Goal: Task Accomplishment & Management: Manage account settings

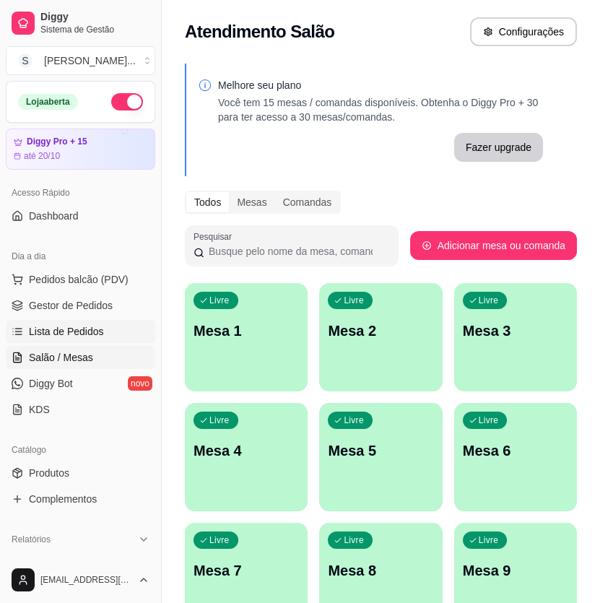
click at [62, 326] on span "Lista de Pedidos" at bounding box center [66, 331] width 75 height 14
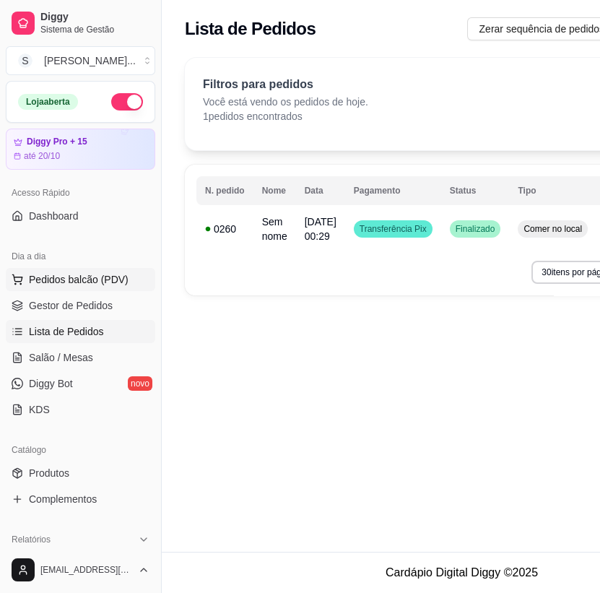
click at [55, 283] on span "Pedidos balcão (PDV)" at bounding box center [79, 279] width 100 height 14
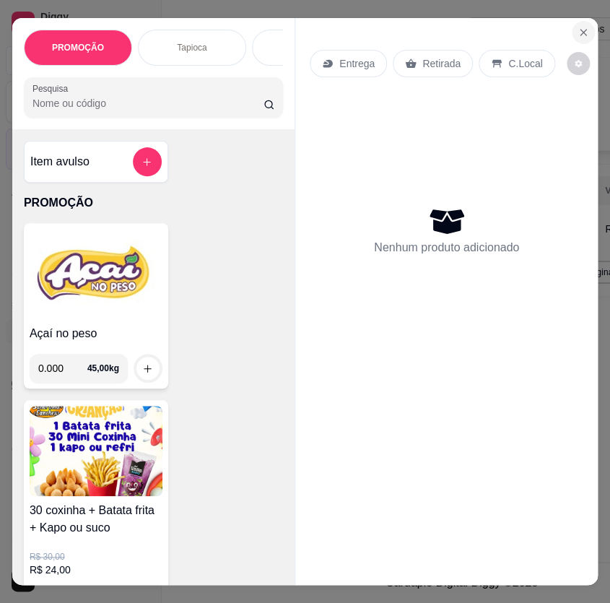
click at [577, 27] on icon "Close" at bounding box center [583, 33] width 12 height 12
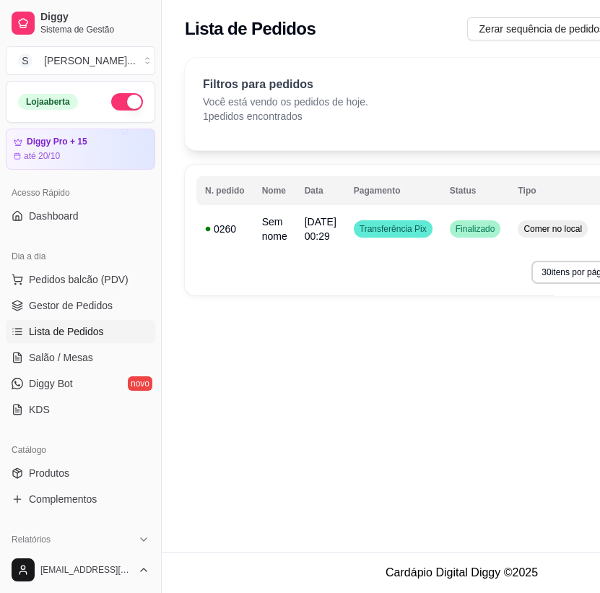
click at [49, 331] on span "Lista de Pedidos" at bounding box center [66, 331] width 75 height 14
click at [50, 308] on span "Gestor de Pedidos" at bounding box center [71, 305] width 84 height 14
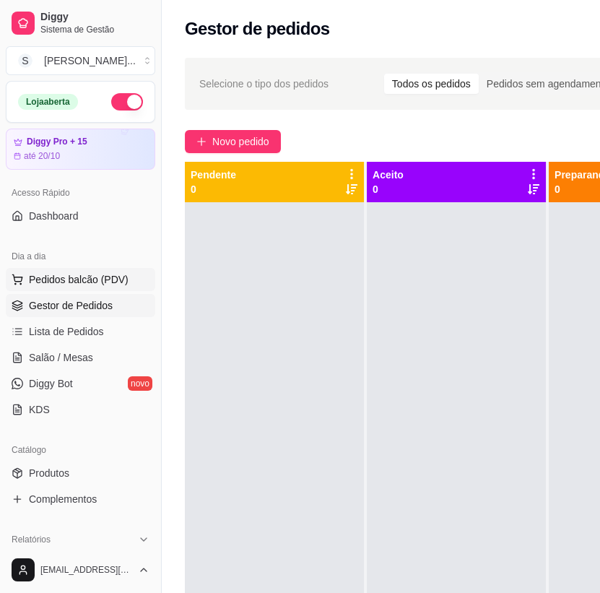
click at [61, 281] on span "Pedidos balcão (PDV)" at bounding box center [79, 279] width 100 height 14
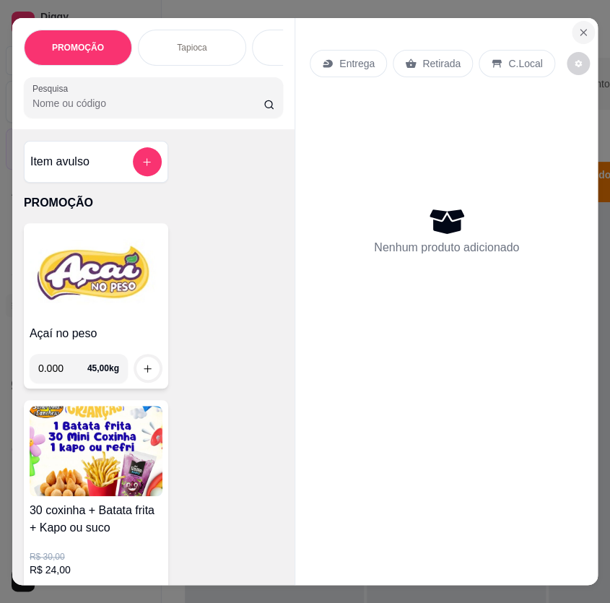
click at [577, 31] on icon "Close" at bounding box center [583, 33] width 12 height 12
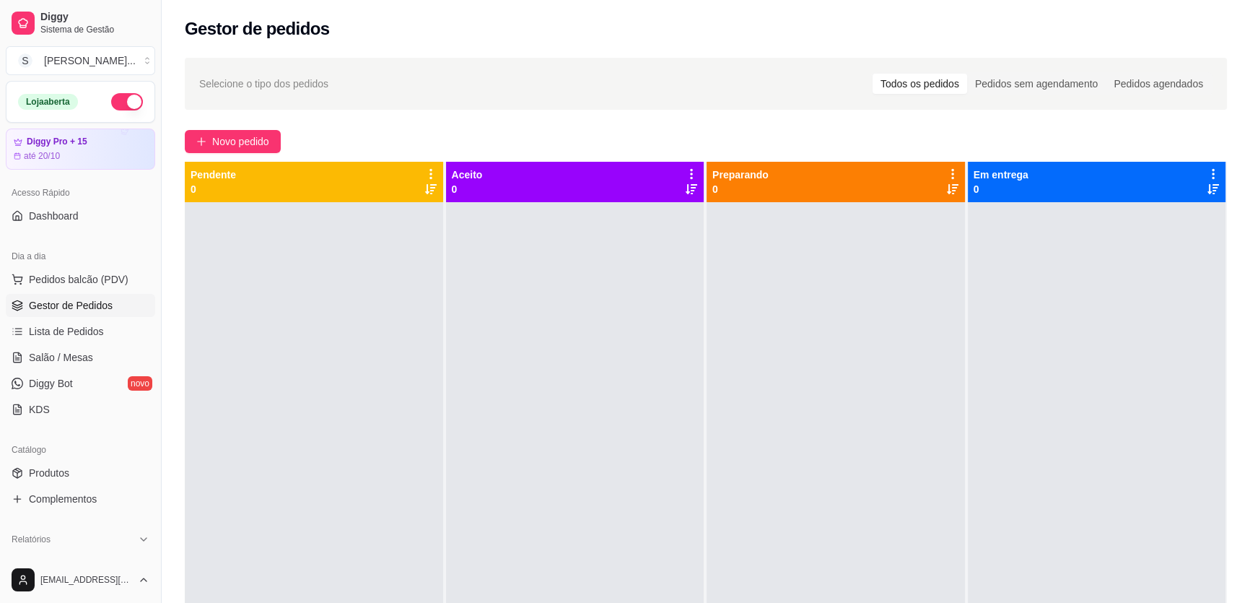
click at [599, 82] on div "Todos os pedidos" at bounding box center [920, 84] width 95 height 20
click at [599, 74] on input "Todos os pedidos" at bounding box center [873, 74] width 0 height 0
click at [599, 82] on div "Todos os pedidos" at bounding box center [920, 84] width 95 height 20
click at [599, 74] on input "Todos os pedidos" at bounding box center [873, 74] width 0 height 0
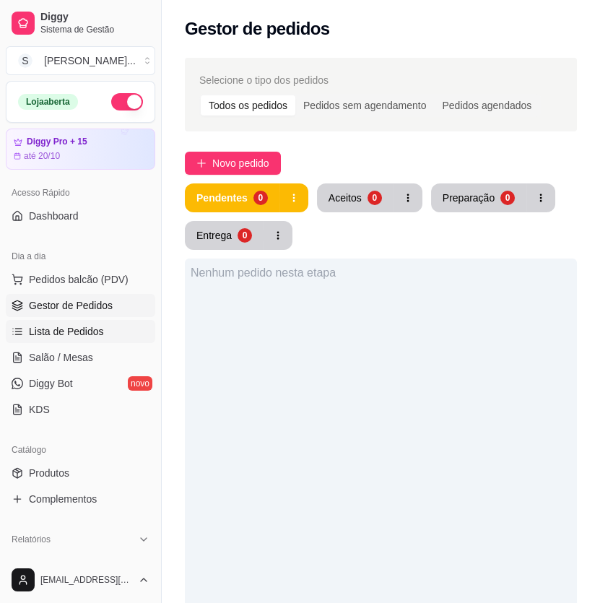
click at [60, 334] on span "Lista de Pedidos" at bounding box center [66, 331] width 75 height 14
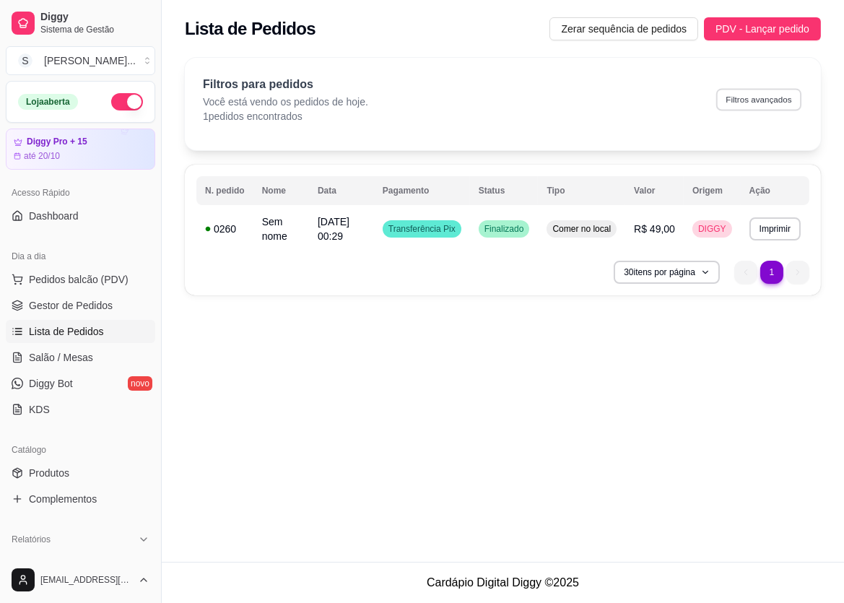
click at [599, 98] on button "Filtros avançados" at bounding box center [758, 99] width 85 height 22
select select "0"
click at [54, 280] on span "Pedidos balcão (PDV)" at bounding box center [79, 279] width 100 height 14
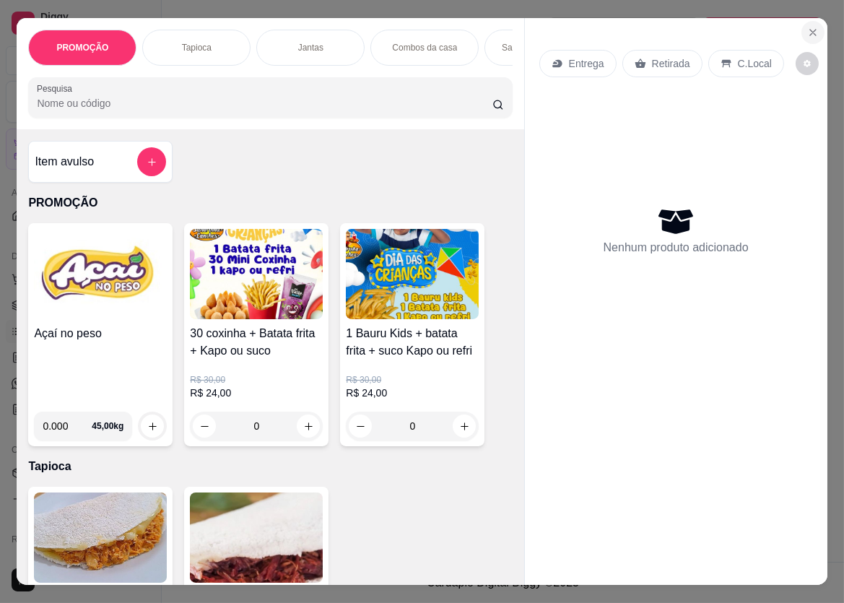
click at [599, 27] on icon "Close" at bounding box center [813, 33] width 12 height 12
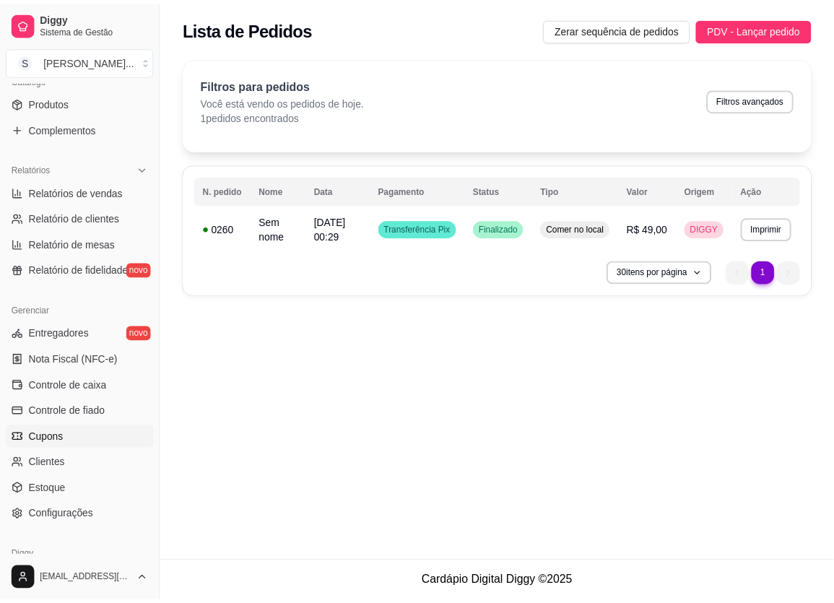
scroll to position [393, 0]
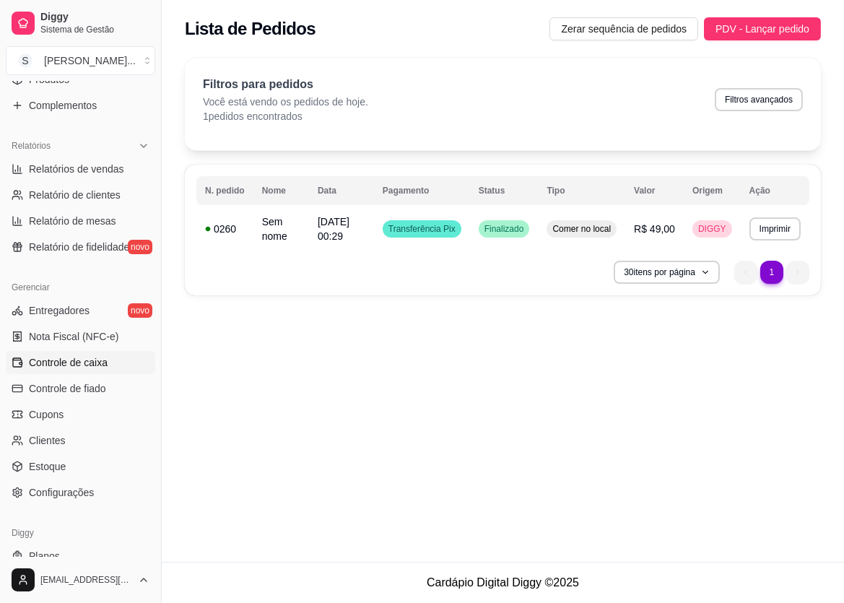
click at [74, 362] on span "Controle de caixa" at bounding box center [68, 362] width 79 height 14
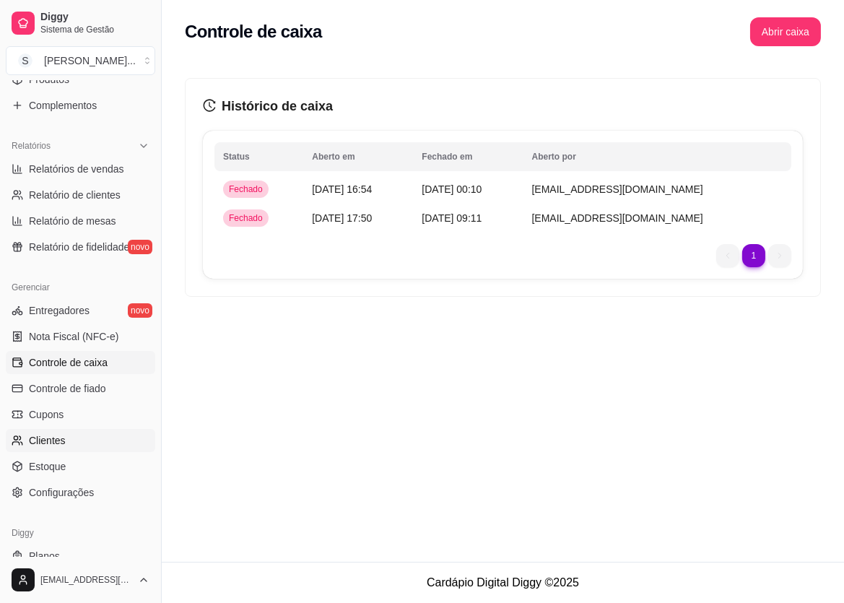
click at [52, 435] on span "Clientes" at bounding box center [47, 440] width 37 height 14
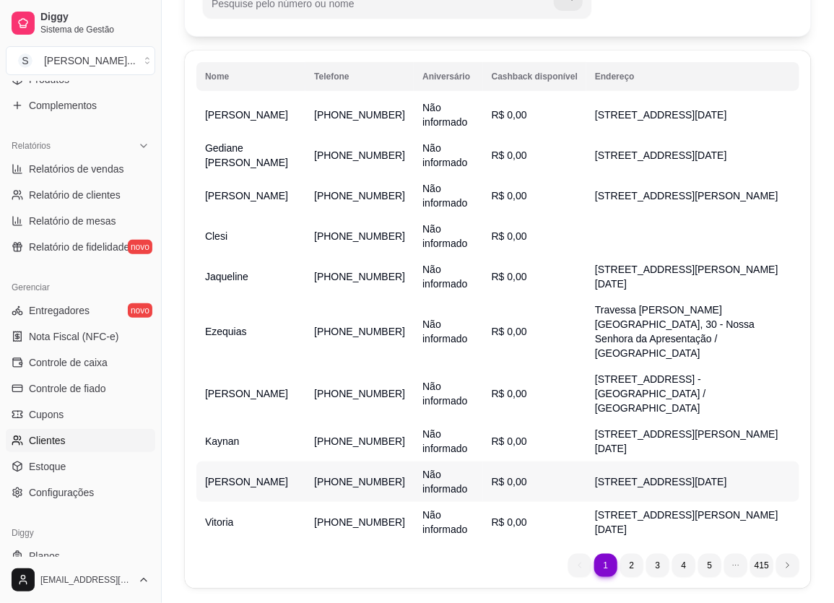
scroll to position [89, 0]
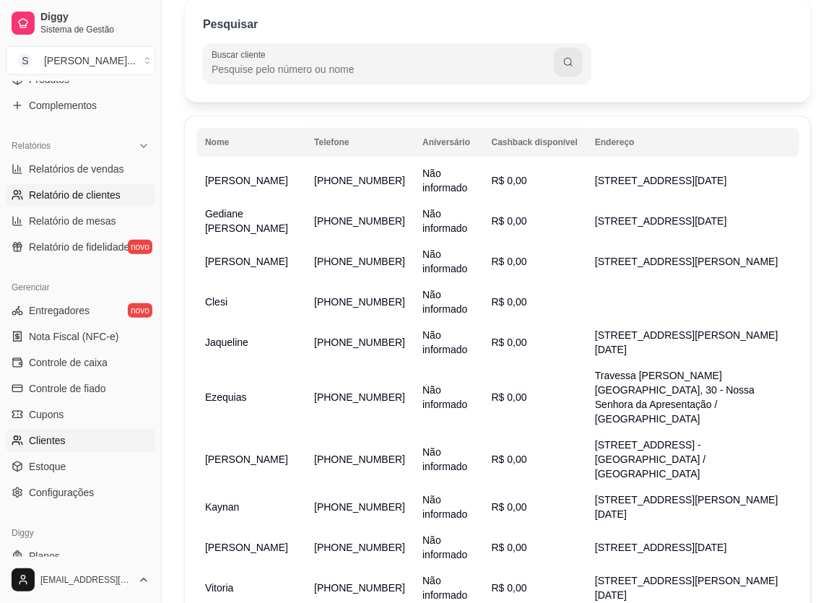
click at [78, 193] on span "Relatório de clientes" at bounding box center [75, 195] width 92 height 14
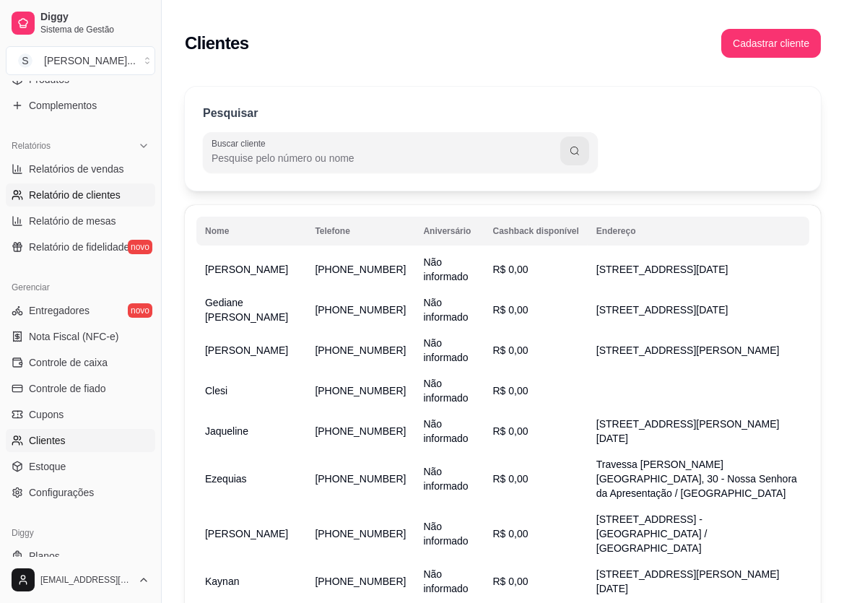
select select "30"
select select "HIGHEST_TOTAL_SPENT_WITH_ORDERS"
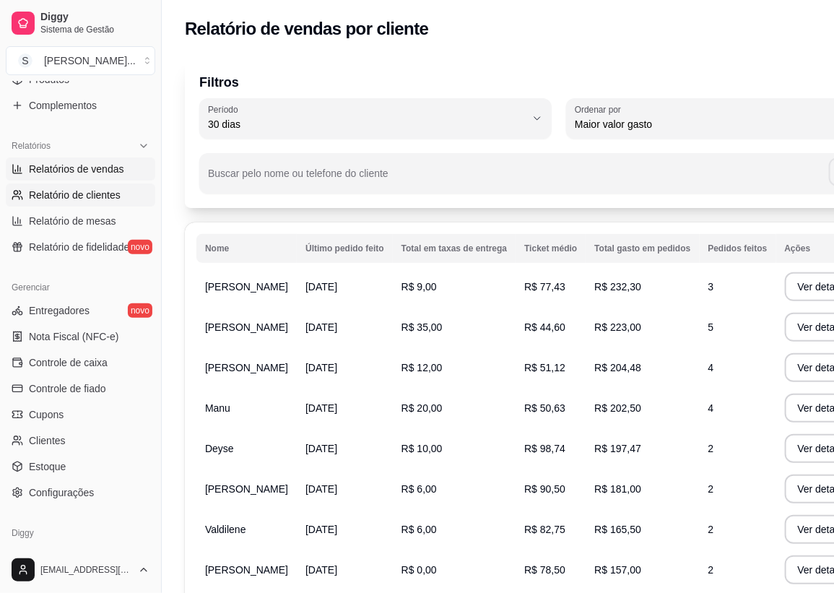
click at [82, 158] on link "Relatórios de vendas" at bounding box center [80, 168] width 149 height 23
select select "ALL"
select select "0"
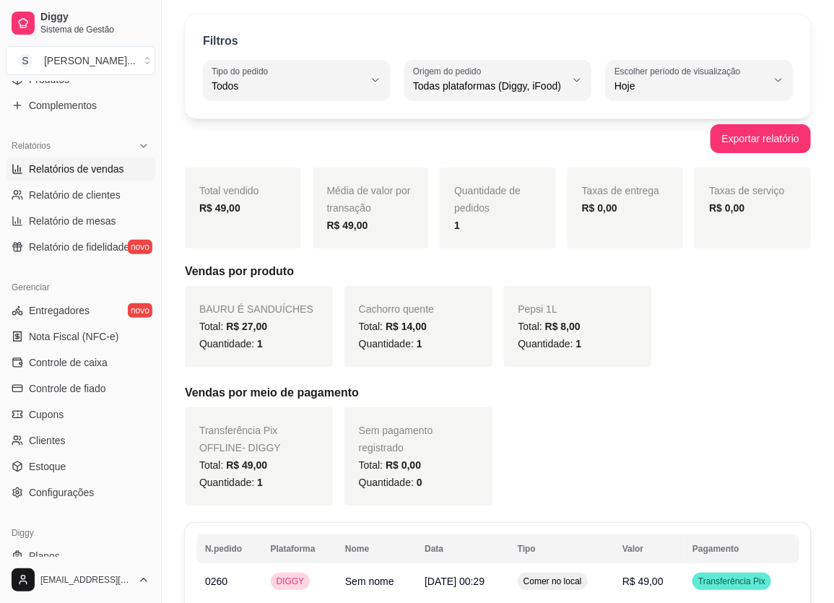
scroll to position [65, 0]
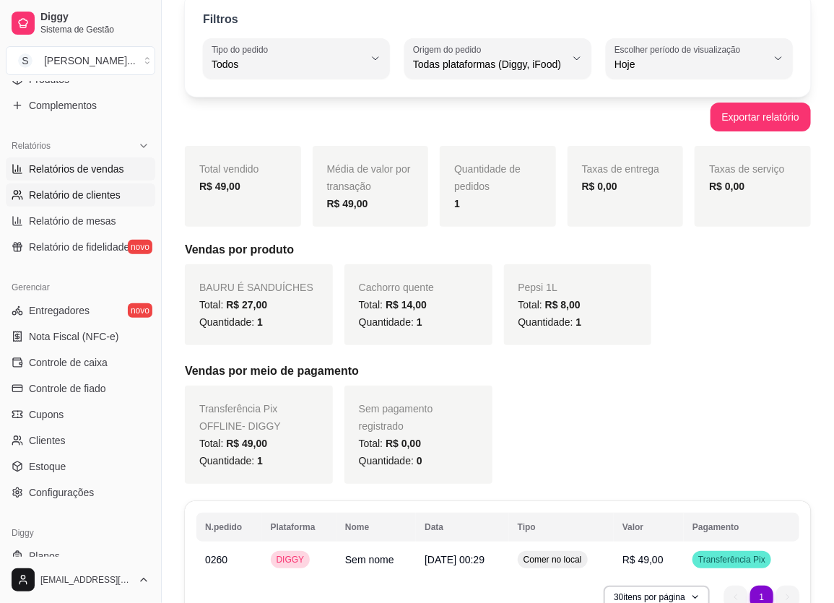
click at [91, 194] on span "Relatório de clientes" at bounding box center [75, 195] width 92 height 14
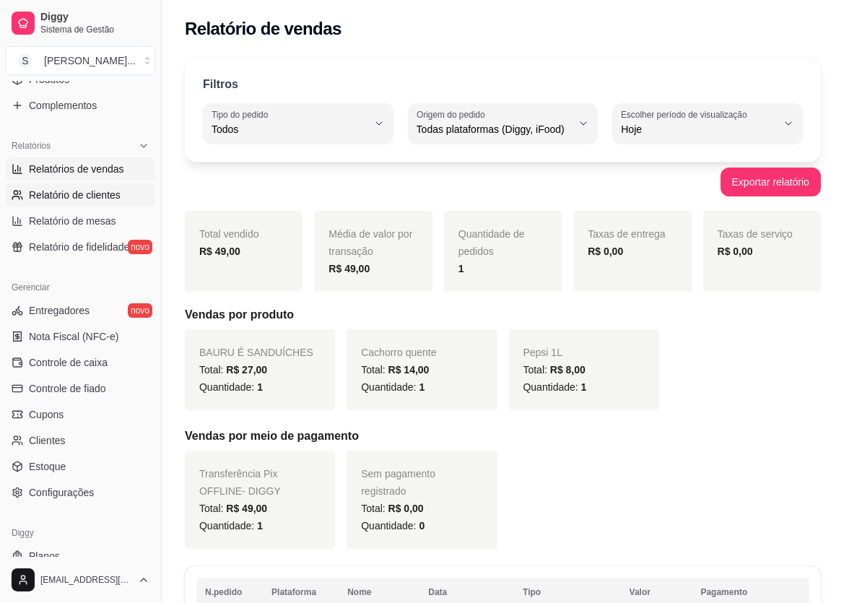
select select "30"
select select "HIGHEST_TOTAL_SPENT_WITH_ORDERS"
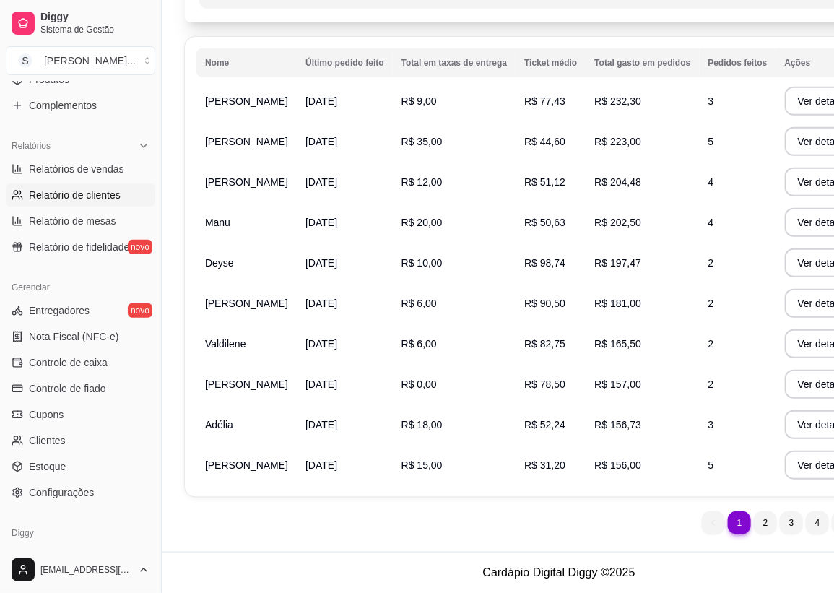
scroll to position [214, 0]
click at [87, 214] on span "Relatório de mesas" at bounding box center [72, 221] width 87 height 14
select select "TOTAL_OF_ORDERS"
select select "7"
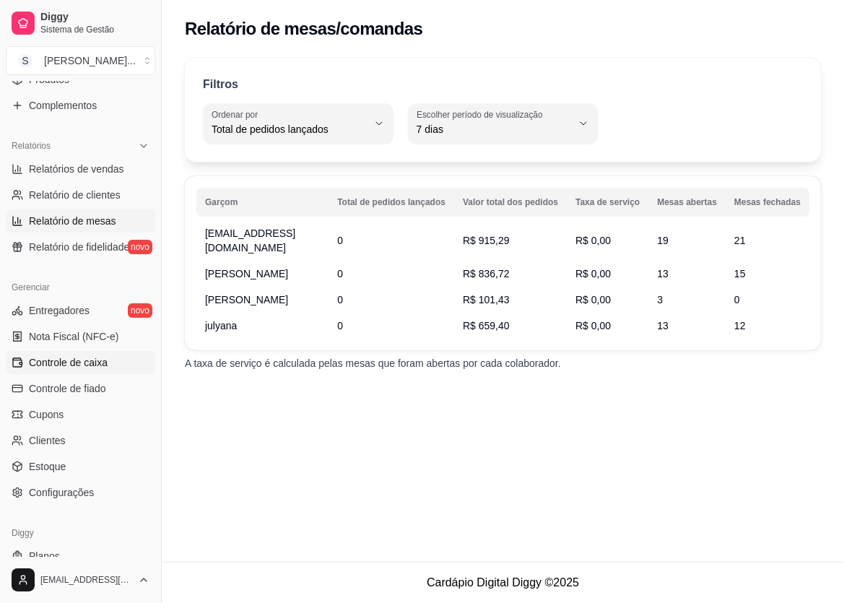
click at [93, 367] on span "Controle de caixa" at bounding box center [68, 362] width 79 height 14
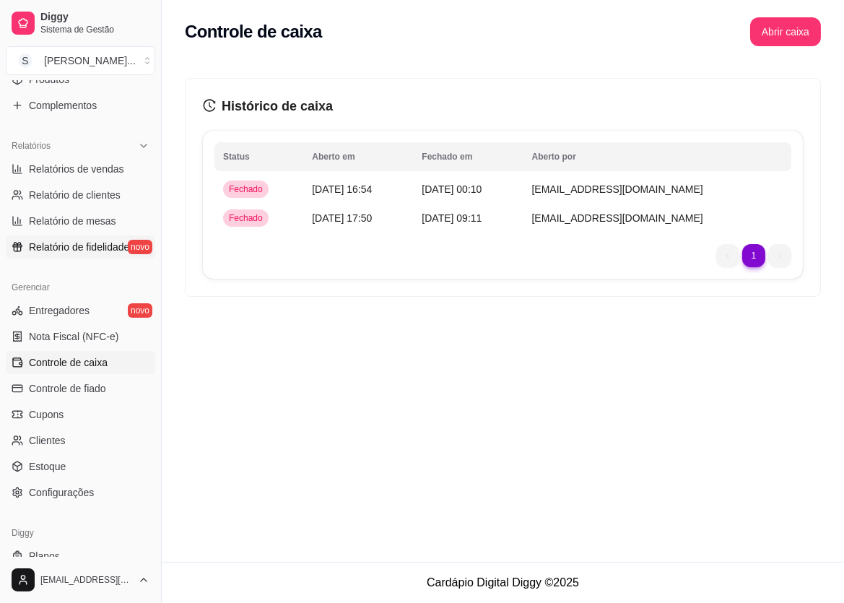
click at [86, 247] on span "Relatório de fidelidade" at bounding box center [79, 247] width 100 height 14
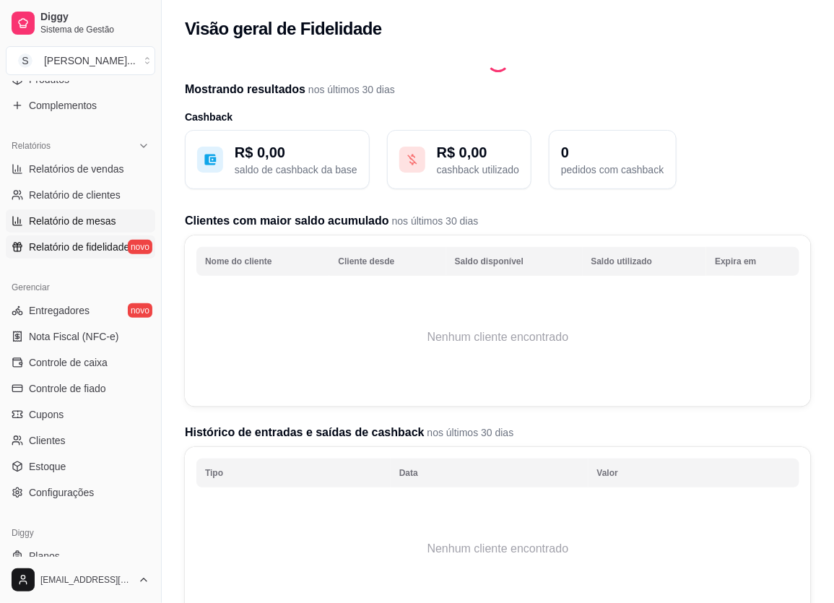
click at [70, 214] on span "Relatório de mesas" at bounding box center [72, 221] width 87 height 14
select select "TOTAL_OF_ORDERS"
select select "7"
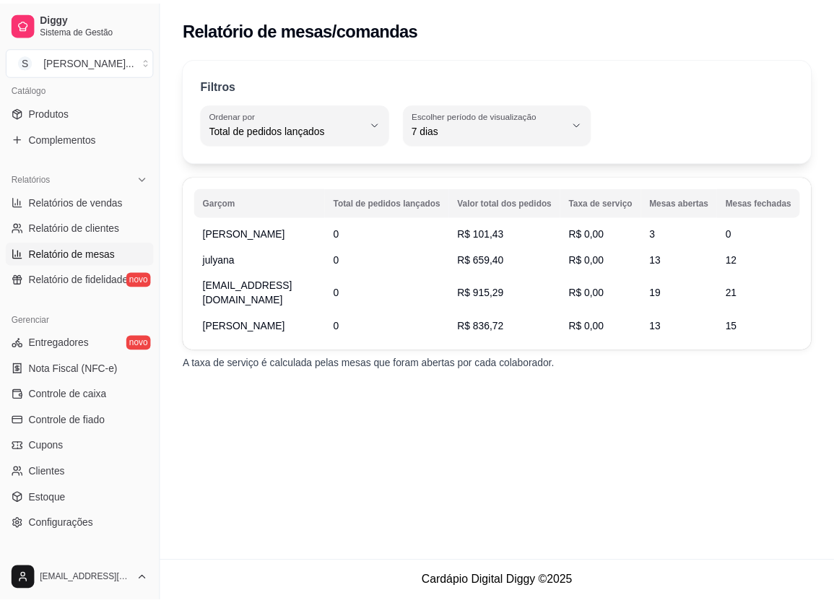
scroll to position [434, 0]
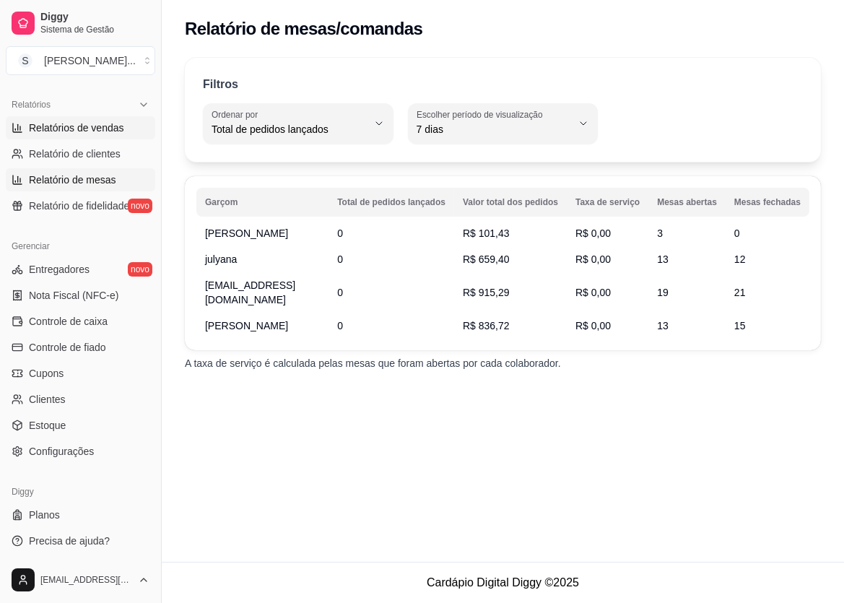
click at [71, 130] on span "Relatórios de vendas" at bounding box center [76, 128] width 95 height 14
select select "ALL"
select select "0"
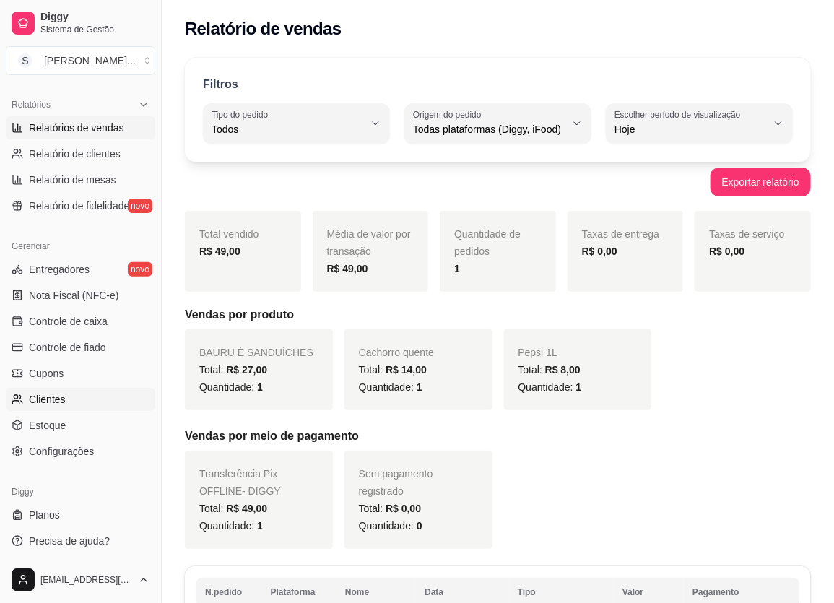
click at [71, 401] on link "Clientes" at bounding box center [80, 399] width 149 height 23
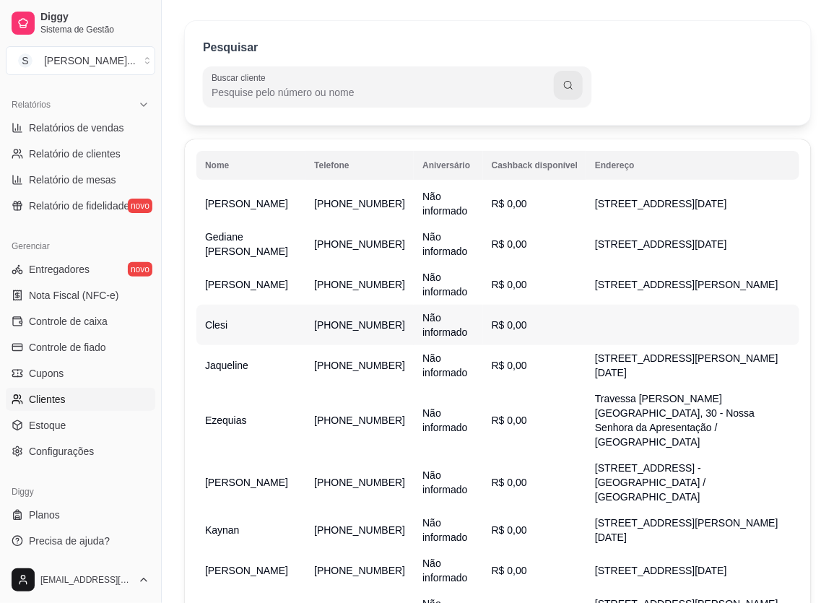
scroll to position [154, 0]
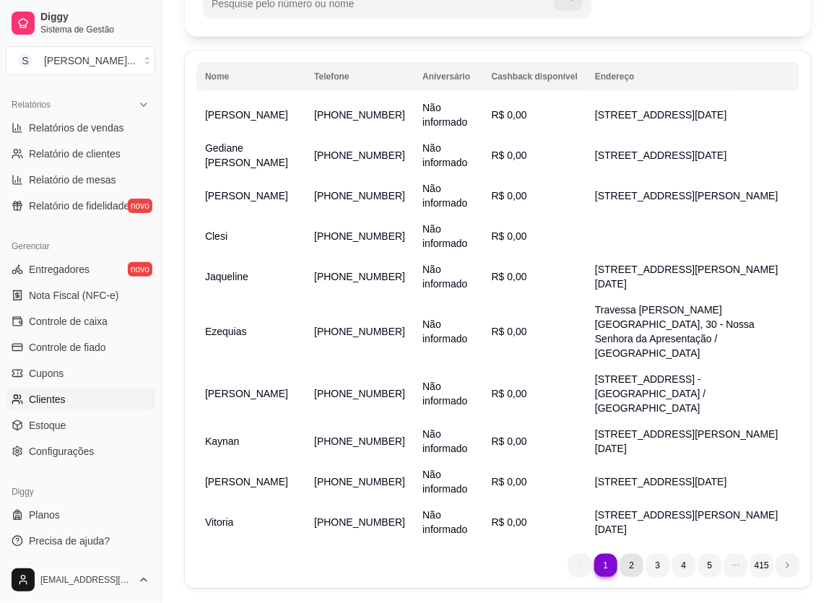
click at [599, 554] on li "2" at bounding box center [631, 565] width 23 height 23
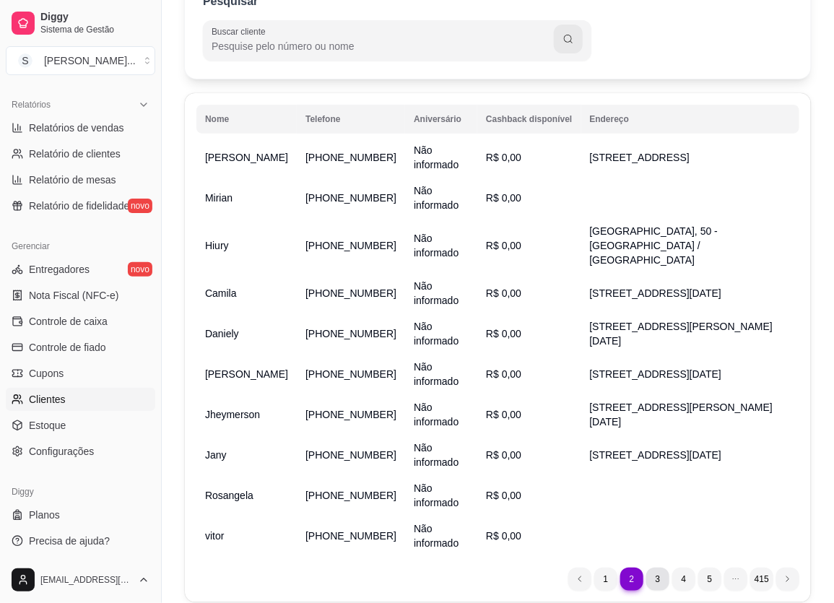
scroll to position [89, 0]
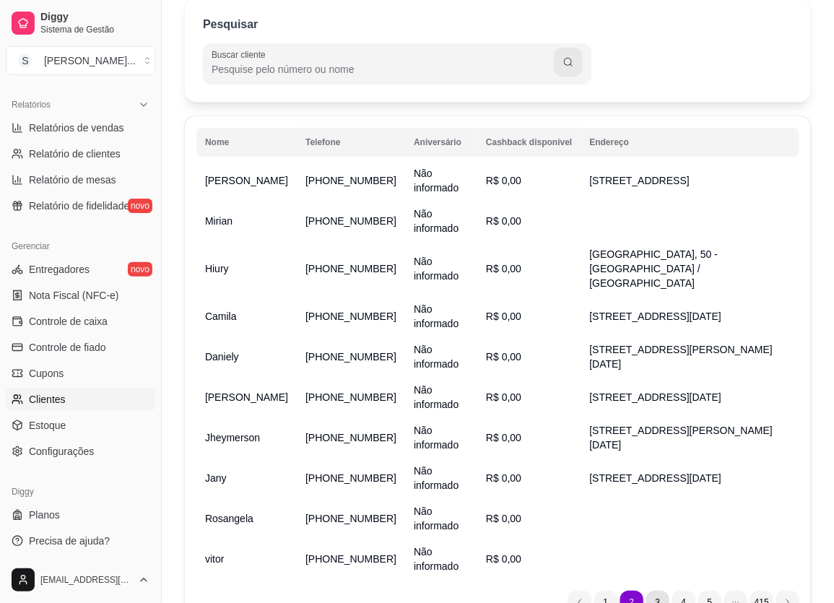
click at [599, 590] on li "3" at bounding box center [657, 601] width 23 height 23
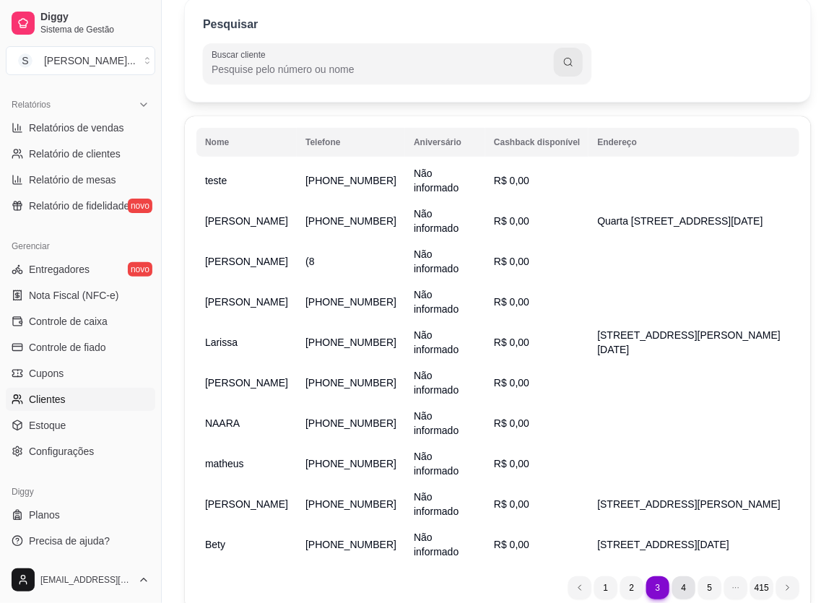
click at [599, 593] on li "4" at bounding box center [683, 587] width 23 height 23
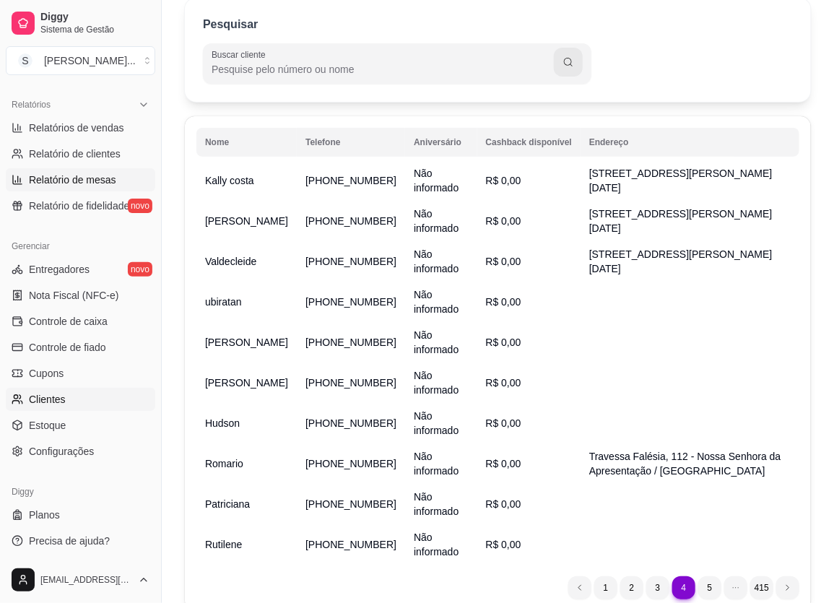
click at [41, 170] on link "Relatório de mesas" at bounding box center [80, 179] width 149 height 23
select select "TOTAL_OF_ORDERS"
select select "7"
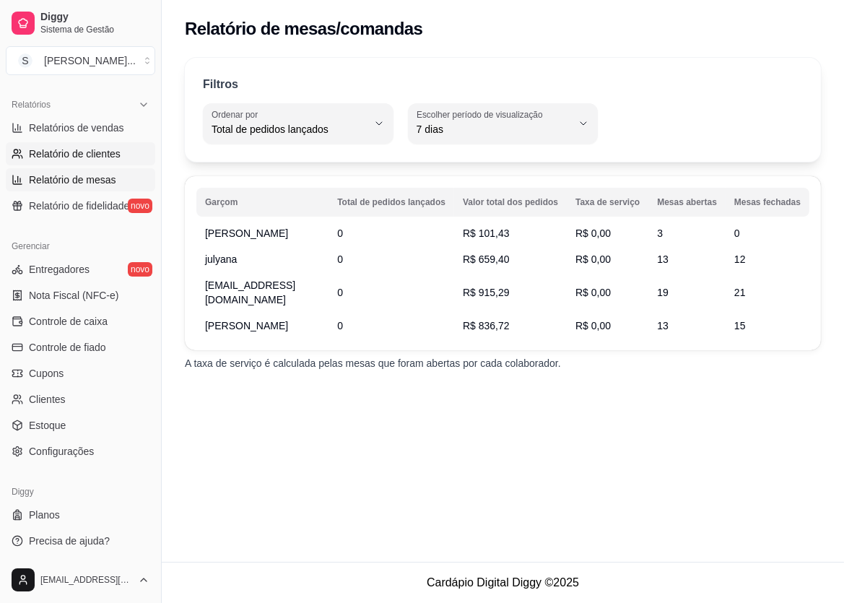
click at [98, 152] on span "Relatório de clientes" at bounding box center [75, 154] width 92 height 14
select select "30"
select select "HIGHEST_TOTAL_SPENT_WITH_ORDERS"
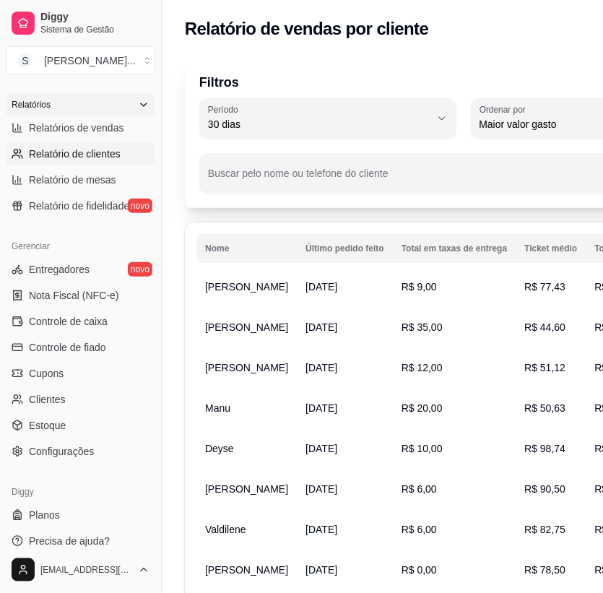
click at [115, 103] on div "Relatórios" at bounding box center [80, 104] width 149 height 23
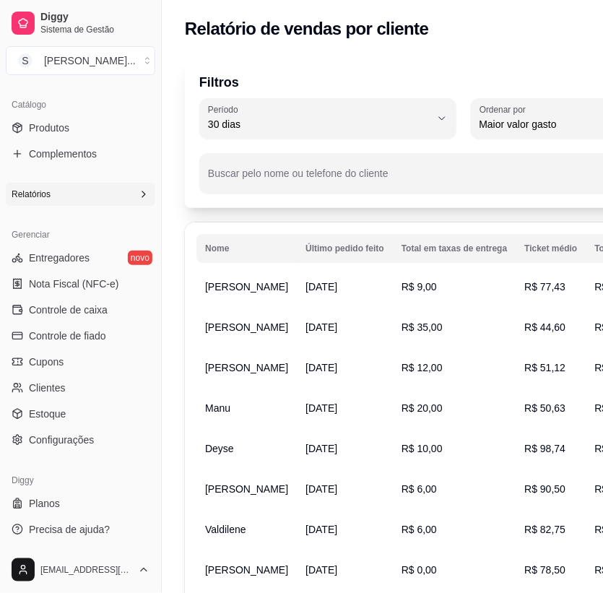
scroll to position [334, 0]
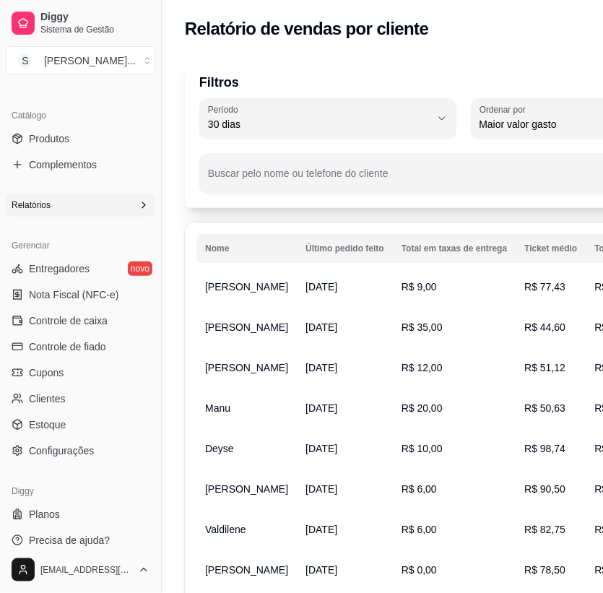
click at [115, 104] on div "Catálogo" at bounding box center [80, 115] width 149 height 23
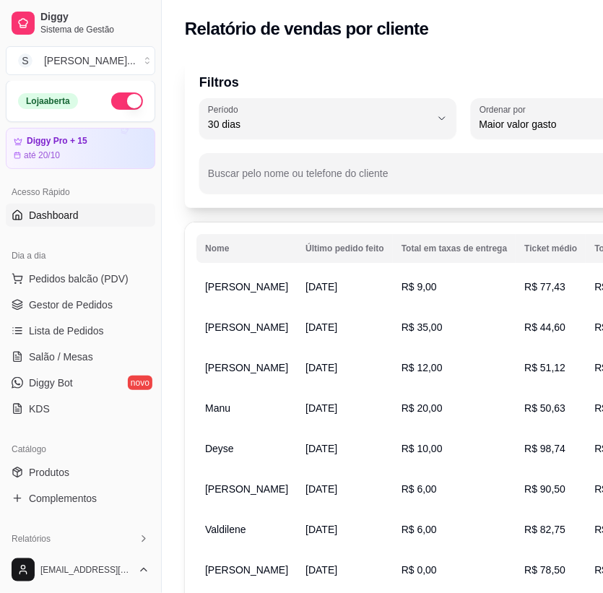
scroll to position [0, 0]
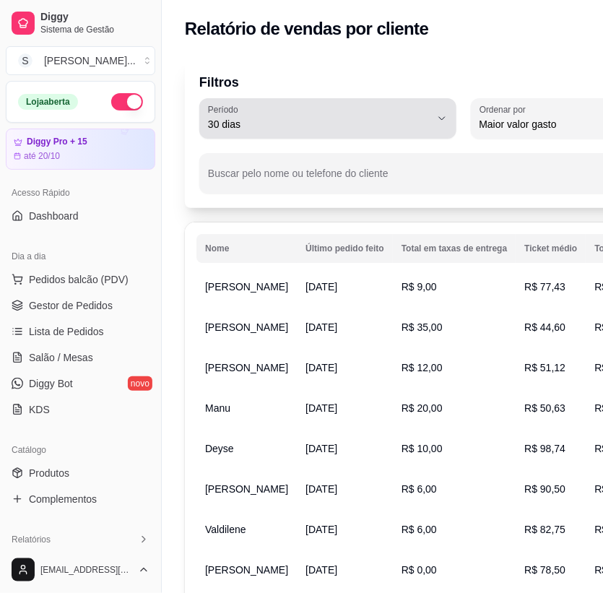
click at [305, 130] on span "30 dias" at bounding box center [319, 124] width 222 height 14
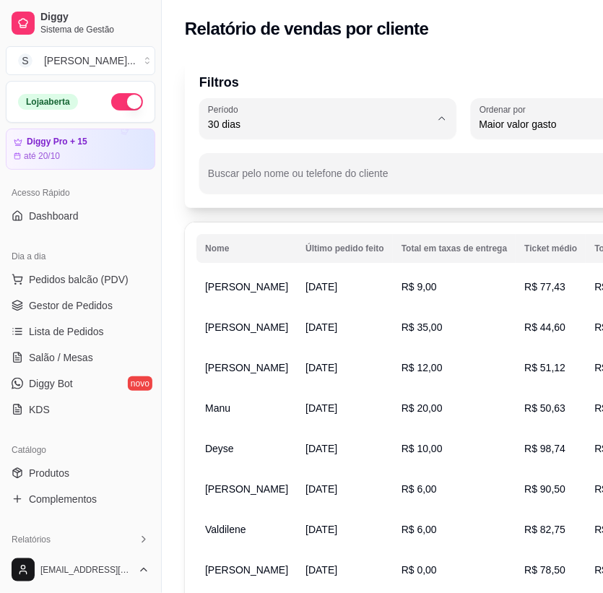
click at [279, 211] on span "7 dias" at bounding box center [320, 205] width 211 height 14
type input "7"
select select "7"
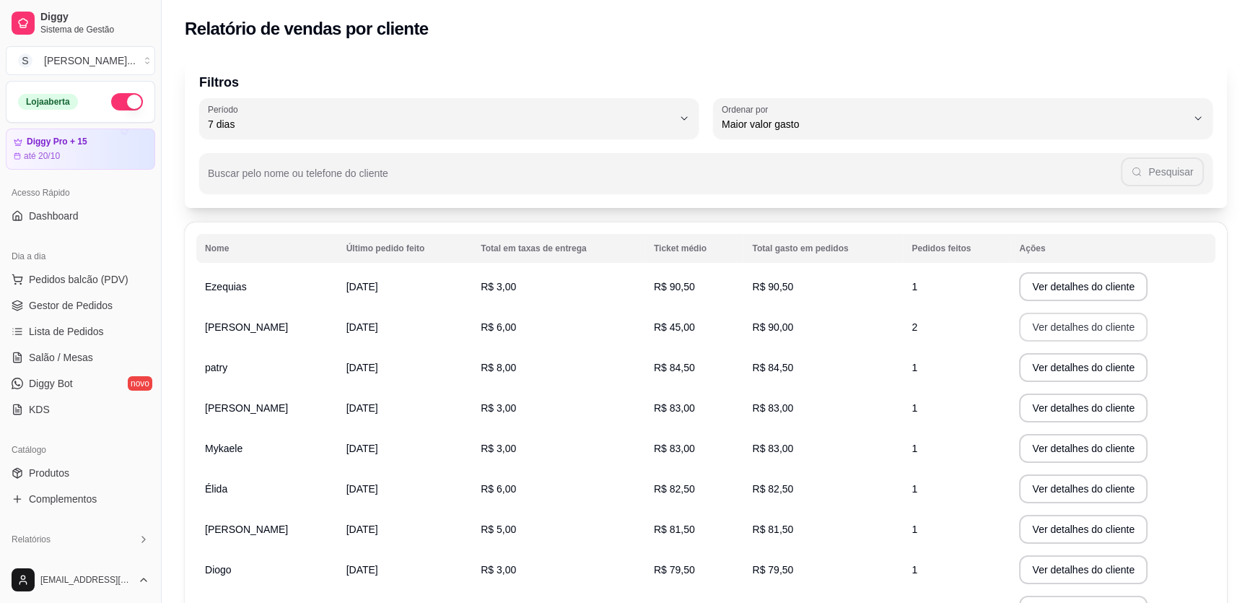
click at [599, 323] on button "Ver detalhes do cliente" at bounding box center [1083, 327] width 128 height 29
click at [599, 324] on span "R$ 90,00" at bounding box center [772, 327] width 41 height 12
click at [599, 320] on button "Ver detalhes do cliente" at bounding box center [1083, 327] width 128 height 29
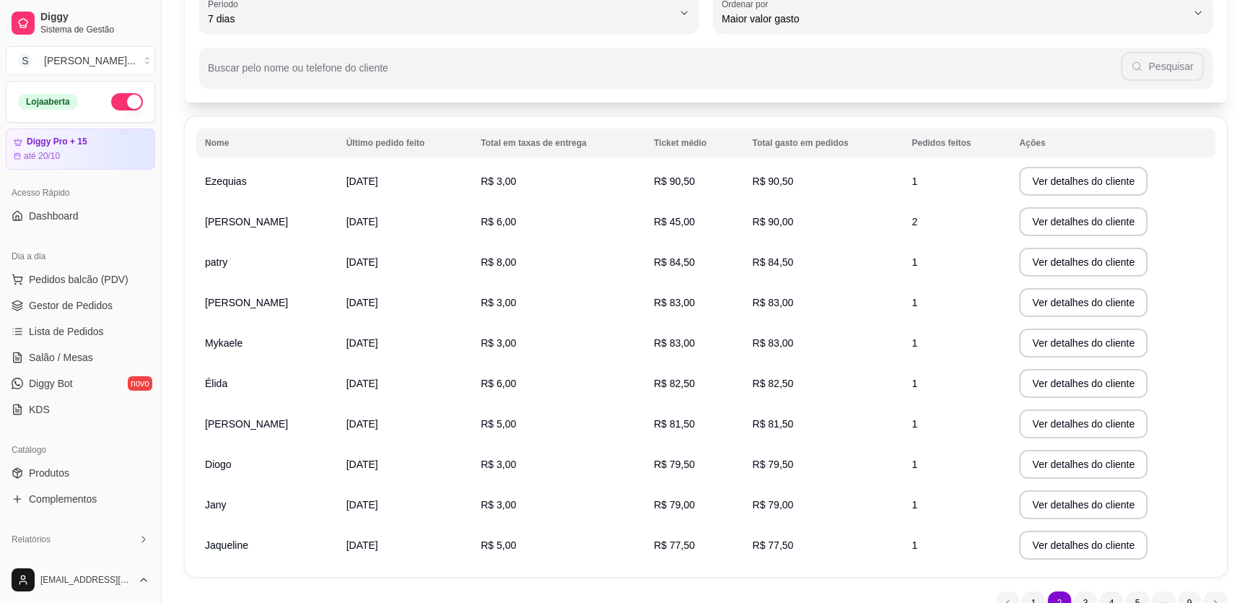
scroll to position [131, 0]
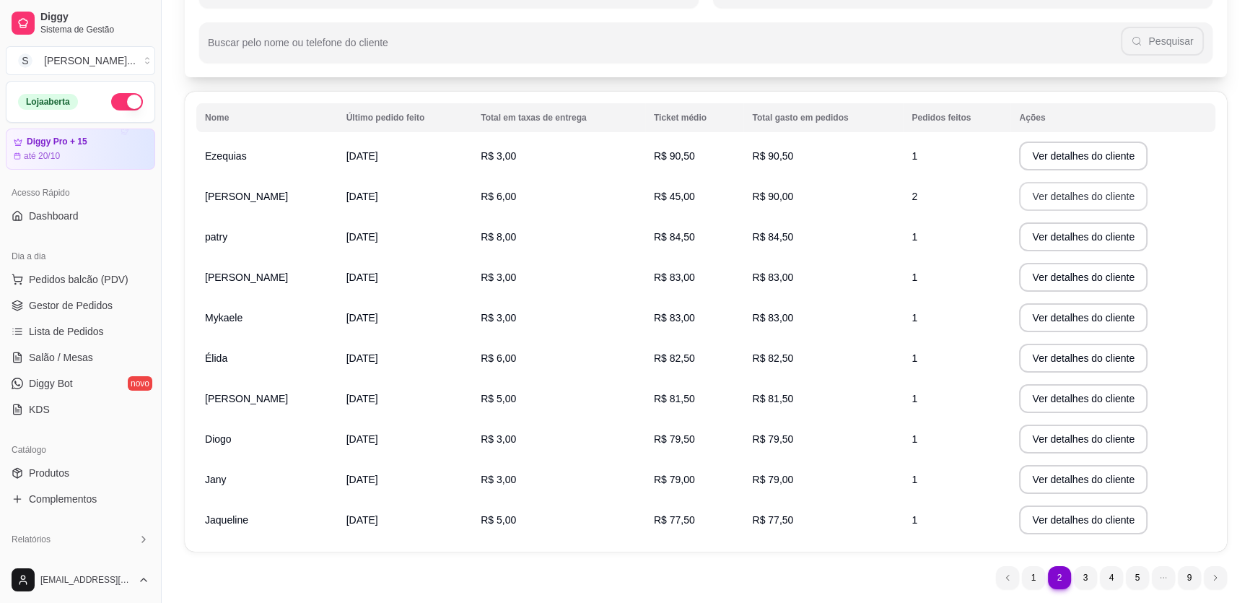
click at [599, 196] on button "Ver detalhes do cliente" at bounding box center [1083, 196] width 128 height 29
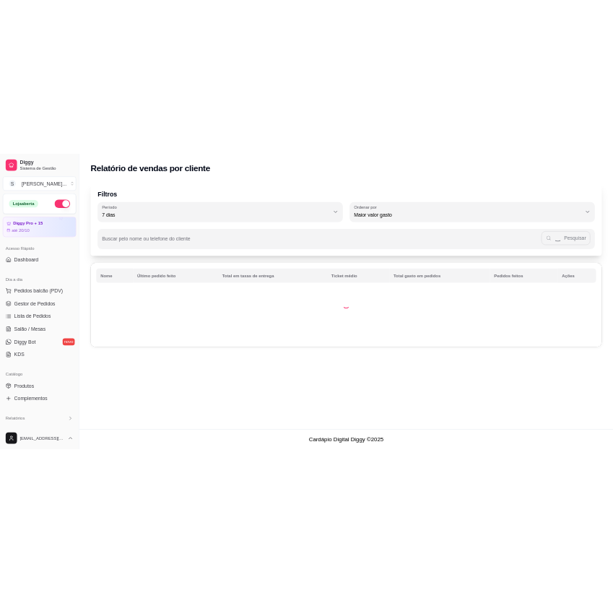
scroll to position [0, 0]
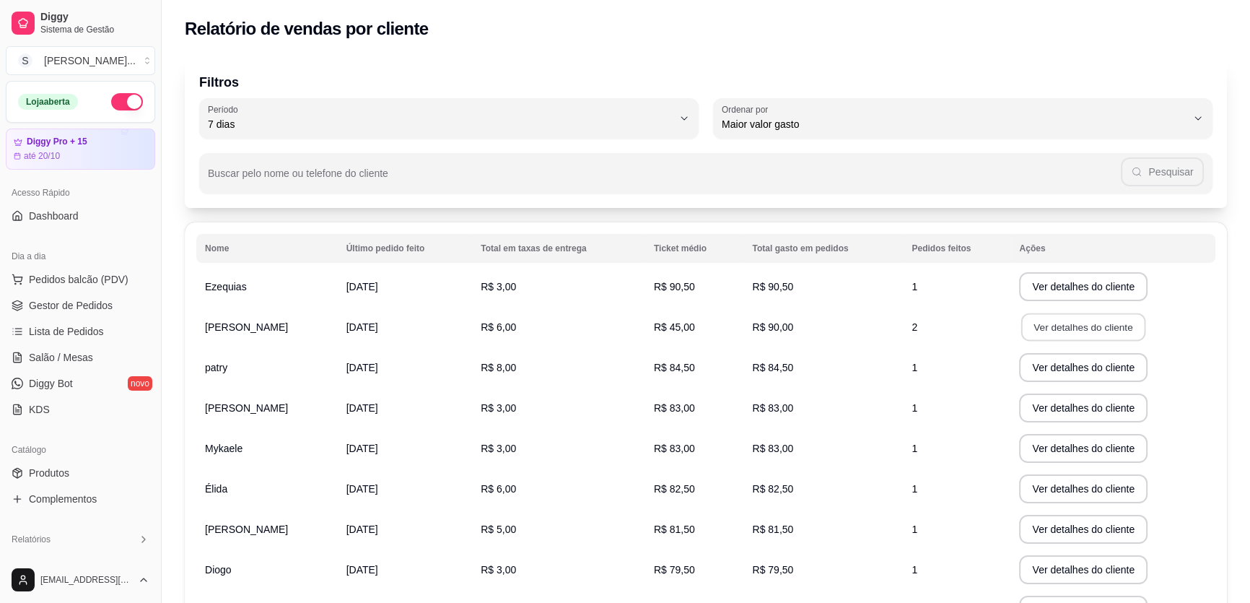
click at [599, 324] on button "Ver detalhes do cliente" at bounding box center [1083, 327] width 124 height 28
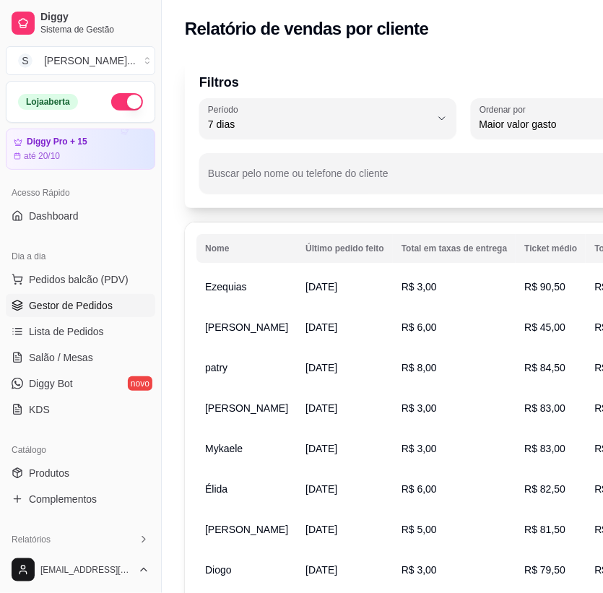
click at [91, 311] on span "Gestor de Pedidos" at bounding box center [71, 305] width 84 height 14
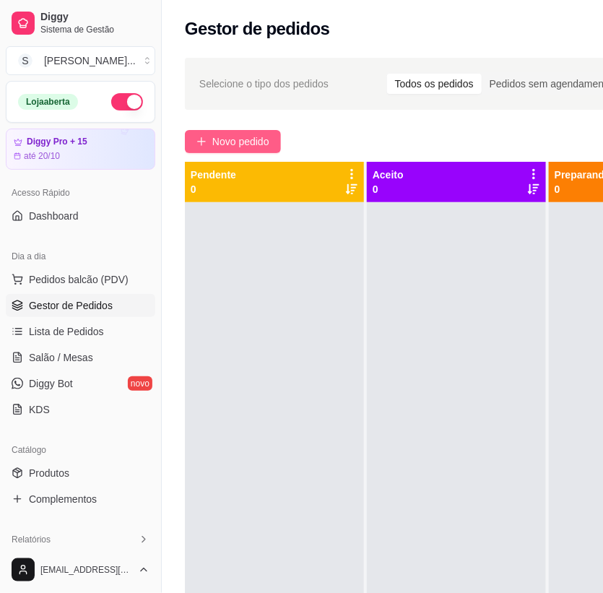
click at [236, 135] on span "Novo pedido" at bounding box center [240, 142] width 57 height 16
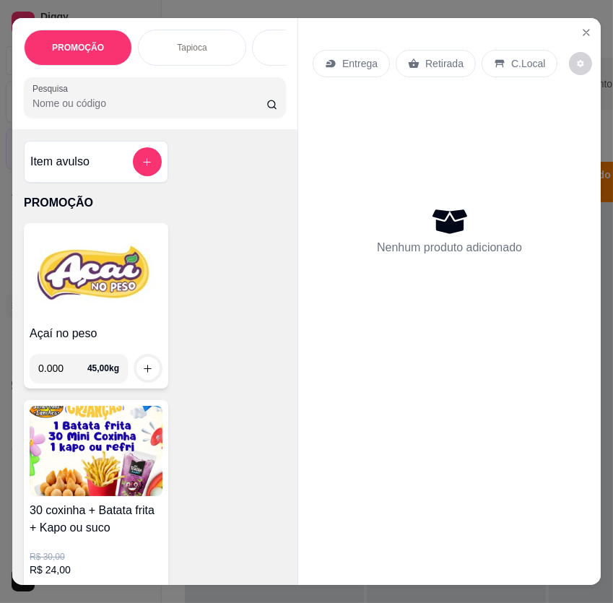
click at [115, 278] on img at bounding box center [96, 274] width 133 height 90
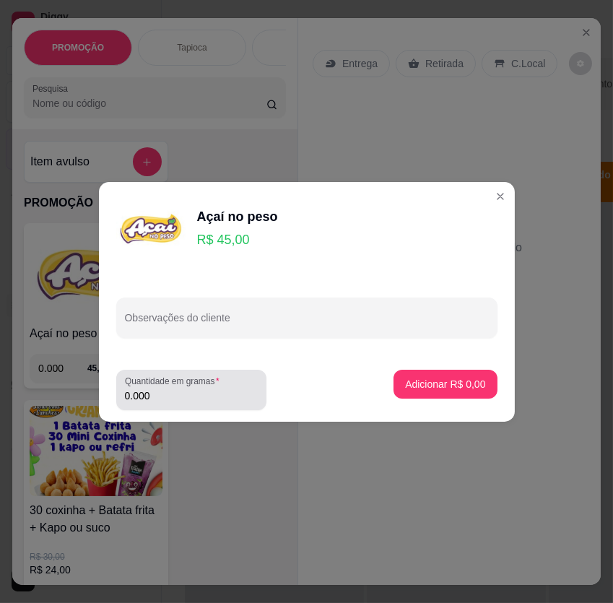
click at [241, 390] on input "0.000" at bounding box center [191, 395] width 133 height 14
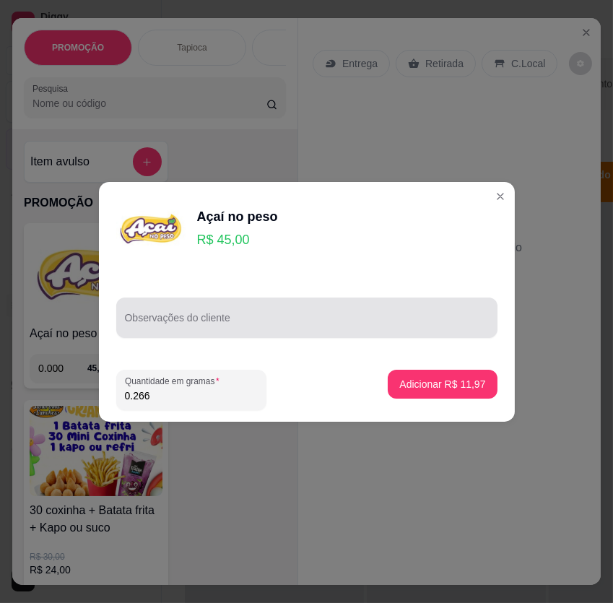
type input "0.266"
click at [243, 332] on div "Observações do cliente" at bounding box center [306, 317] width 381 height 40
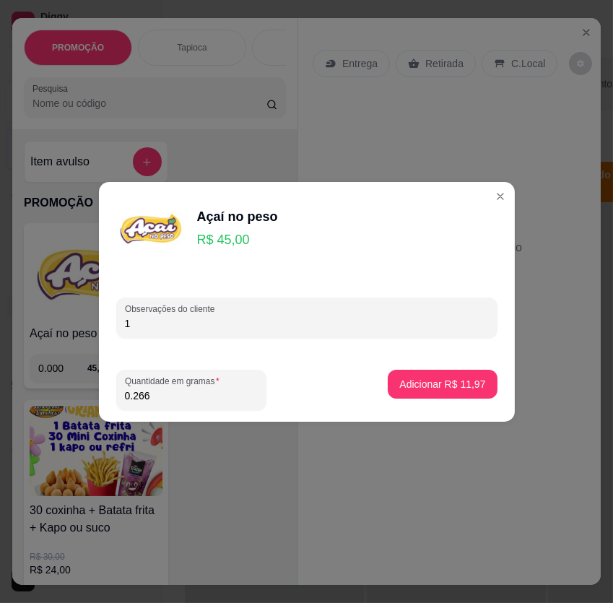
type input "1"
click at [401, 382] on p "Adicionar R$ 11,97" at bounding box center [443, 384] width 84 height 14
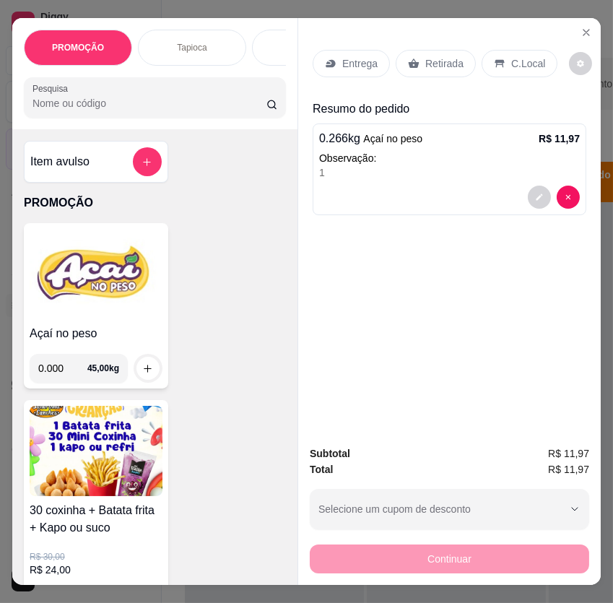
click at [136, 305] on img at bounding box center [96, 274] width 133 height 90
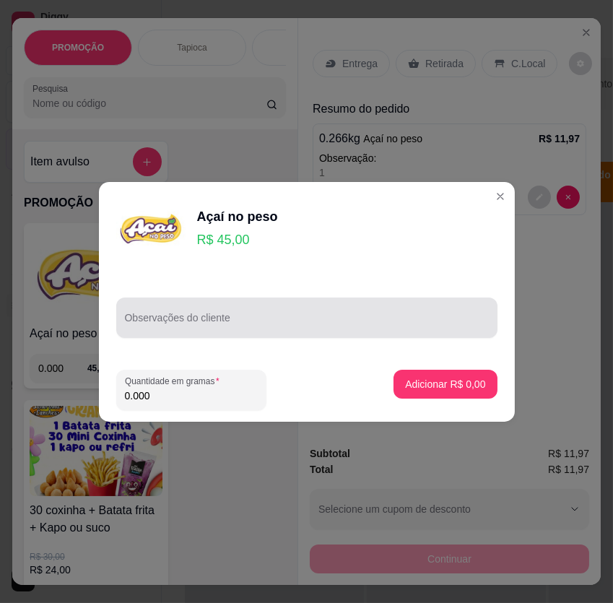
click at [141, 325] on input "Observações do cliente" at bounding box center [307, 323] width 364 height 14
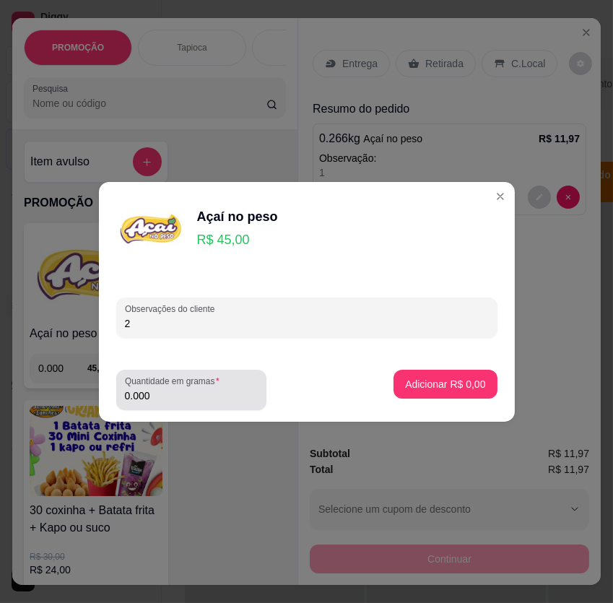
type input "2"
click at [165, 391] on input "0.000" at bounding box center [191, 395] width 133 height 14
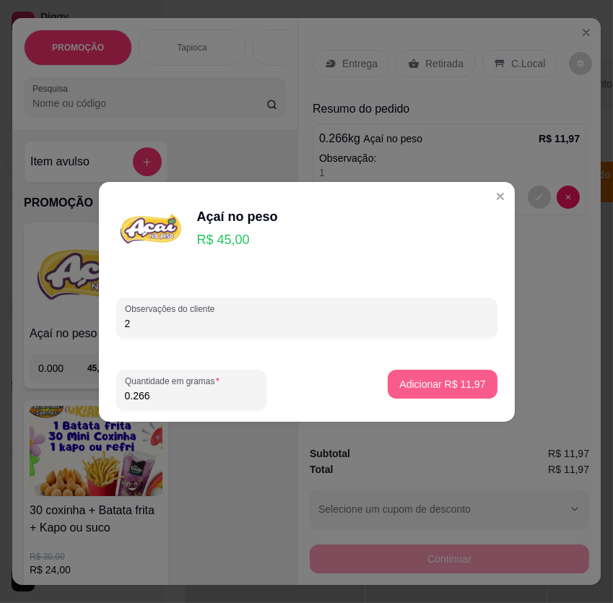
type input "0.266"
click at [422, 380] on p "Adicionar R$ 11,97" at bounding box center [442, 384] width 86 height 14
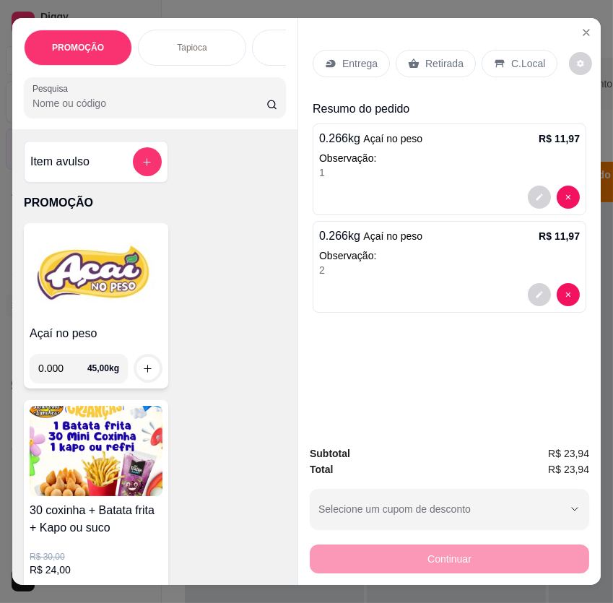
click at [433, 58] on p "Retirada" at bounding box center [444, 63] width 38 height 14
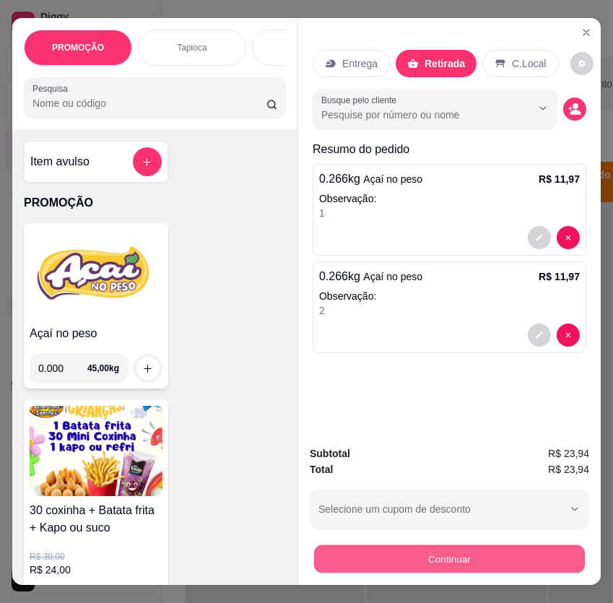
click at [375, 554] on button "Continuar" at bounding box center [449, 559] width 271 height 28
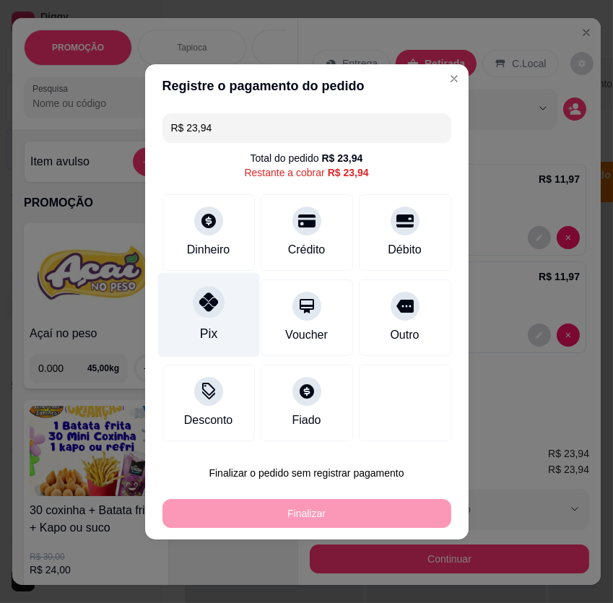
click at [213, 323] on div "Pix" at bounding box center [208, 314] width 102 height 84
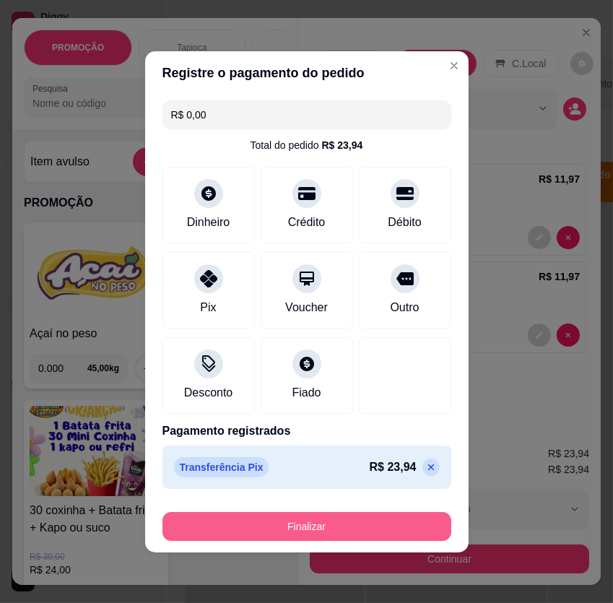
click at [326, 521] on button "Finalizar" at bounding box center [306, 526] width 289 height 29
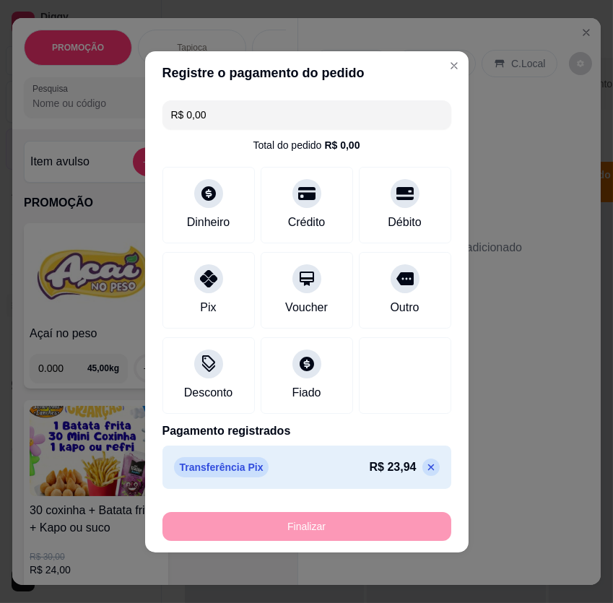
type input "-R$ 23,94"
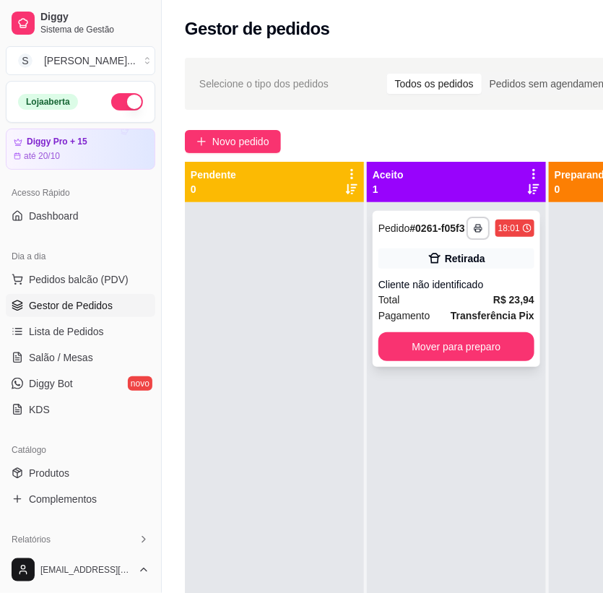
click at [413, 287] on div "Cliente não identificado" at bounding box center [456, 284] width 156 height 14
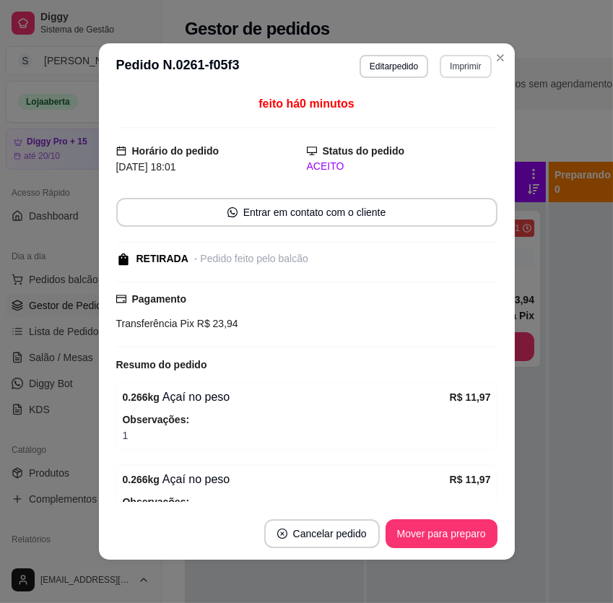
click at [471, 69] on button "Imprimir" at bounding box center [465, 66] width 51 height 23
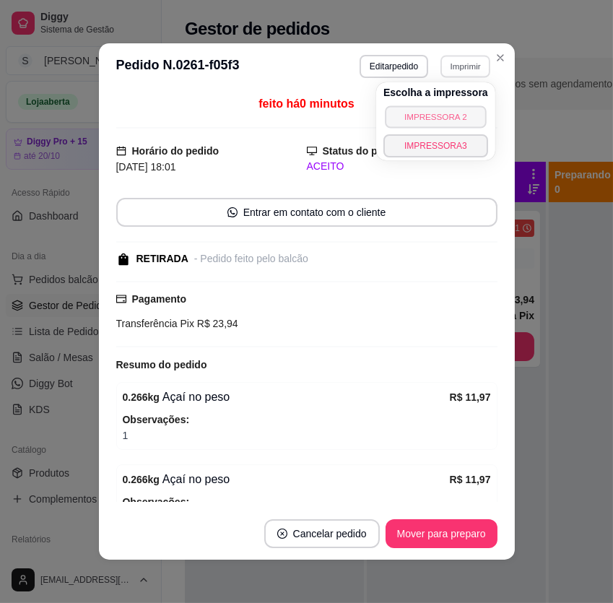
click at [447, 115] on button "IMPRESSORA 2" at bounding box center [435, 116] width 101 height 22
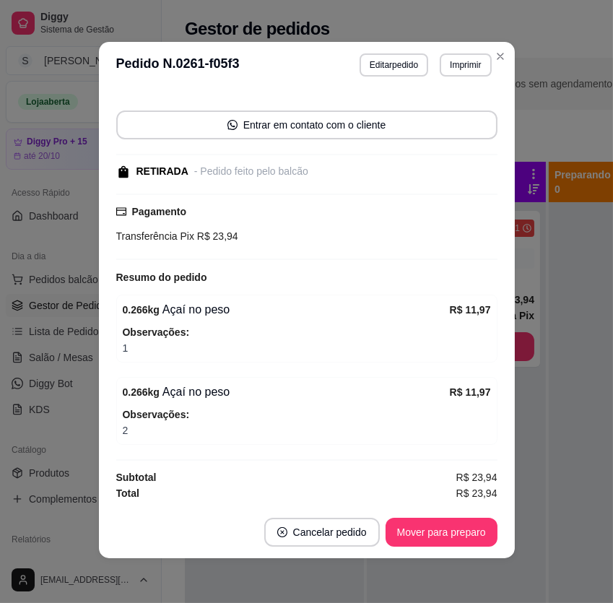
scroll to position [2, 0]
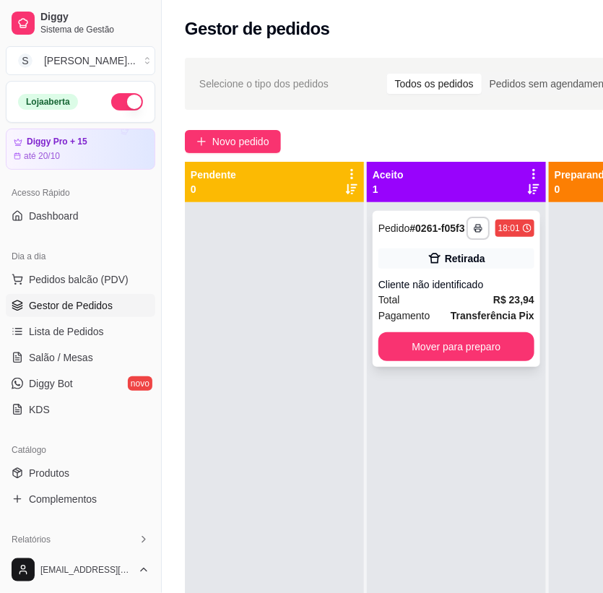
click at [493, 297] on div "Total R$ 23,94" at bounding box center [456, 300] width 156 height 16
click at [480, 266] on div "Retirada" at bounding box center [456, 258] width 156 height 20
click at [65, 279] on span "Pedidos balcão (PDV)" at bounding box center [79, 279] width 100 height 14
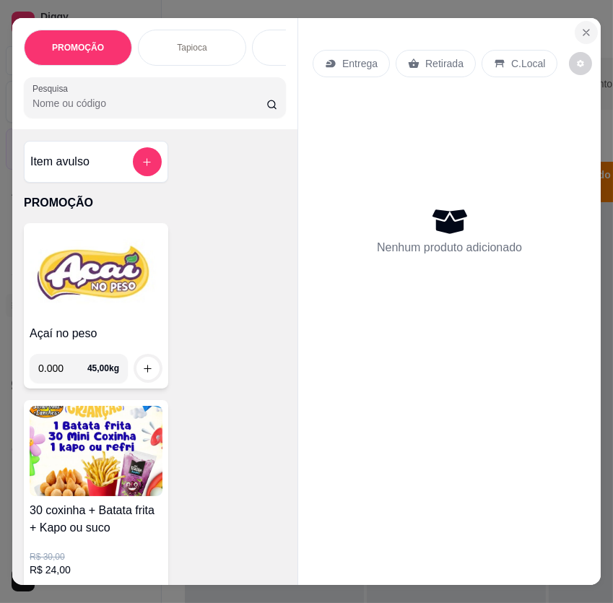
click at [579, 34] on button "Close" at bounding box center [586, 32] width 23 height 23
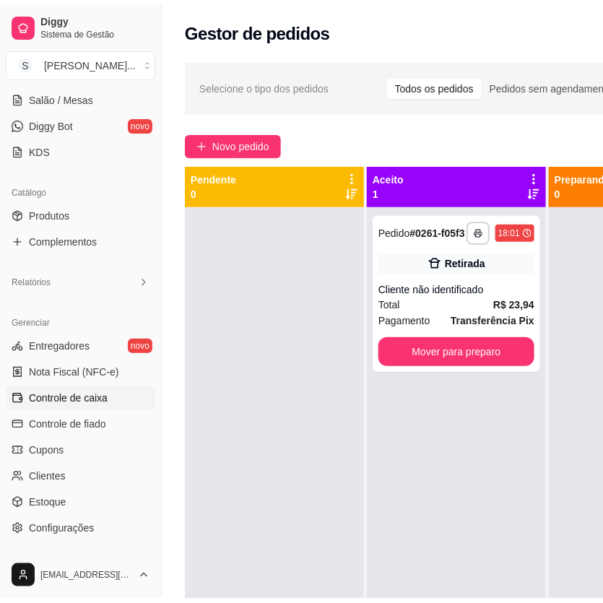
scroll to position [328, 0]
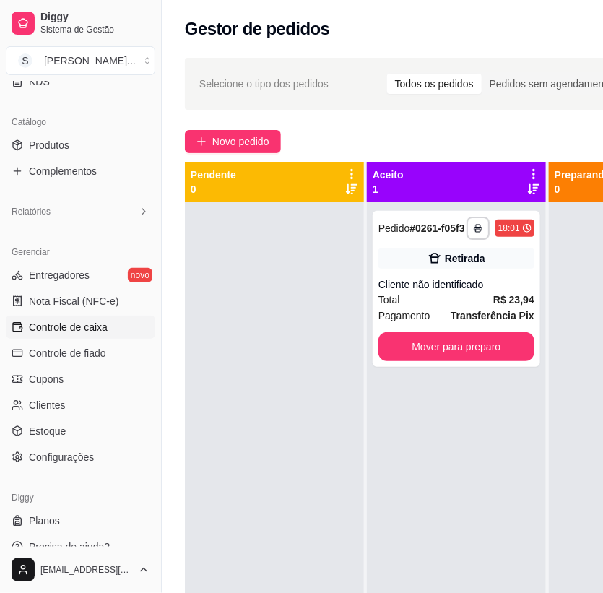
click at [80, 326] on span "Controle de caixa" at bounding box center [68, 327] width 79 height 14
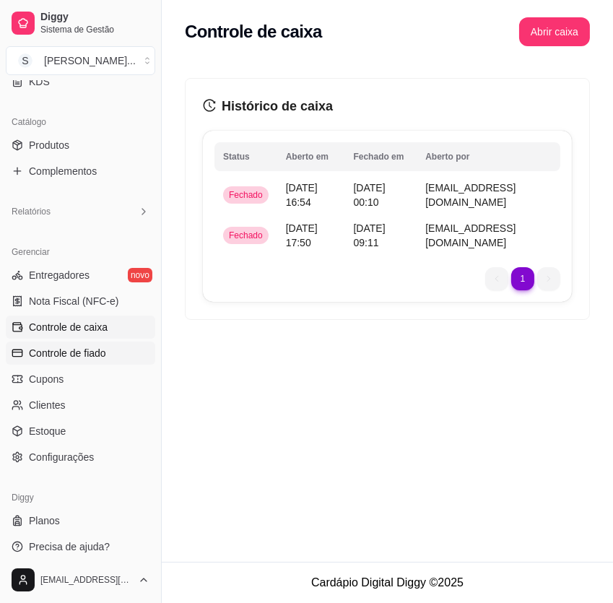
click at [73, 355] on span "Controle de fiado" at bounding box center [67, 353] width 77 height 14
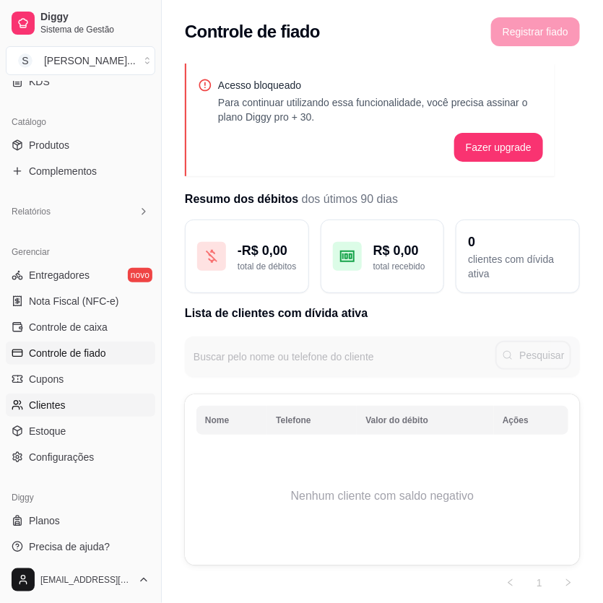
click at [58, 404] on span "Clientes" at bounding box center [47, 405] width 37 height 14
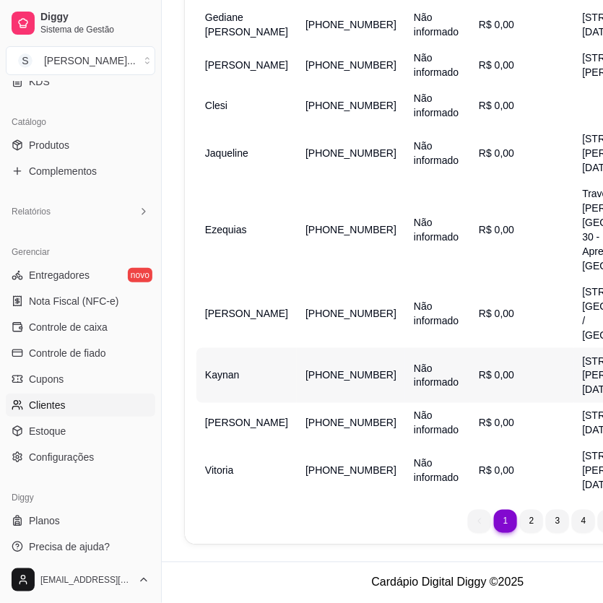
scroll to position [544, 0]
click at [546, 520] on li "3" at bounding box center [557, 521] width 22 height 22
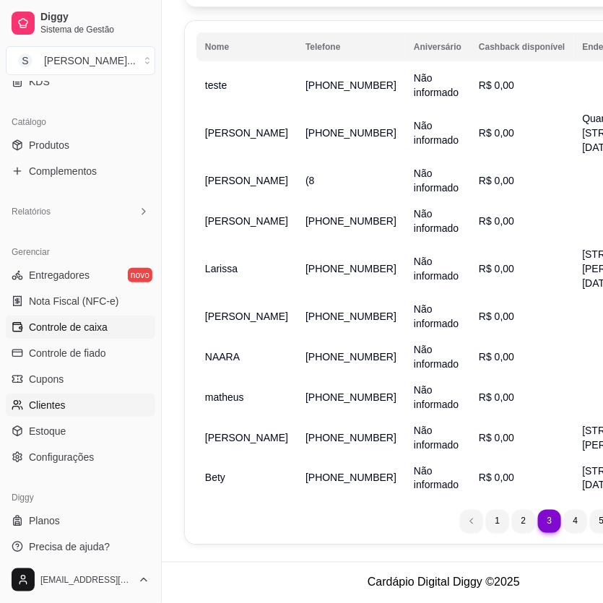
click at [77, 326] on span "Controle de caixa" at bounding box center [68, 327] width 79 height 14
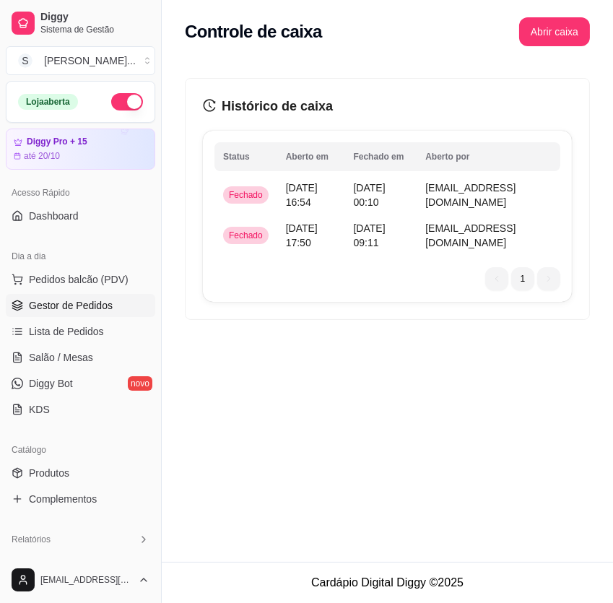
click at [77, 304] on span "Gestor de Pedidos" at bounding box center [71, 305] width 84 height 14
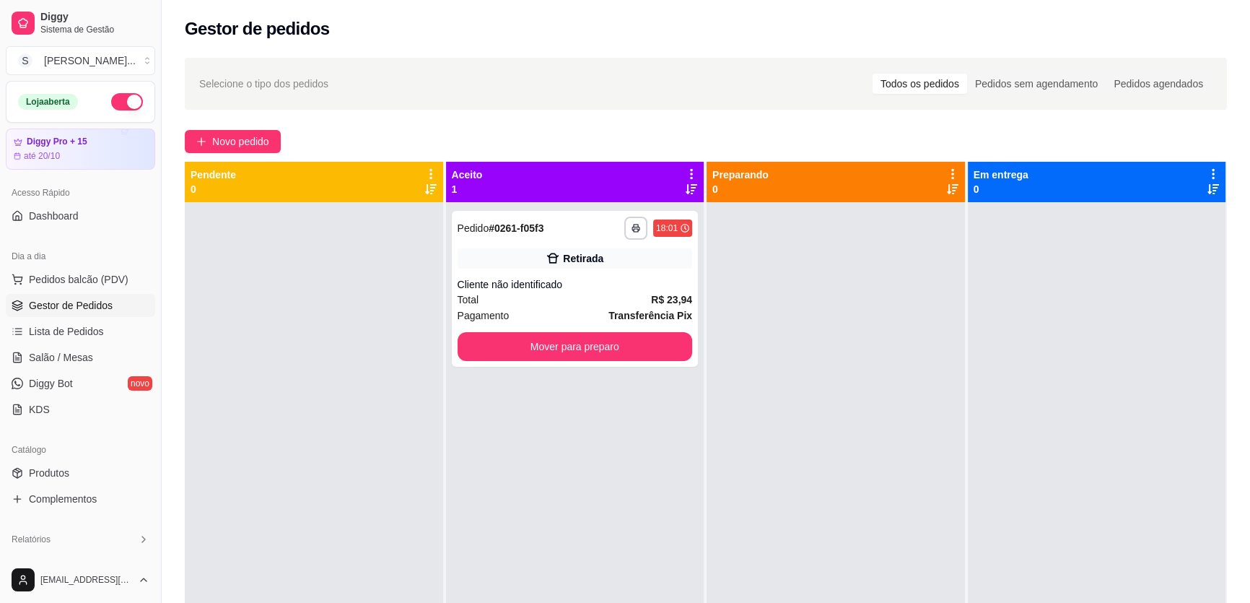
click at [599, 87] on div "Todos os pedidos" at bounding box center [920, 84] width 95 height 20
click at [599, 74] on input "Todos os pedidos" at bounding box center [873, 74] width 0 height 0
click at [599, 87] on div "Todos os pedidos" at bounding box center [920, 84] width 95 height 20
click at [599, 74] on input "Todos os pedidos" at bounding box center [873, 74] width 0 height 0
click at [599, 87] on div "Todos os pedidos" at bounding box center [920, 84] width 95 height 20
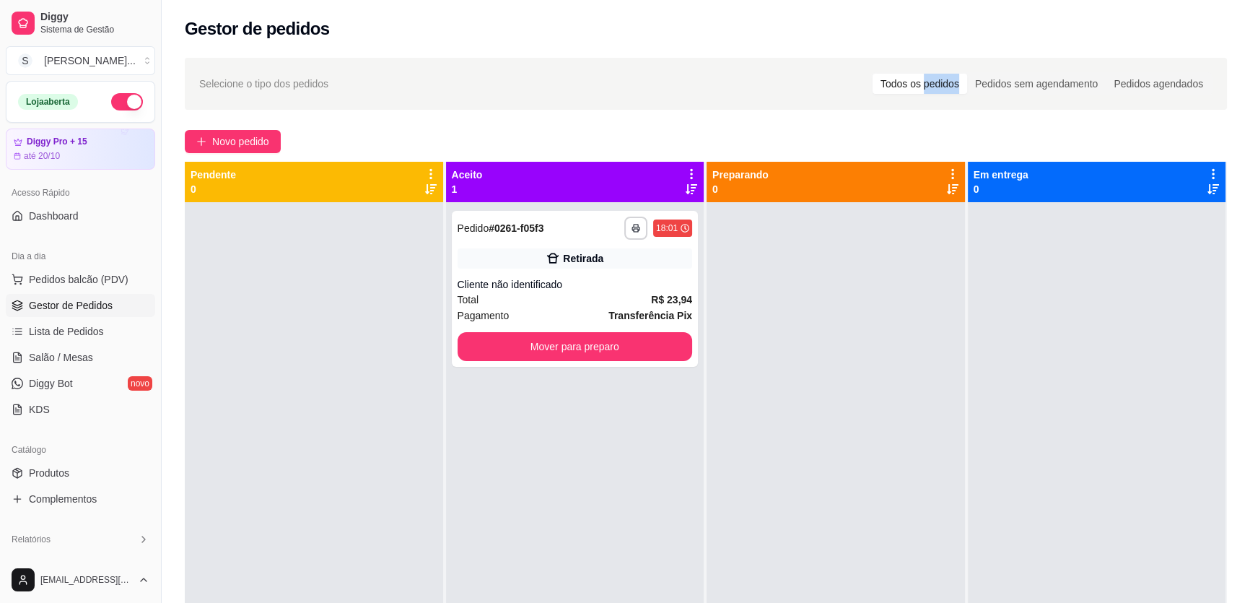
click at [599, 74] on input "Todos os pedidos" at bounding box center [873, 74] width 0 height 0
click at [599, 83] on div "Todos os pedidos" at bounding box center [920, 84] width 95 height 20
click at [599, 74] on input "Todos os pedidos" at bounding box center [873, 74] width 0 height 0
click at [599, 85] on div "Todos os pedidos" at bounding box center [920, 84] width 95 height 20
click at [599, 74] on input "Todos os pedidos" at bounding box center [873, 74] width 0 height 0
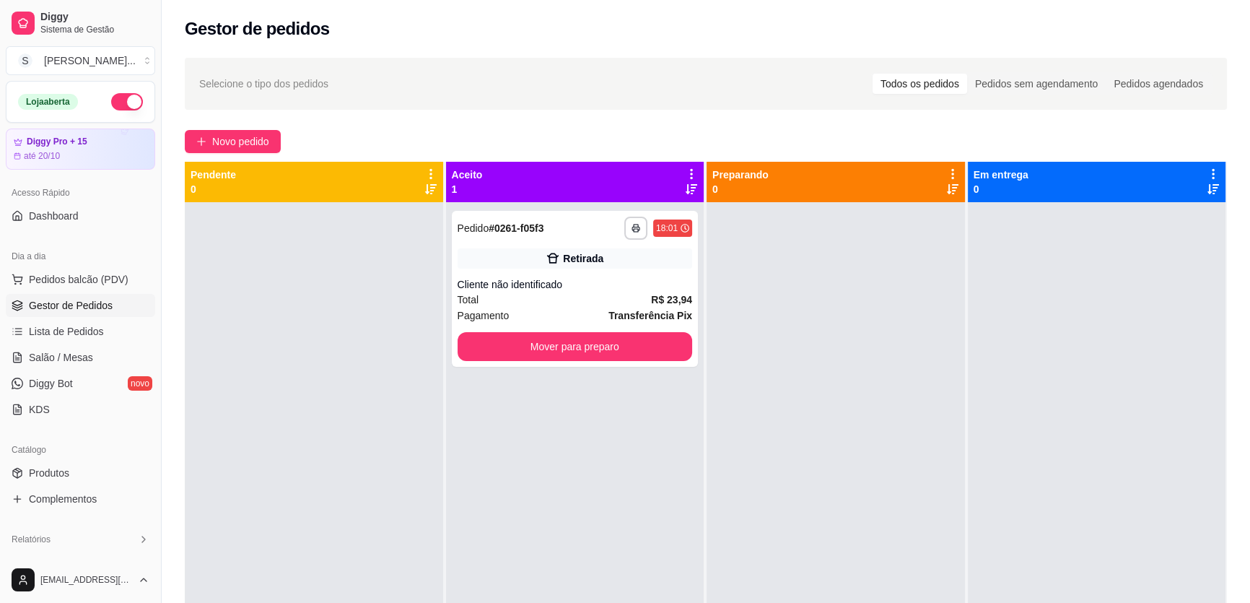
click at [599, 79] on div "Todos os pedidos" at bounding box center [920, 84] width 95 height 20
click at [599, 74] on input "Todos os pedidos" at bounding box center [873, 74] width 0 height 0
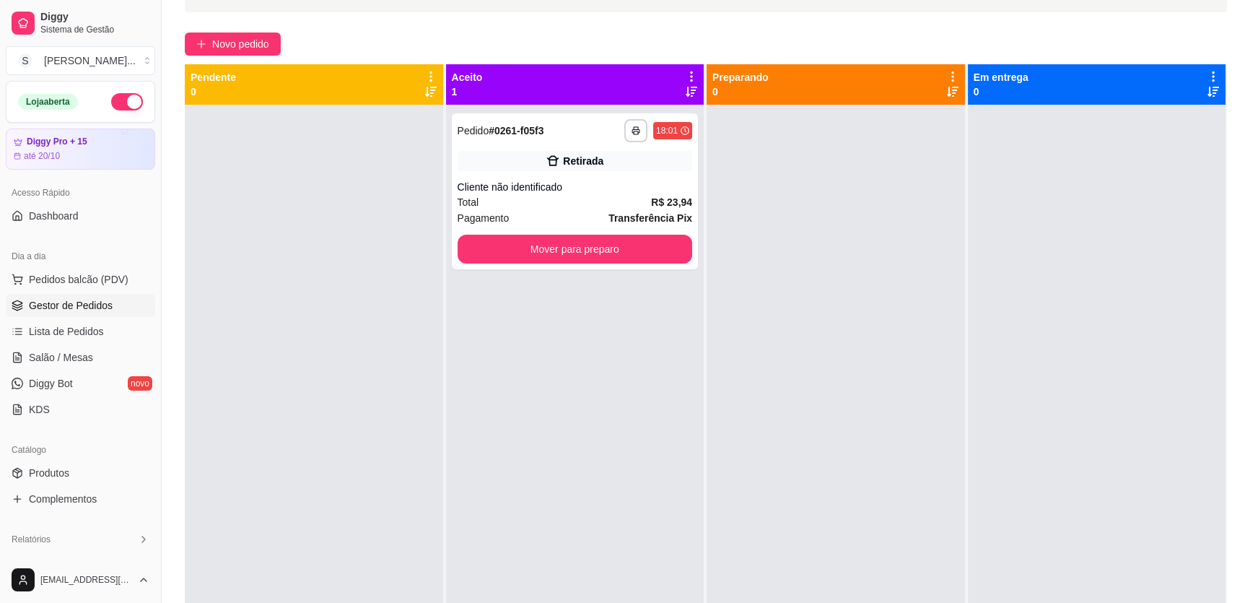
scroll to position [219, 0]
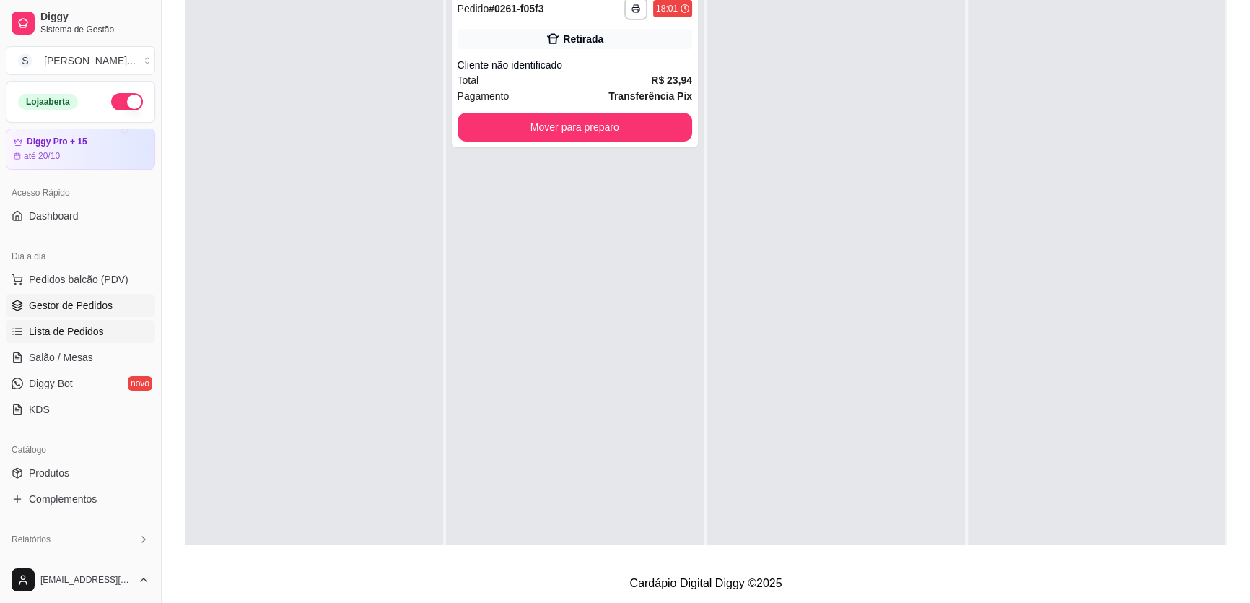
click at [68, 332] on span "Lista de Pedidos" at bounding box center [66, 331] width 75 height 14
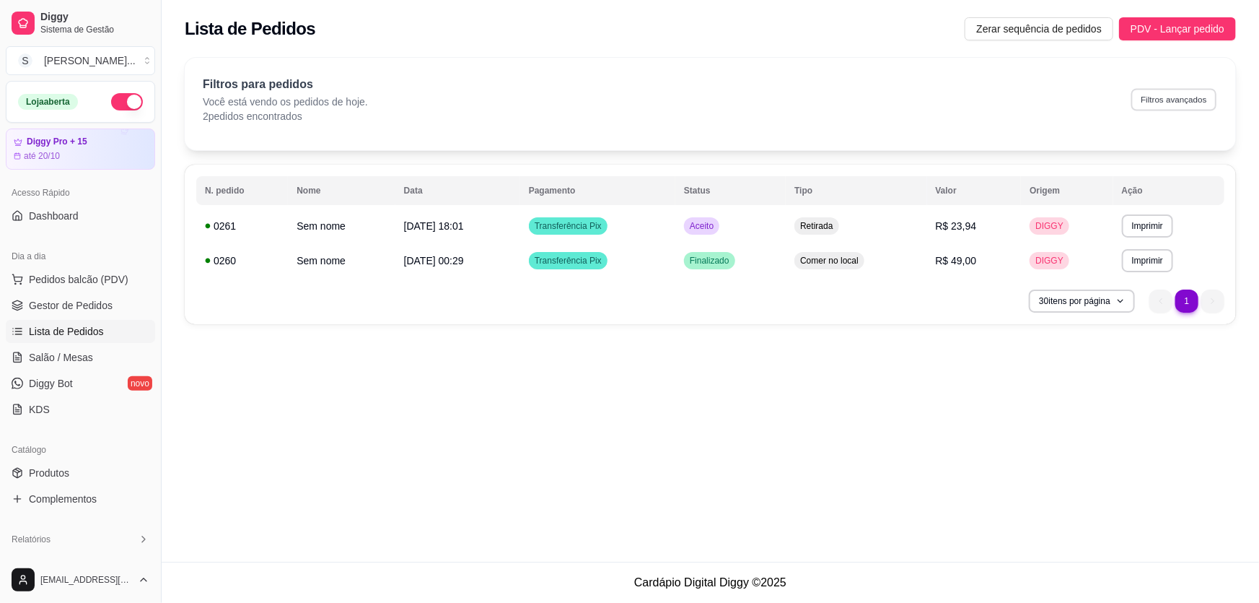
click at [599, 93] on button "Filtros avançados" at bounding box center [1174, 99] width 85 height 22
select select "0"
click at [91, 310] on span "Gestor de Pedidos" at bounding box center [71, 305] width 84 height 14
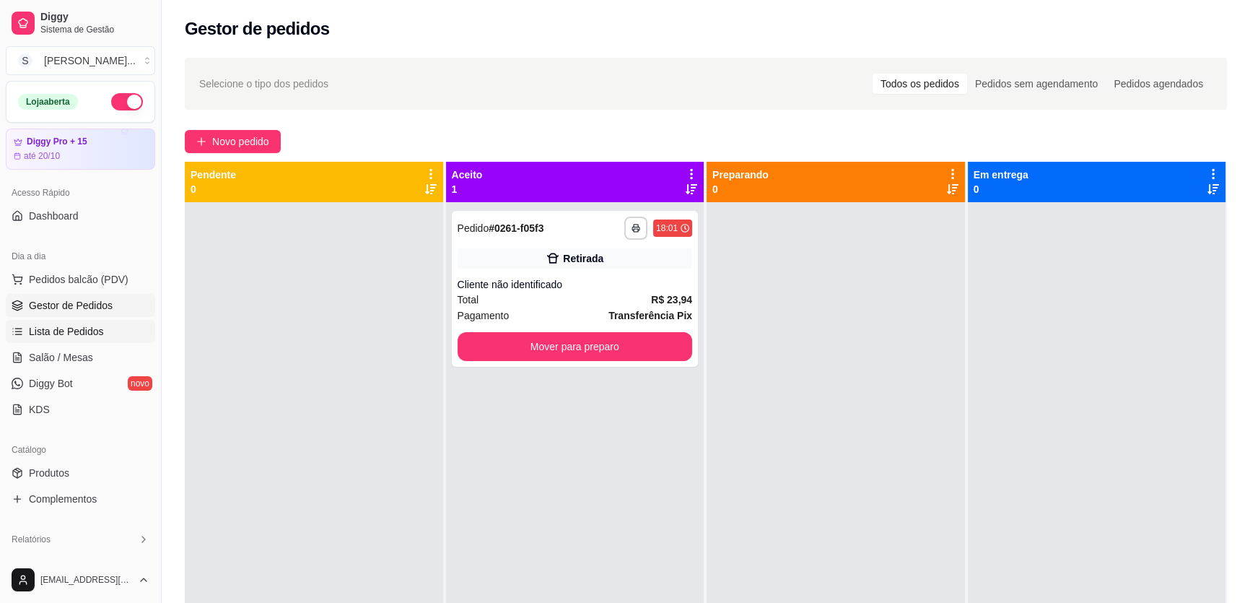
click at [48, 329] on span "Lista de Pedidos" at bounding box center [66, 331] width 75 height 14
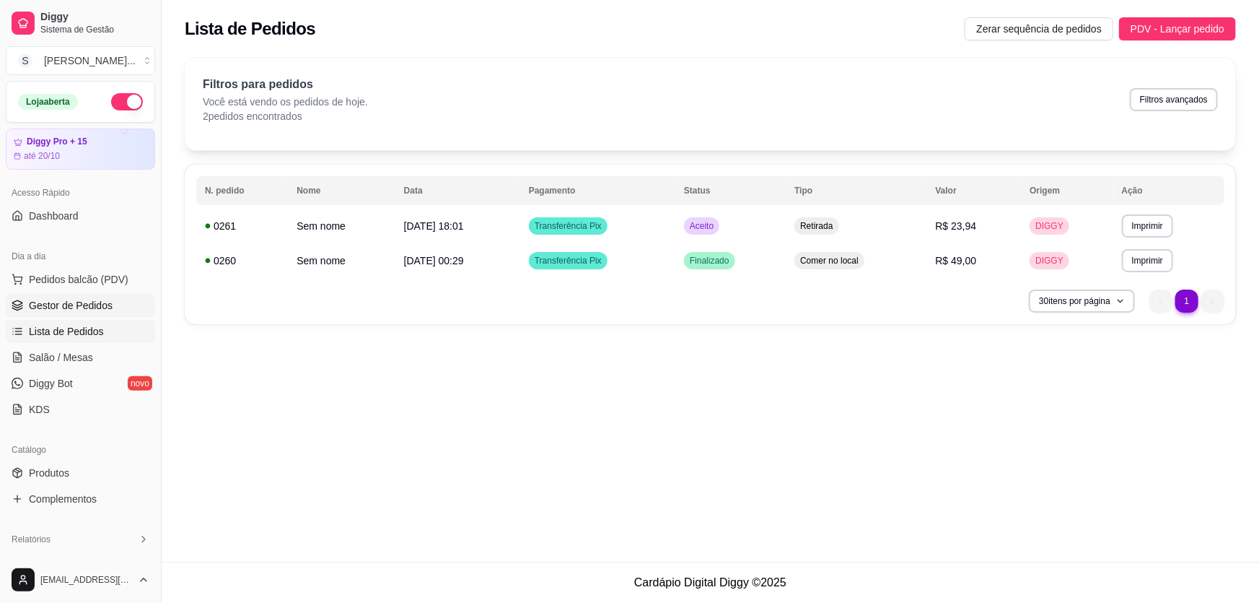
click at [55, 307] on span "Gestor de Pedidos" at bounding box center [71, 305] width 84 height 14
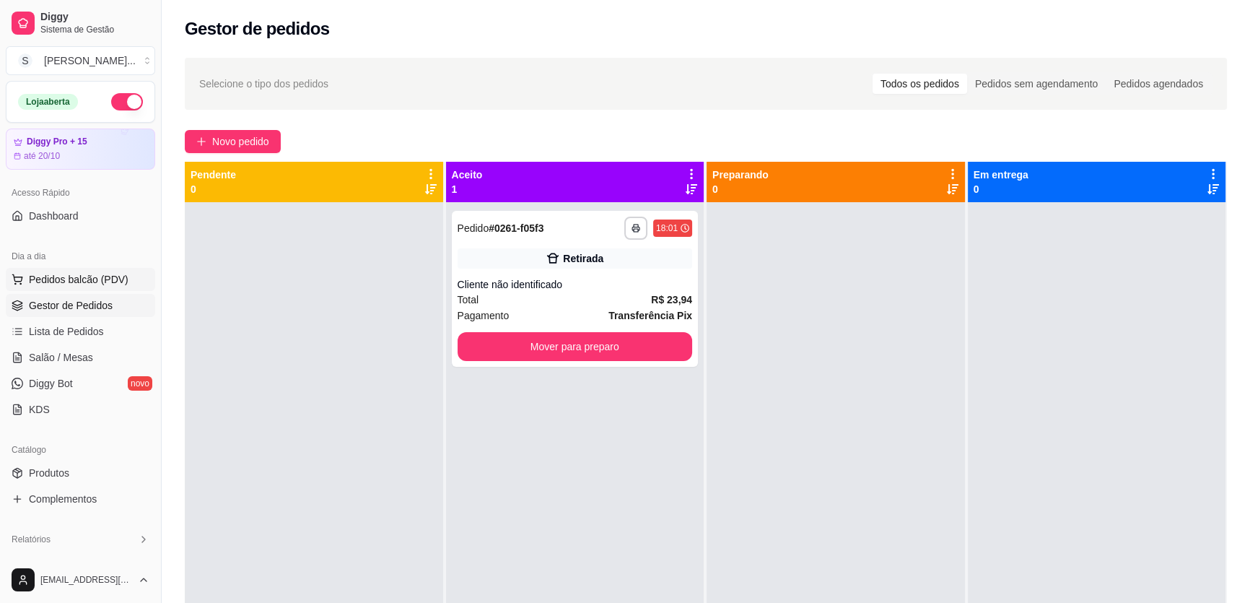
click at [58, 276] on span "Pedidos balcão (PDV)" at bounding box center [79, 279] width 100 height 14
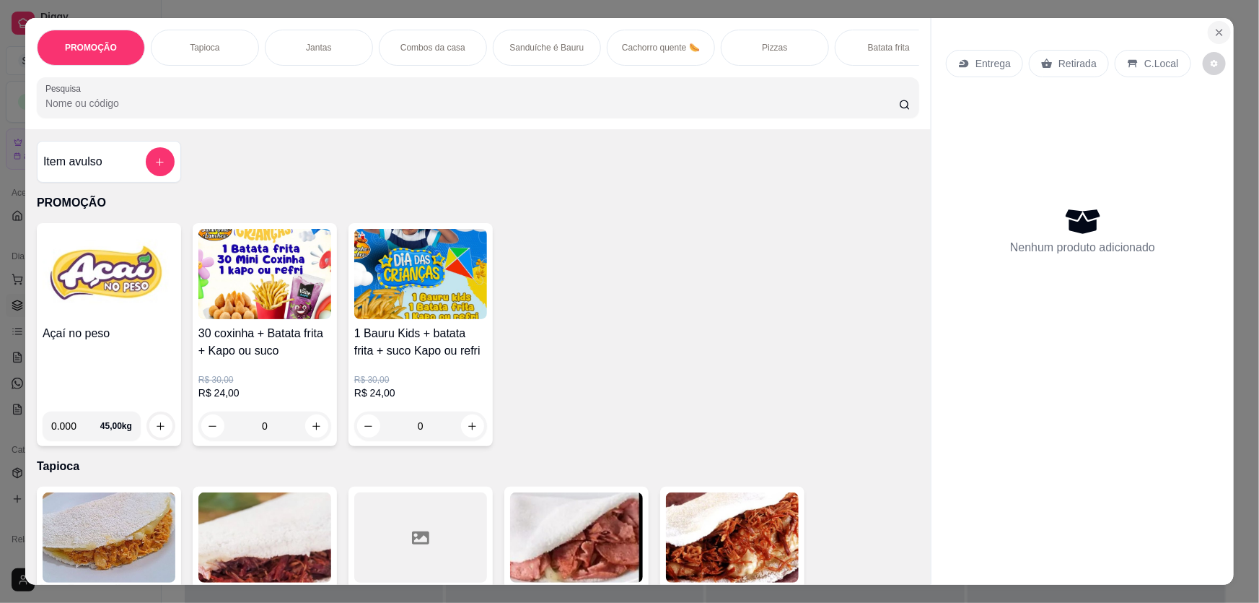
click at [599, 35] on icon "Close" at bounding box center [1220, 33] width 12 height 12
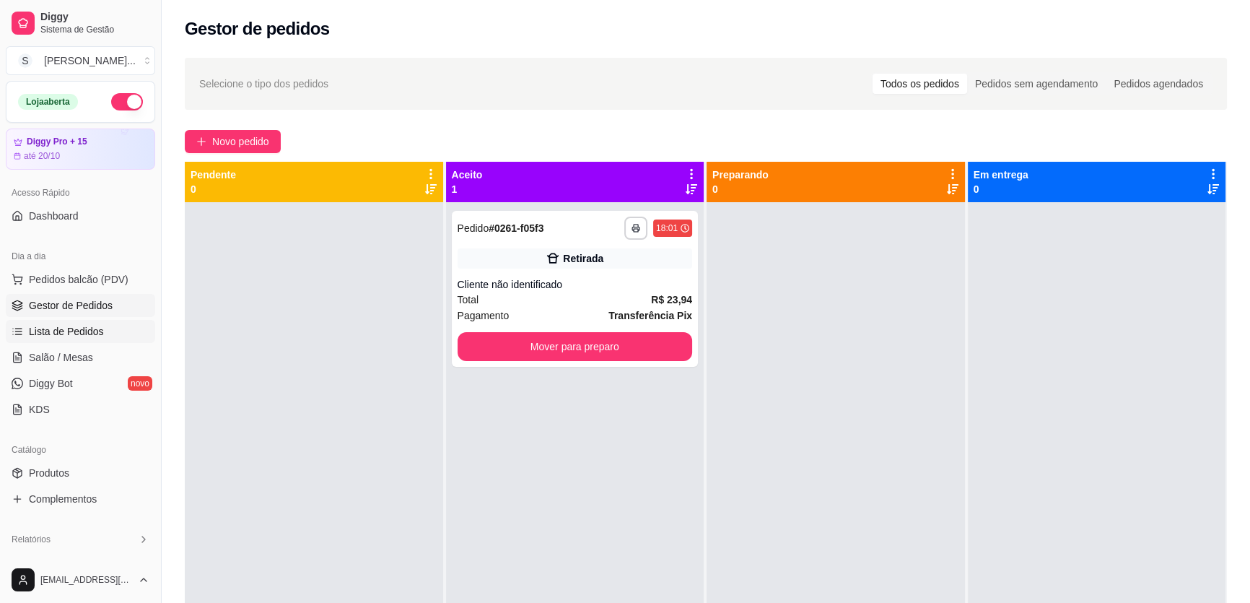
click at [68, 330] on span "Lista de Pedidos" at bounding box center [66, 331] width 75 height 14
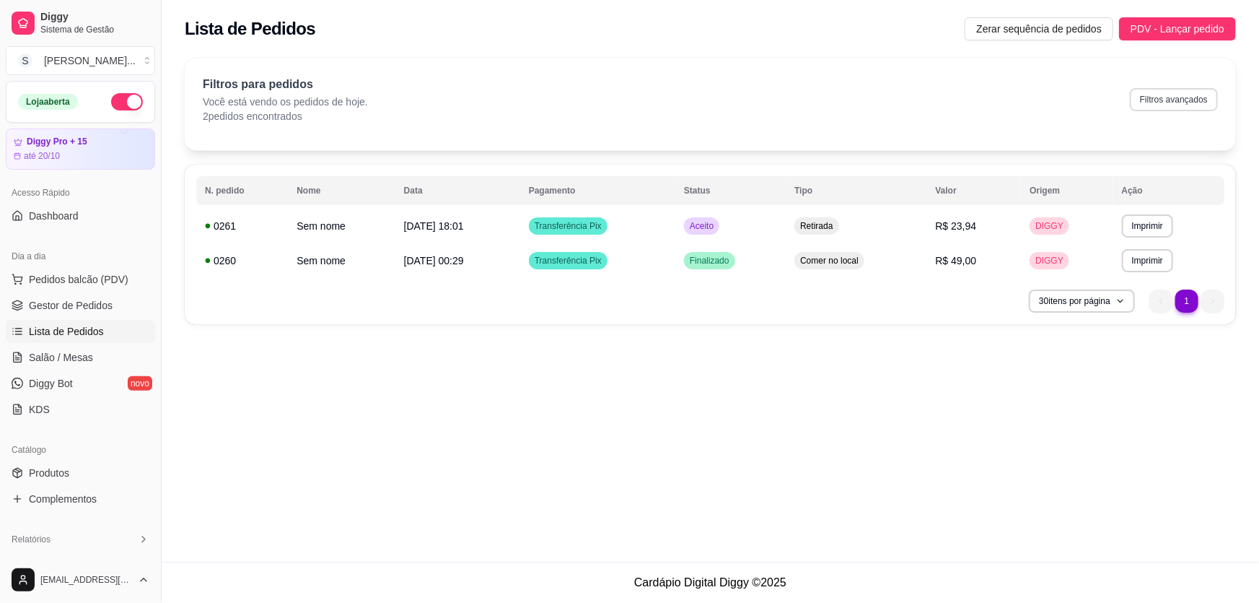
click at [599, 105] on button "Filtros avançados" at bounding box center [1174, 99] width 88 height 23
select select "0"
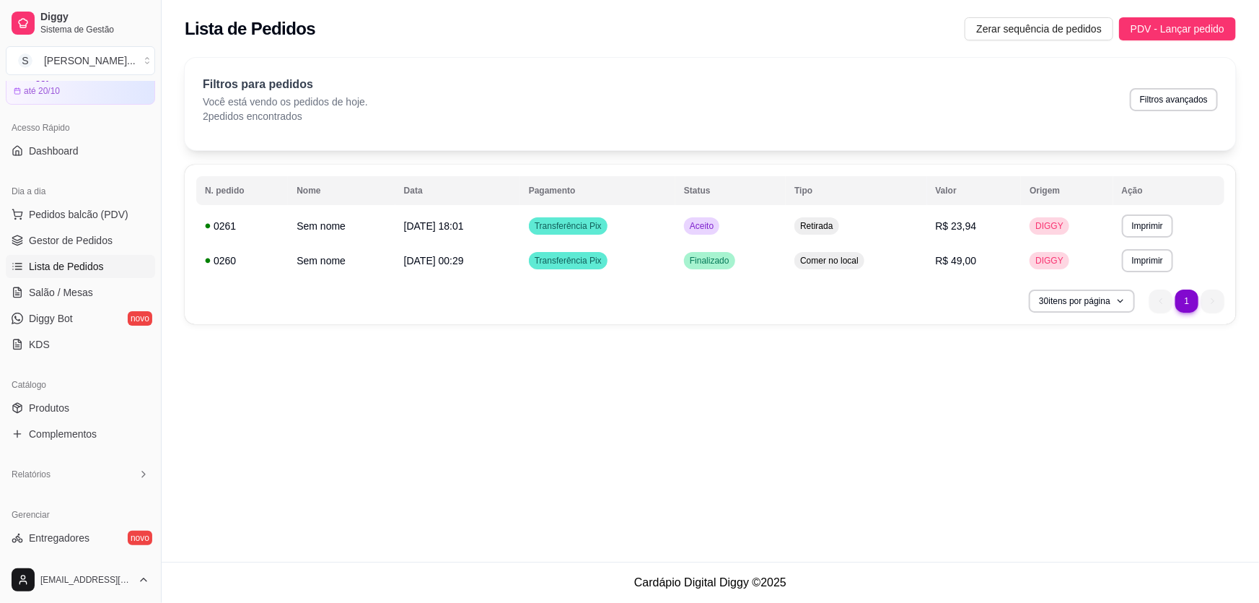
scroll to position [196, 0]
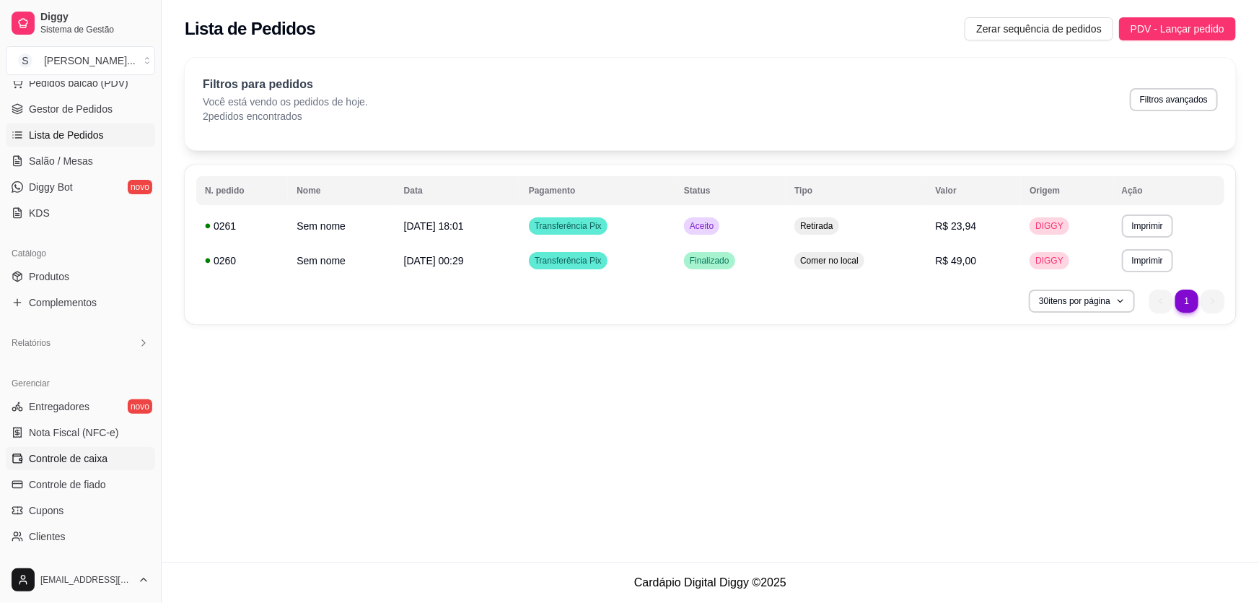
click at [79, 459] on span "Controle de caixa" at bounding box center [68, 458] width 79 height 14
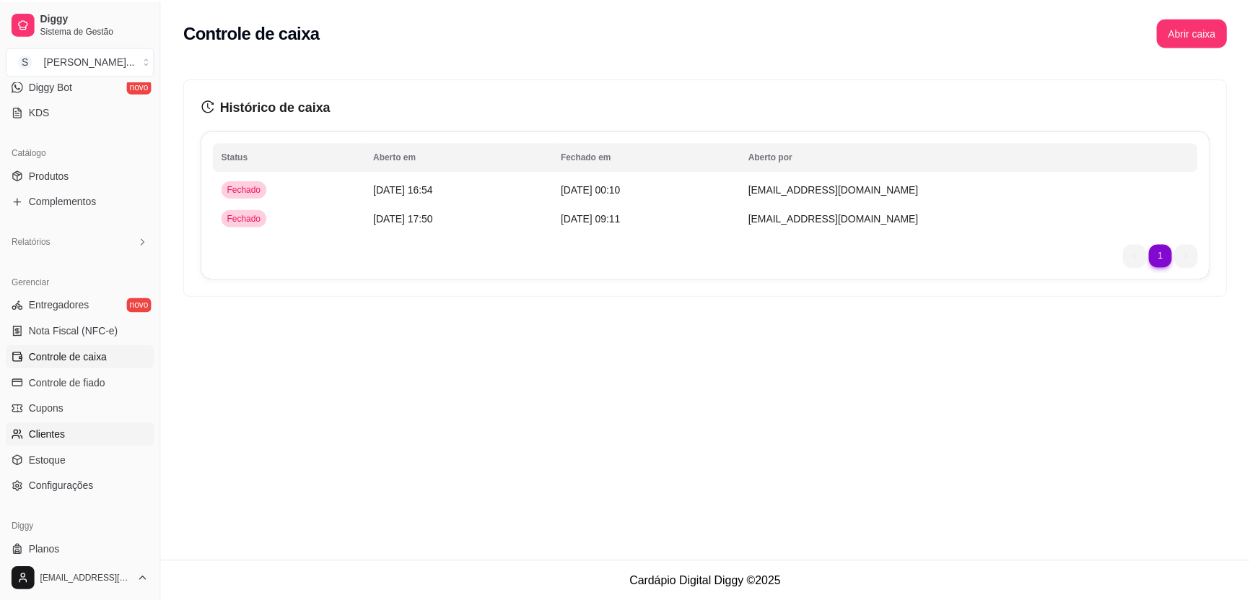
scroll to position [328, 0]
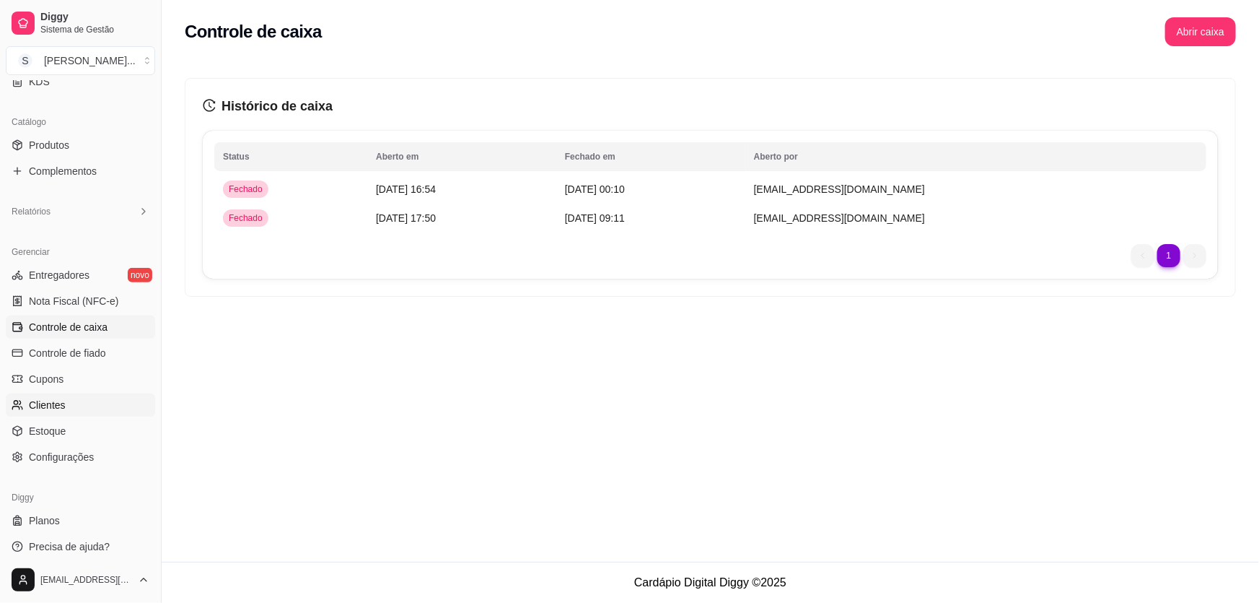
click at [66, 401] on link "Clientes" at bounding box center [80, 404] width 149 height 23
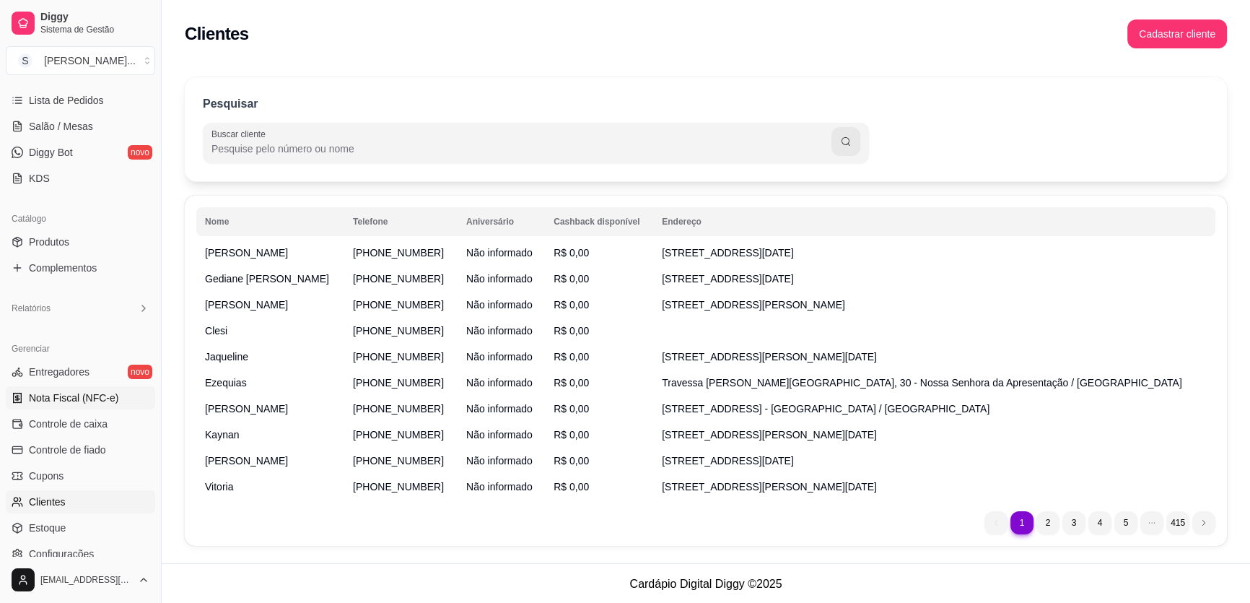
scroll to position [131, 0]
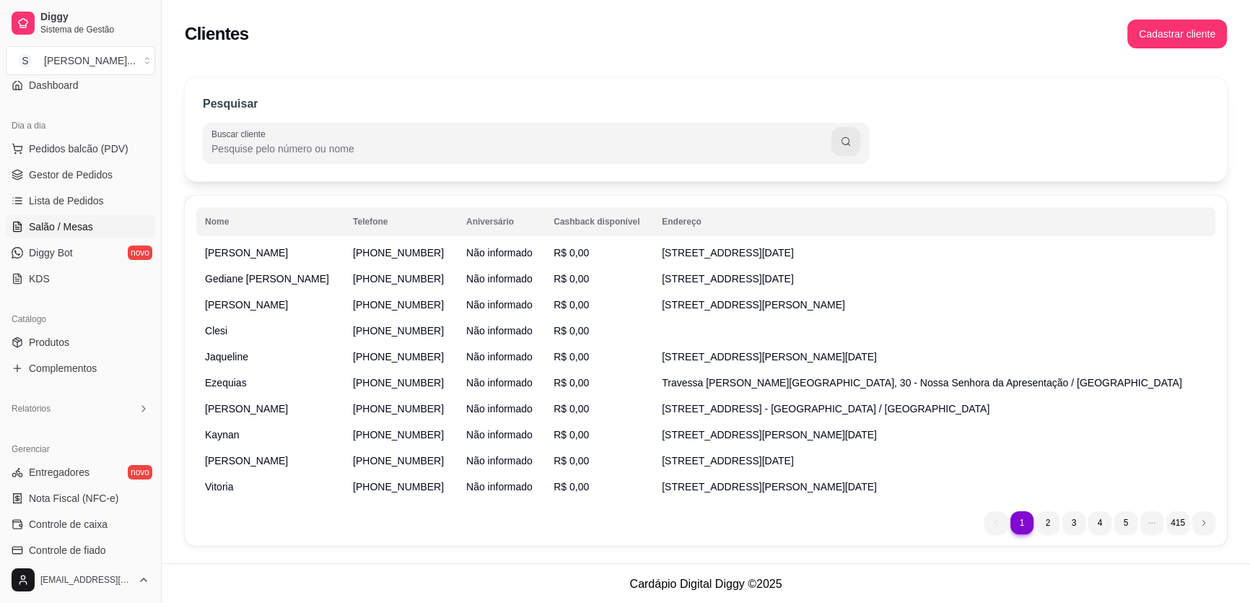
click at [56, 222] on span "Salão / Mesas" at bounding box center [61, 226] width 64 height 14
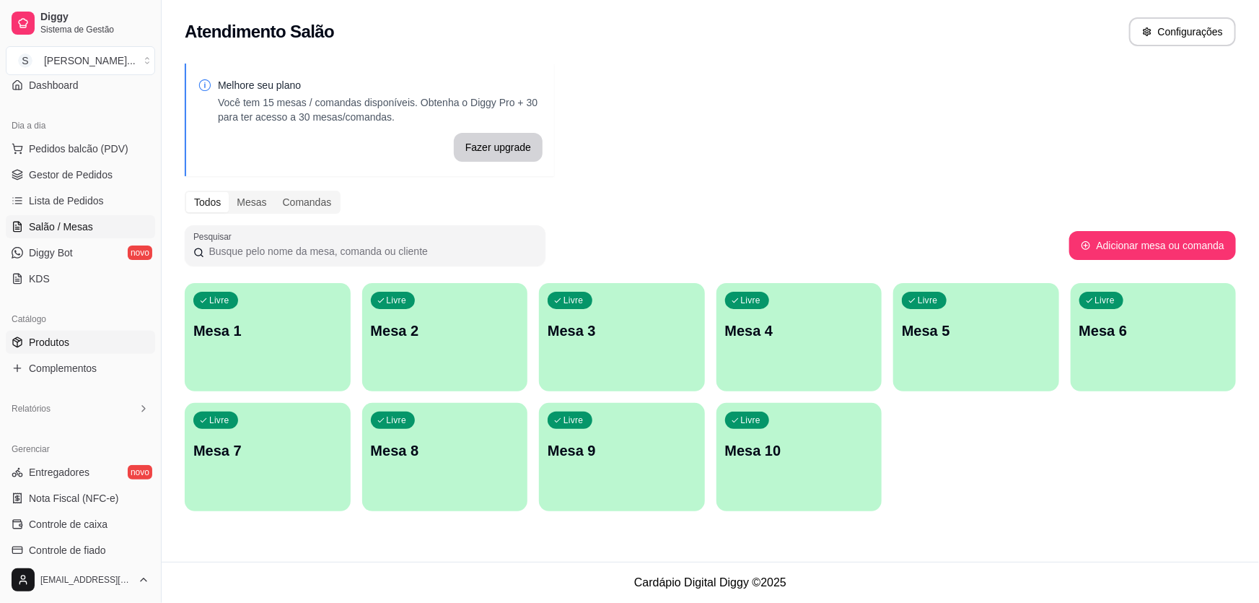
click at [64, 341] on span "Produtos" at bounding box center [49, 342] width 40 height 14
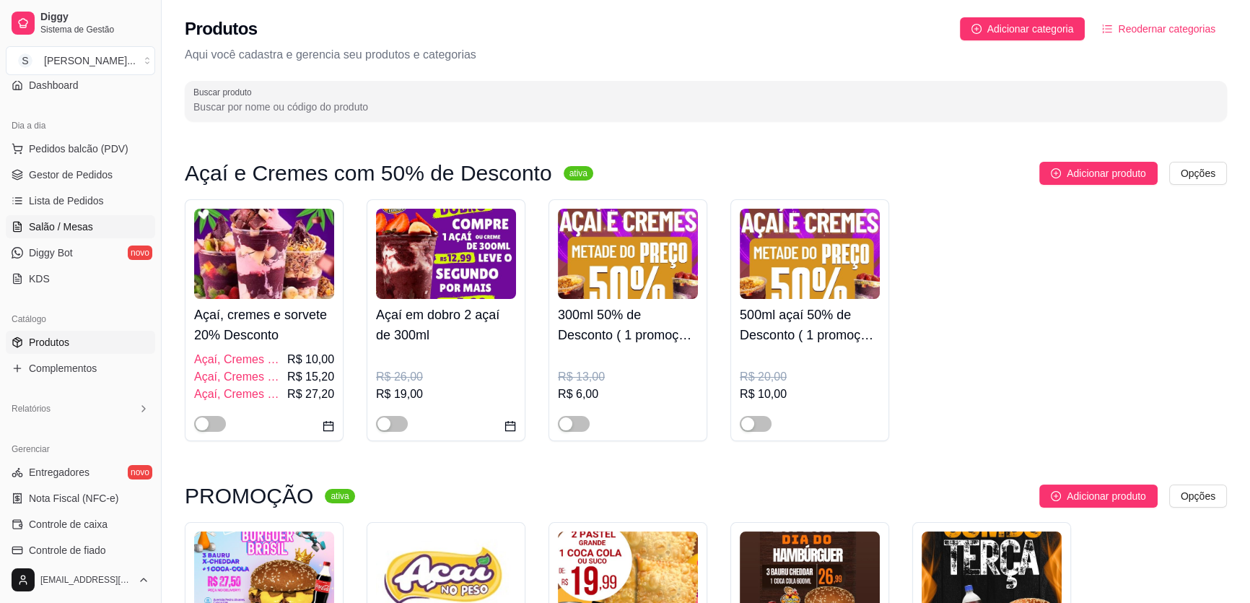
click at [72, 223] on span "Salão / Mesas" at bounding box center [61, 226] width 64 height 14
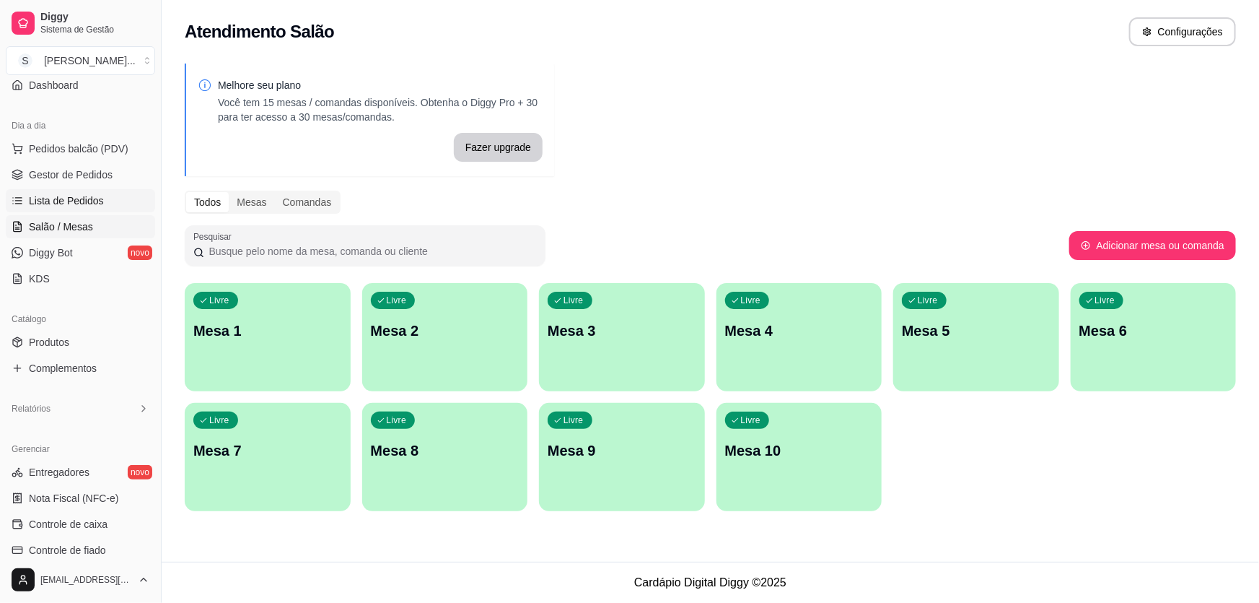
click at [54, 201] on span "Lista de Pedidos" at bounding box center [66, 200] width 75 height 14
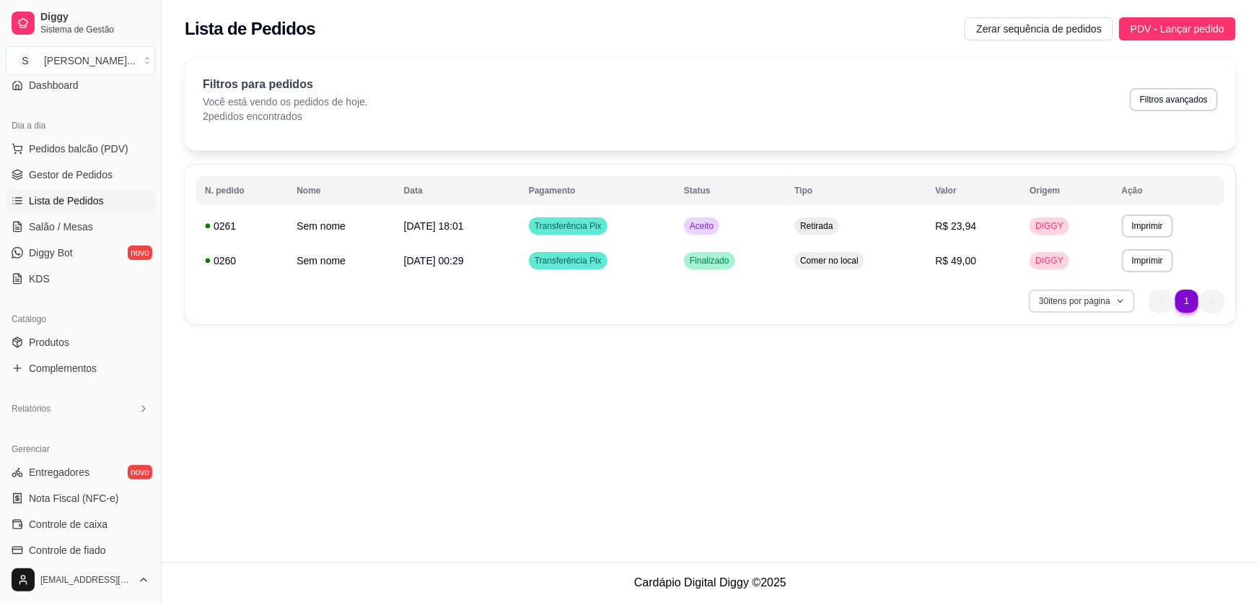
click at [599, 294] on button "30 itens por página" at bounding box center [1082, 300] width 106 height 23
click at [599, 426] on span "100 pedidos" at bounding box center [1081, 432] width 121 height 14
click at [599, 303] on button "100 itens por página" at bounding box center [1080, 300] width 110 height 23
click at [599, 358] on div "**********" at bounding box center [711, 281] width 1098 height 562
click at [65, 180] on span "Gestor de Pedidos" at bounding box center [71, 174] width 84 height 14
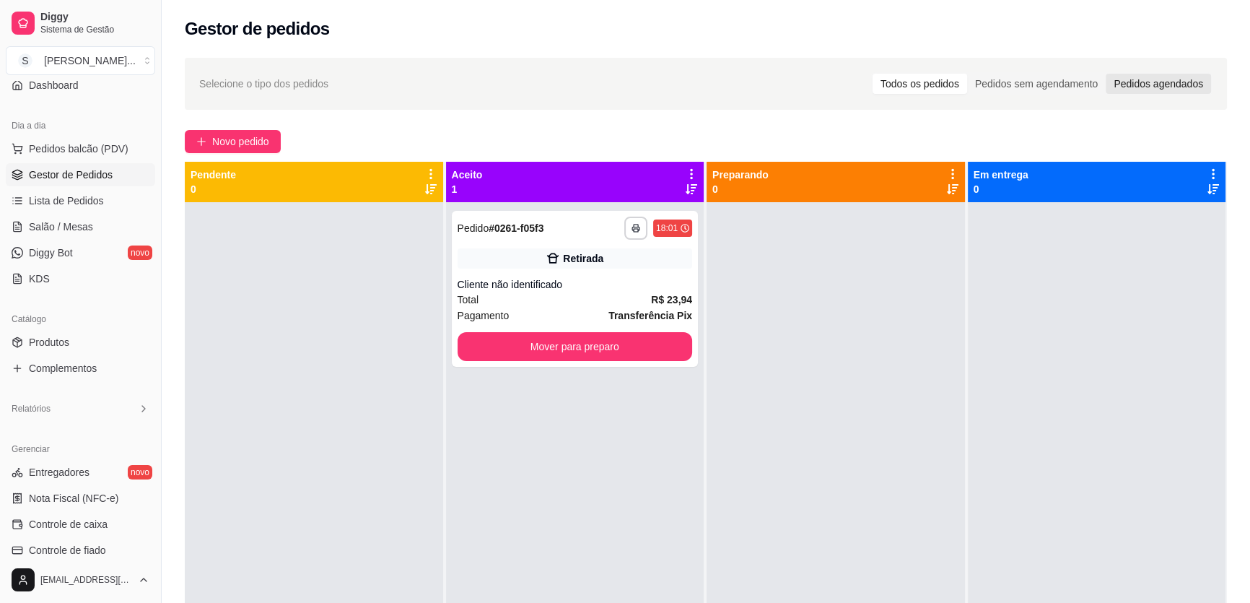
click at [599, 86] on div "Pedidos agendados" at bounding box center [1158, 84] width 105 height 20
click at [599, 74] on input "Pedidos agendados" at bounding box center [1106, 74] width 0 height 0
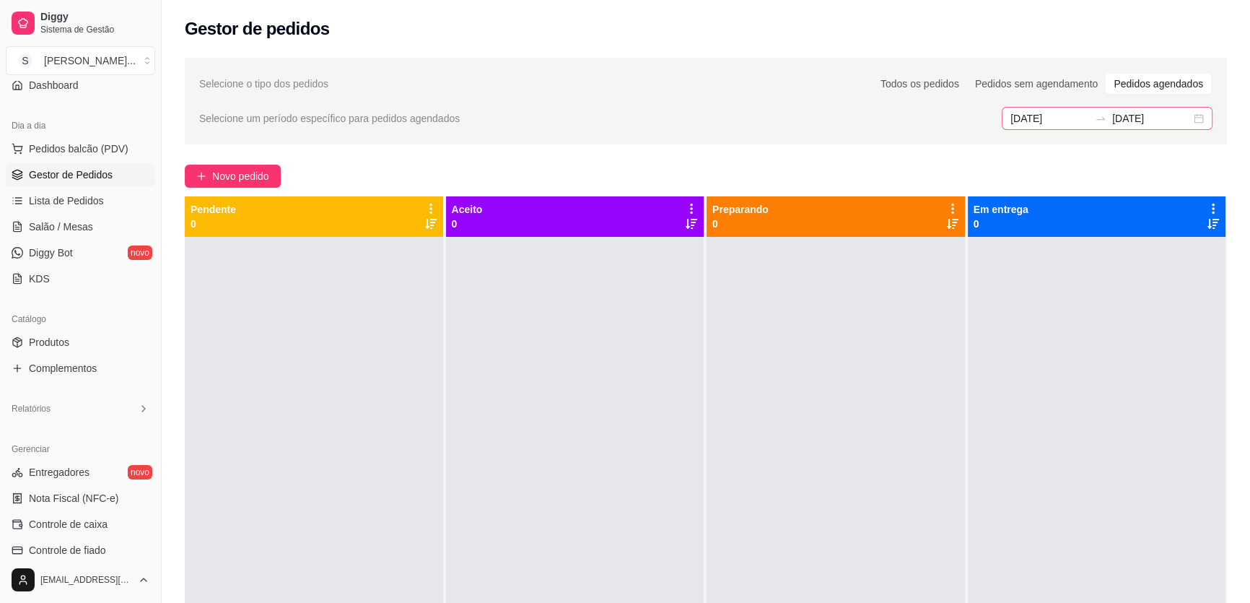
click at [599, 118] on div "[DATE] [DATE]" at bounding box center [1107, 118] width 211 height 23
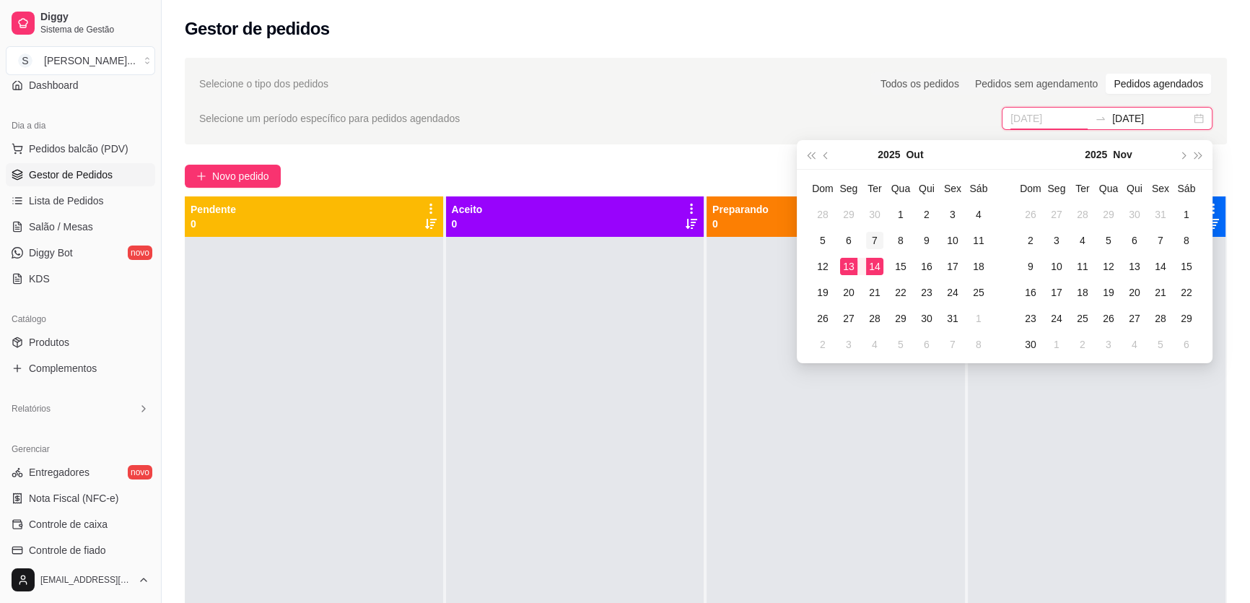
type input "[DATE]"
click at [599, 246] on div "7" at bounding box center [874, 240] width 17 height 17
type input "[DATE]"
click at [599, 239] on div "7" at bounding box center [874, 240] width 17 height 17
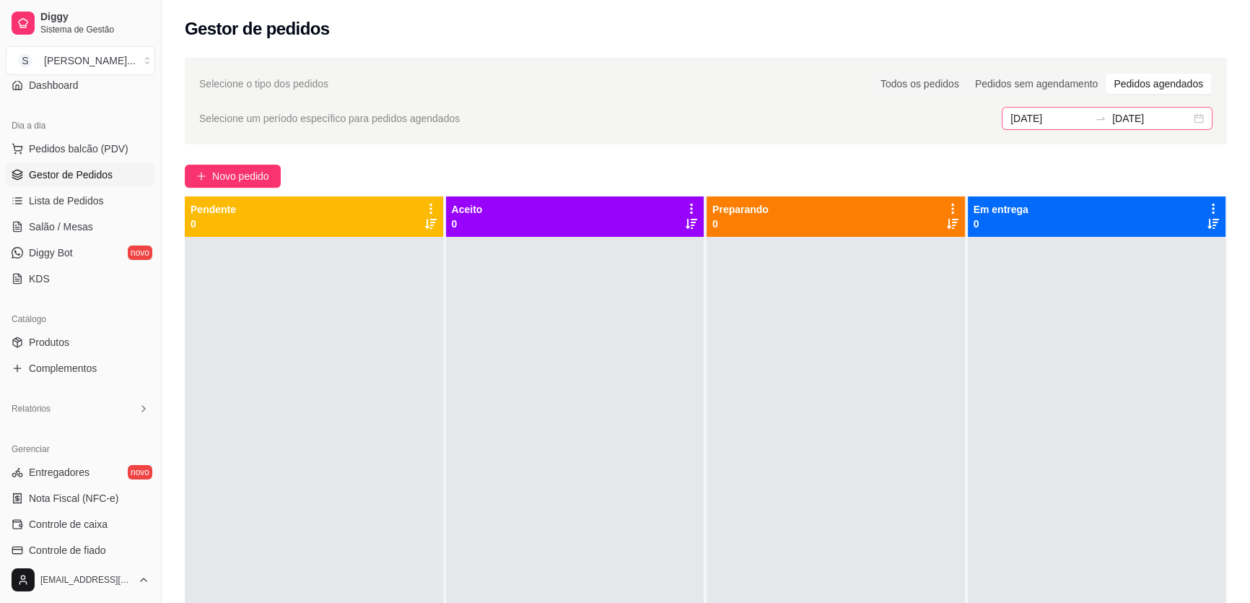
click at [599, 118] on div "[DATE] [DATE]" at bounding box center [1107, 118] width 211 height 23
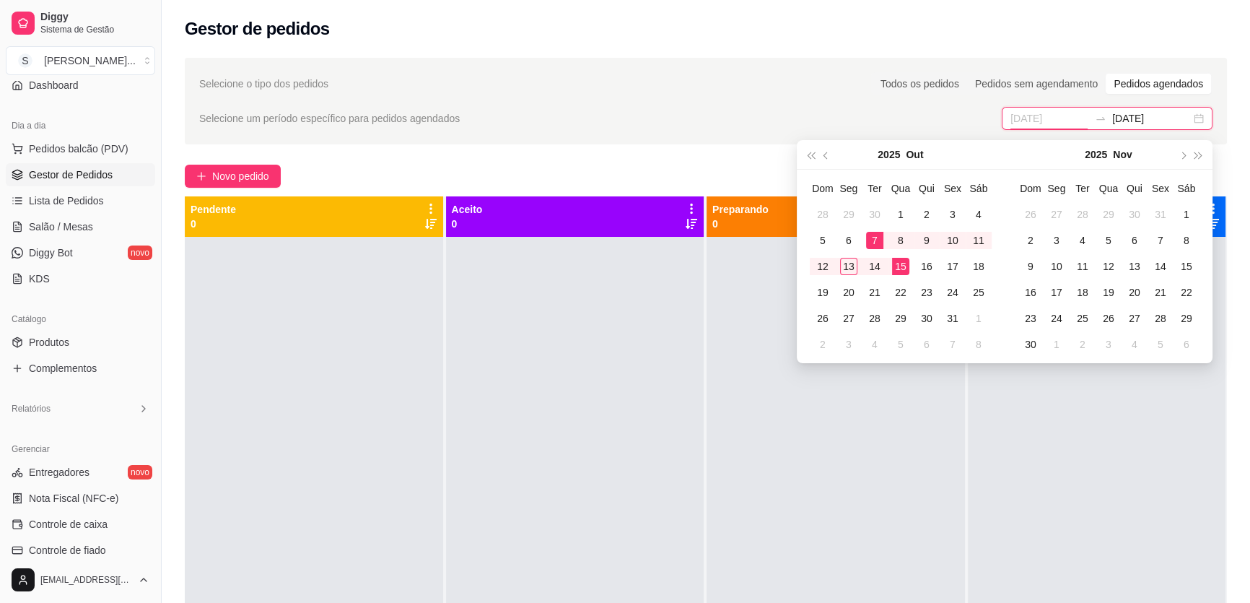
type input "[DATE]"
click at [599, 239] on div "7" at bounding box center [874, 240] width 17 height 17
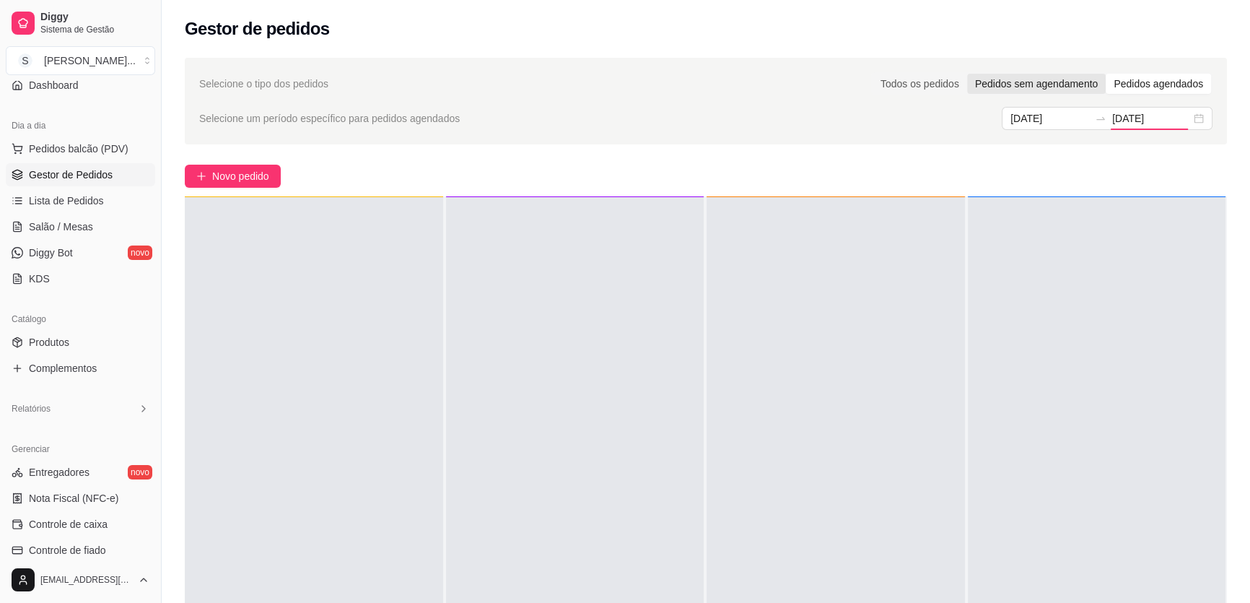
click at [599, 89] on div "Pedidos sem agendamento" at bounding box center [1036, 84] width 139 height 20
click at [599, 74] on input "Pedidos sem agendamento" at bounding box center [967, 74] width 0 height 0
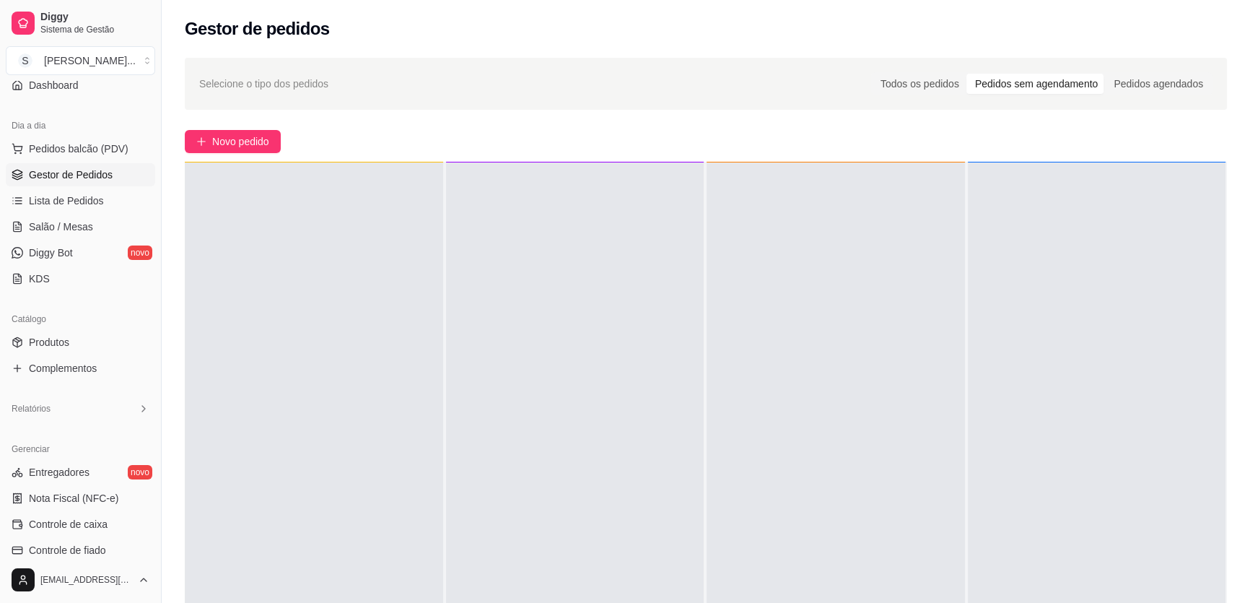
click at [599, 89] on div "Pedidos sem agendamento" at bounding box center [1036, 84] width 139 height 20
click at [599, 74] on input "Pedidos sem agendamento" at bounding box center [967, 74] width 0 height 0
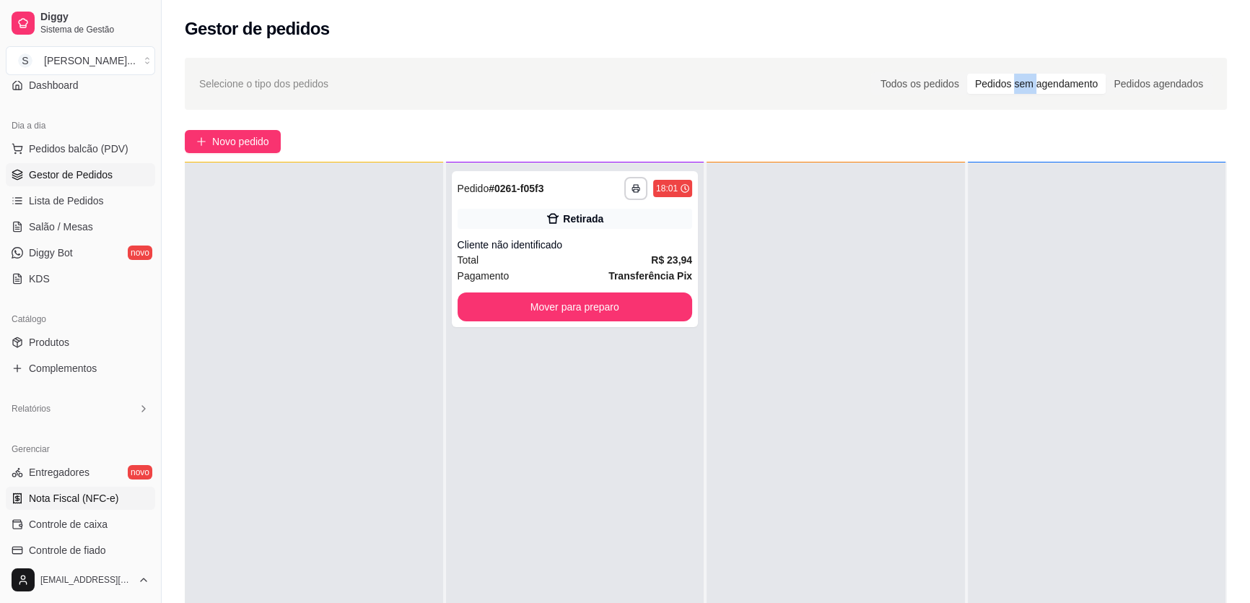
scroll to position [196, 0]
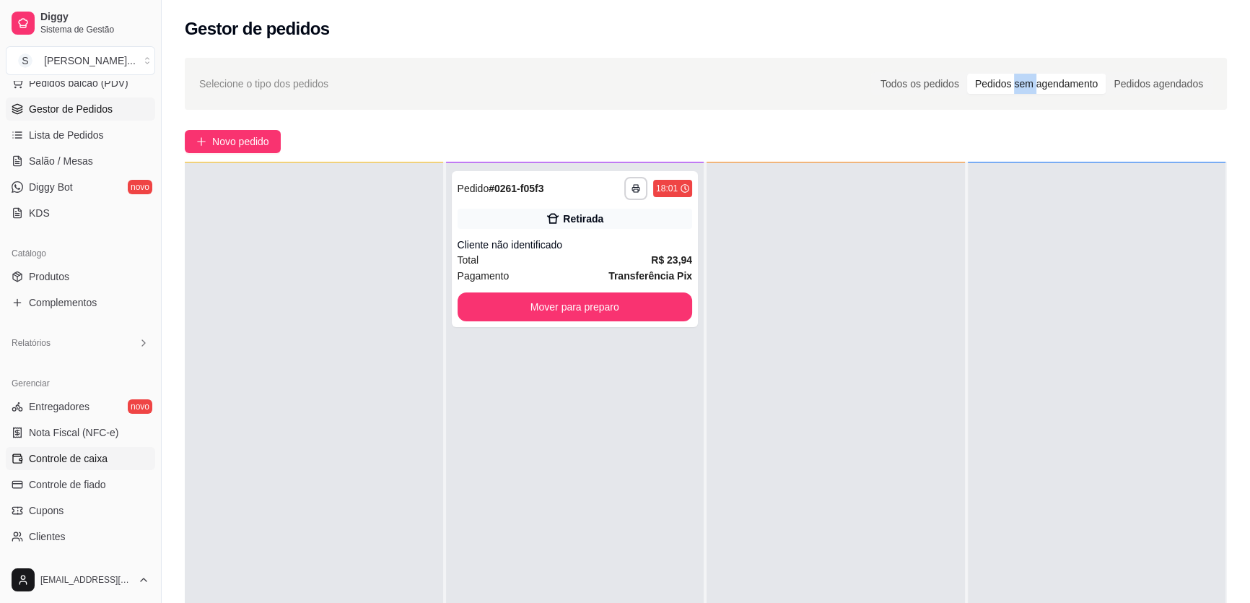
click at [69, 466] on link "Controle de caixa" at bounding box center [80, 458] width 149 height 23
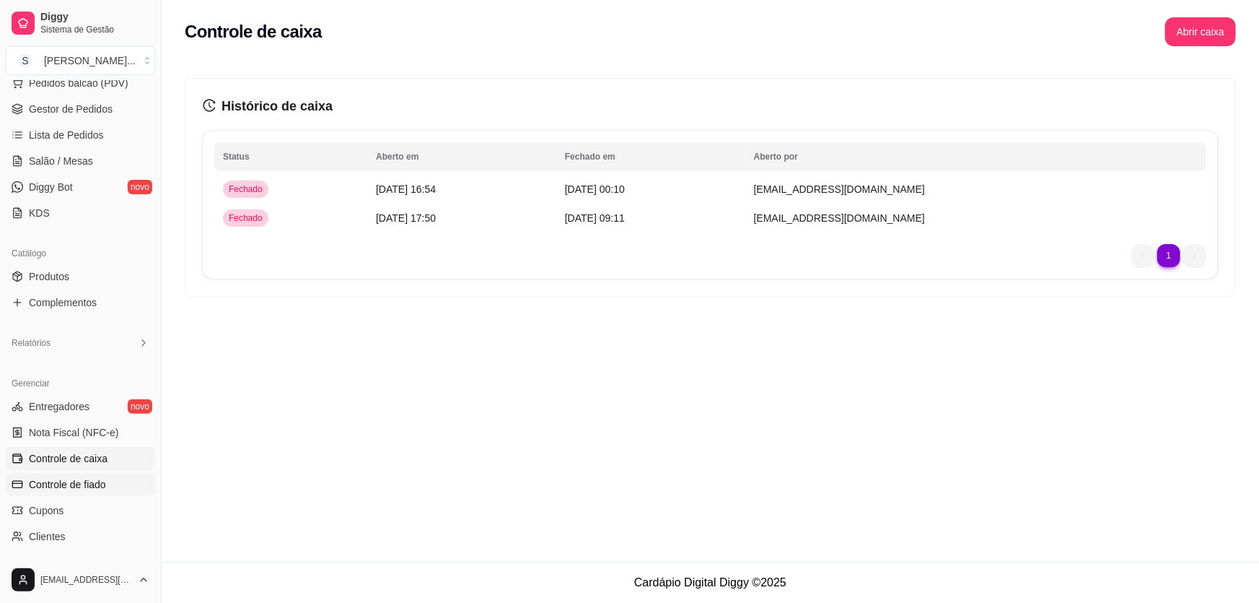
click at [89, 479] on span "Controle de fiado" at bounding box center [67, 484] width 77 height 14
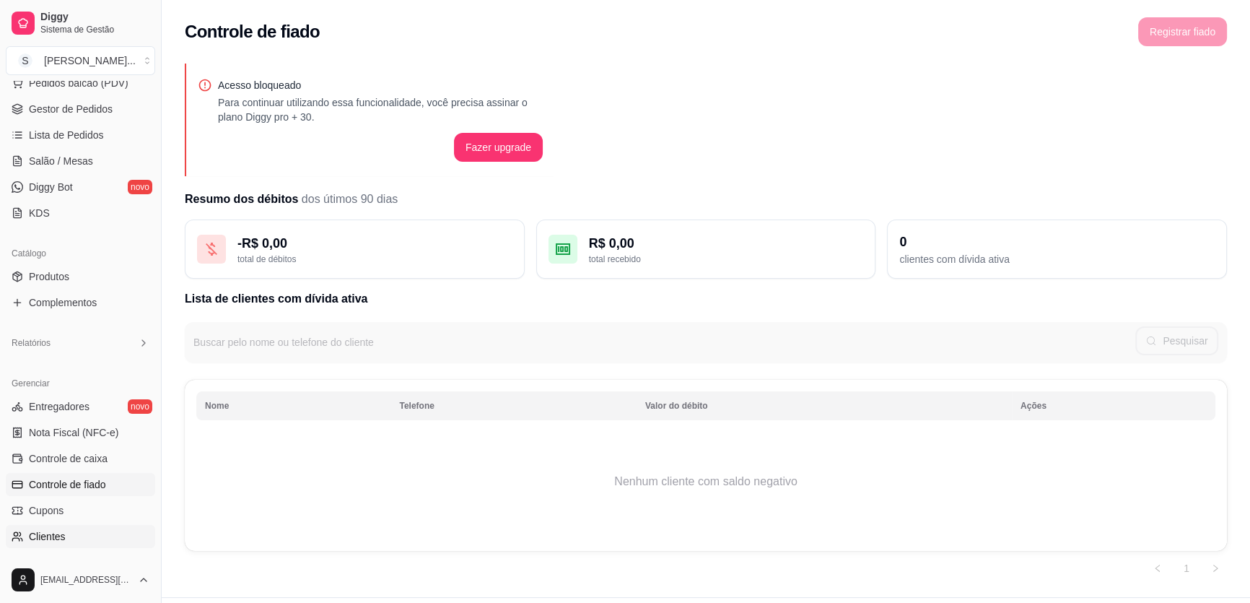
click at [70, 531] on link "Clientes" at bounding box center [80, 536] width 149 height 23
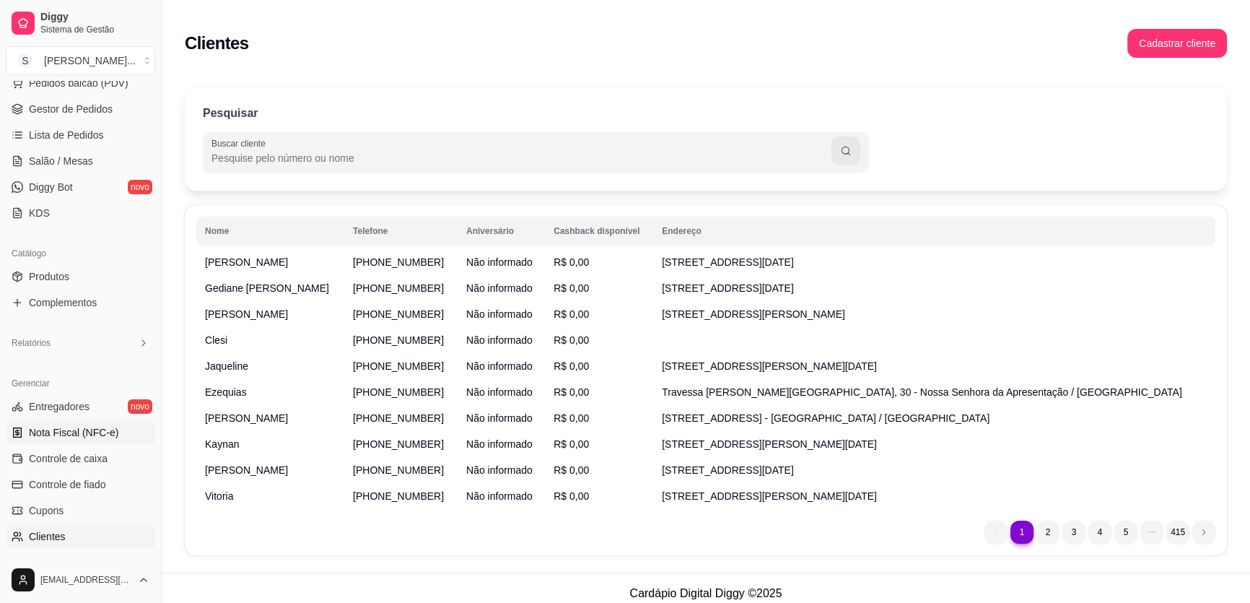
click at [58, 429] on span "Nota Fiscal (NFC-e)" at bounding box center [73, 432] width 89 height 14
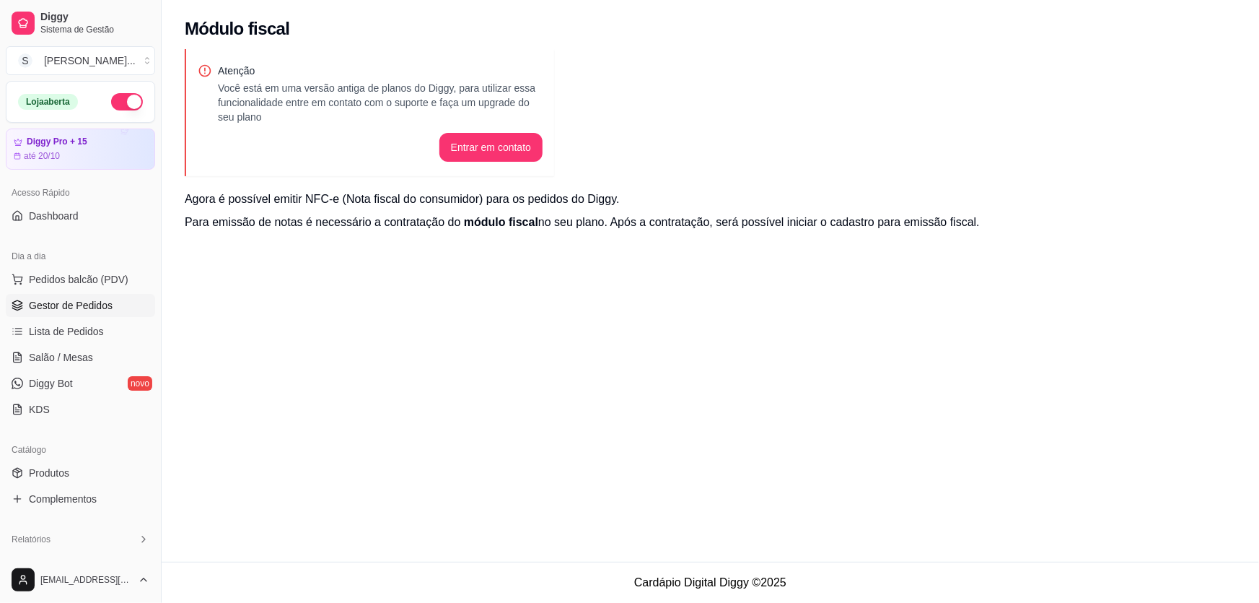
click at [70, 308] on span "Gestor de Pedidos" at bounding box center [71, 305] width 84 height 14
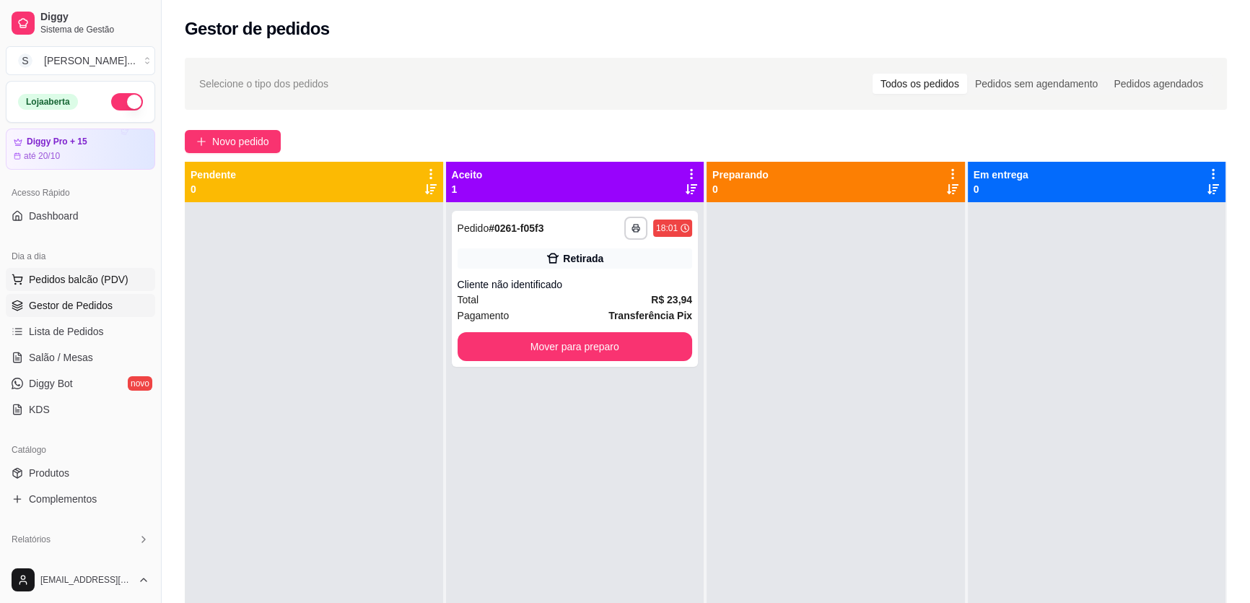
click at [58, 279] on span "Pedidos balcão (PDV)" at bounding box center [79, 279] width 100 height 14
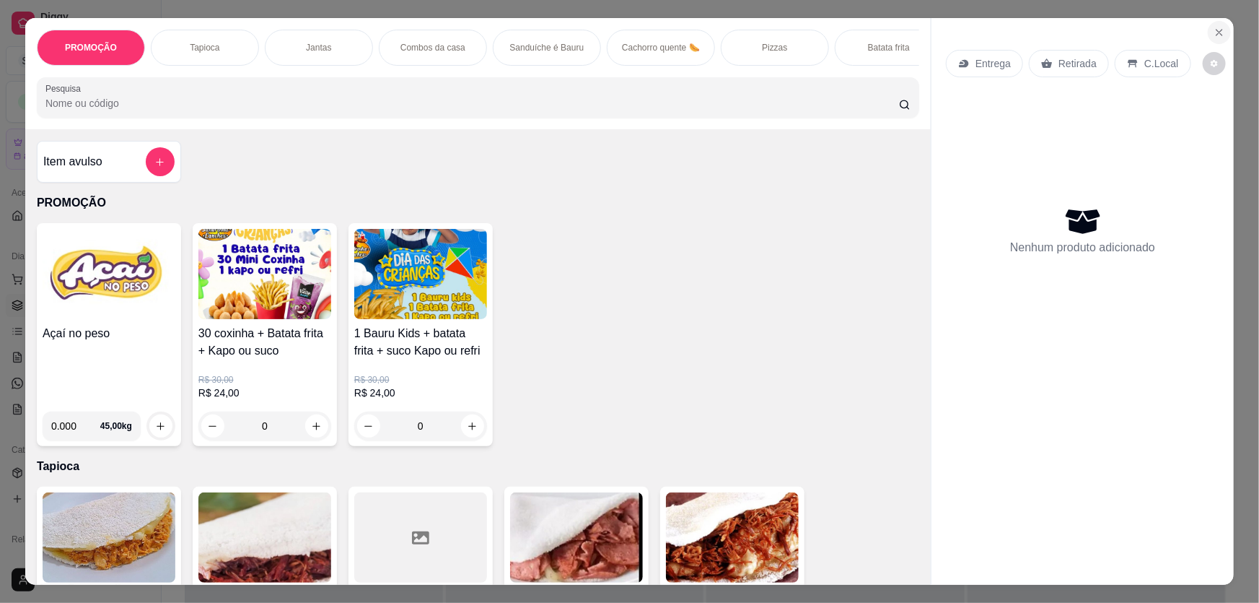
click at [599, 29] on icon "Close" at bounding box center [1220, 33] width 12 height 12
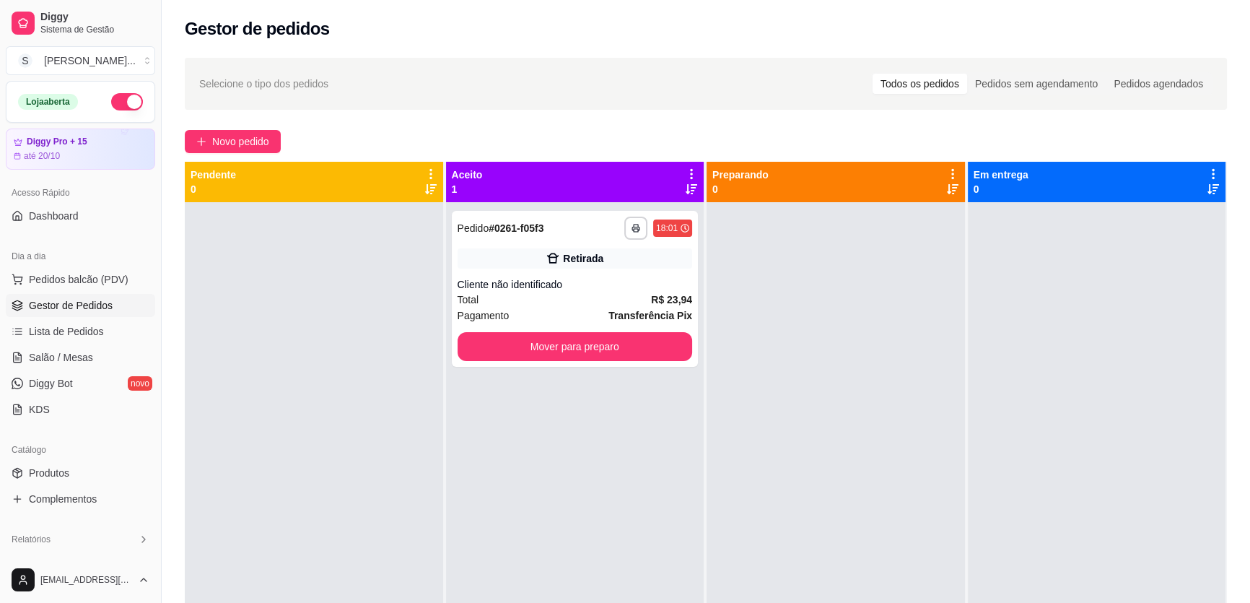
click at [65, 310] on span "Gestor de Pedidos" at bounding box center [71, 305] width 84 height 14
click at [67, 328] on span "Lista de Pedidos" at bounding box center [66, 331] width 75 height 14
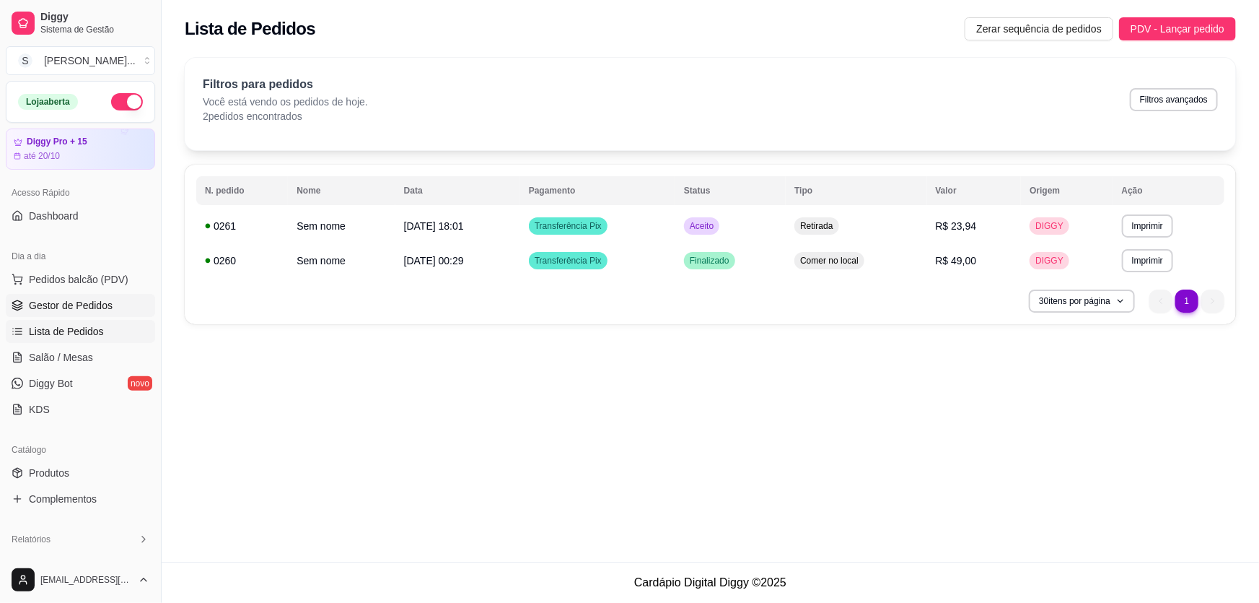
click at [44, 303] on span "Gestor de Pedidos" at bounding box center [71, 305] width 84 height 14
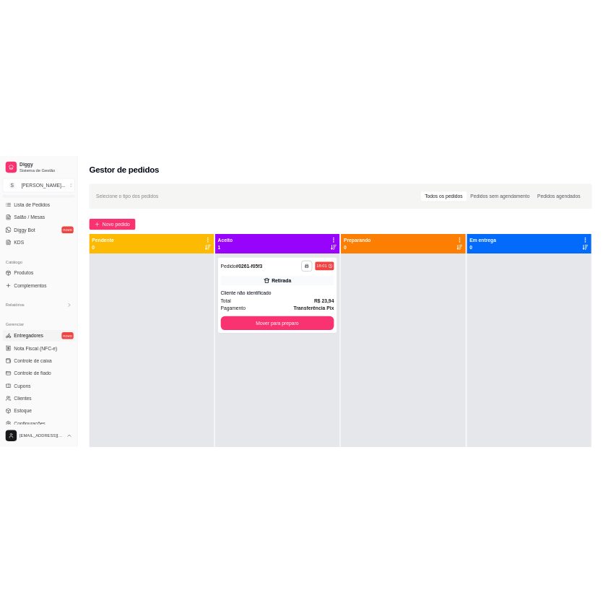
scroll to position [262, 0]
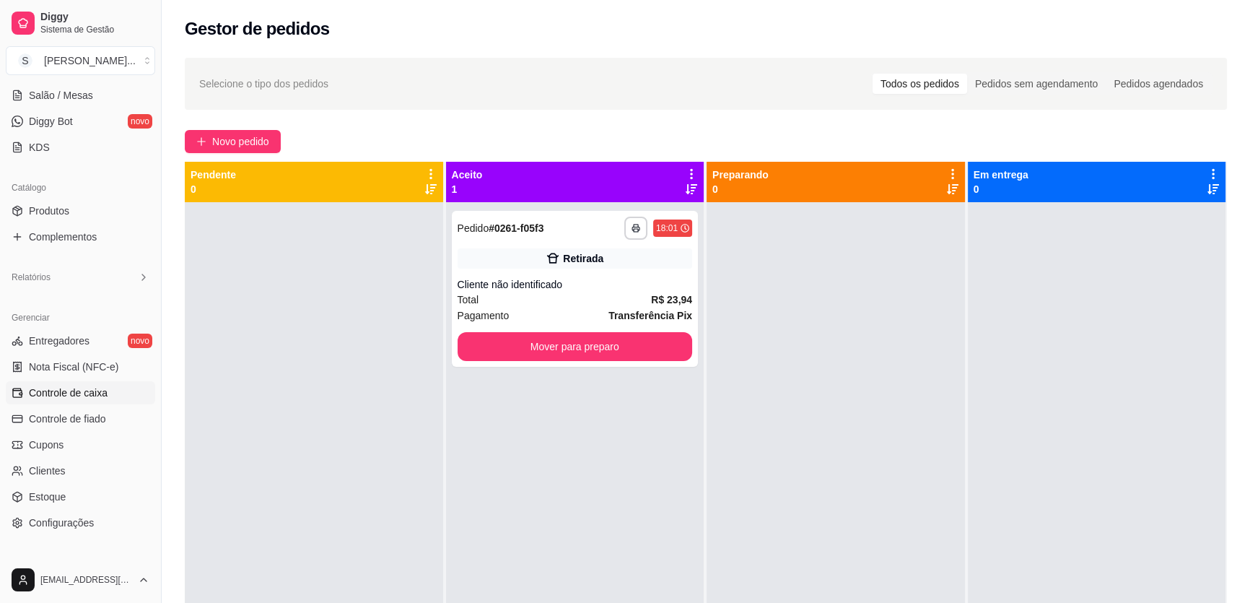
click at [75, 390] on span "Controle de caixa" at bounding box center [68, 392] width 79 height 14
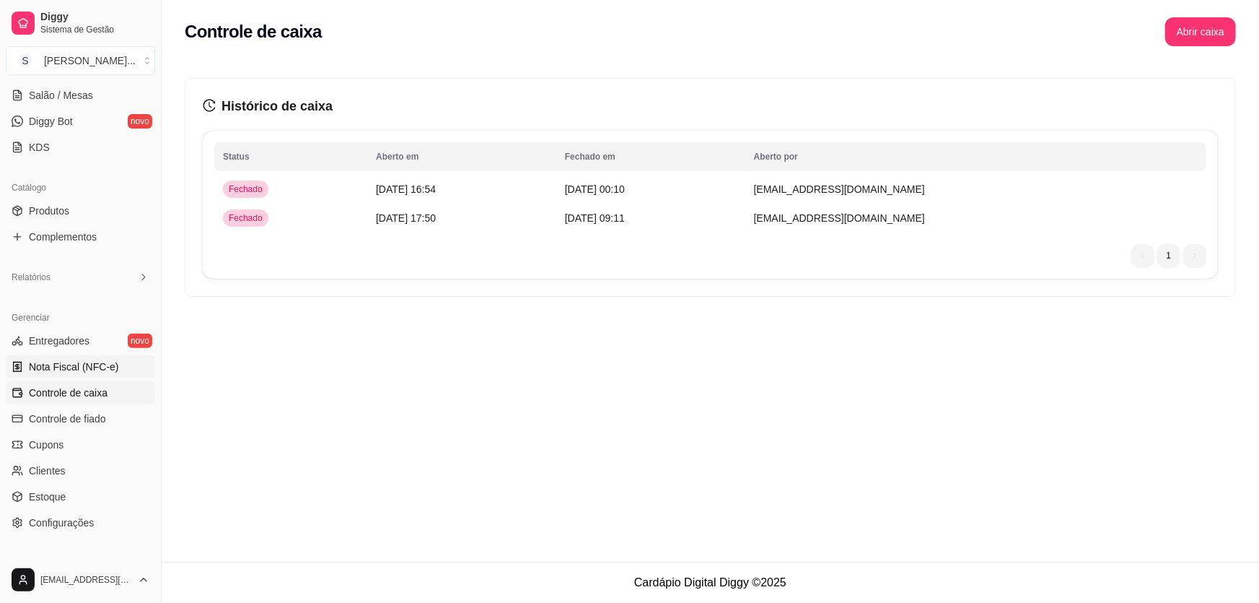
click at [77, 372] on span "Nota Fiscal (NFC-e)" at bounding box center [73, 366] width 89 height 14
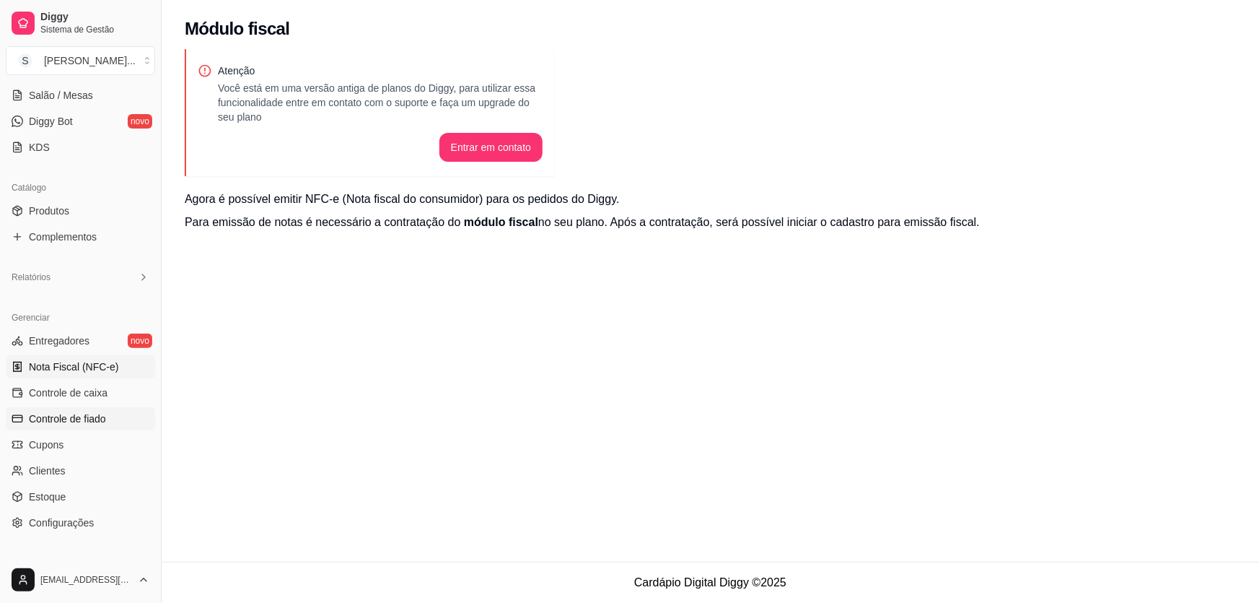
click at [94, 413] on span "Controle de fiado" at bounding box center [67, 418] width 77 height 14
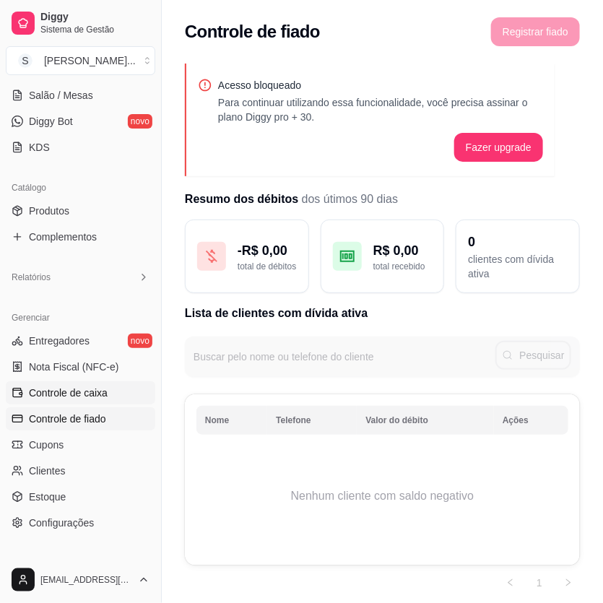
click at [36, 397] on span "Controle de caixa" at bounding box center [68, 392] width 79 height 14
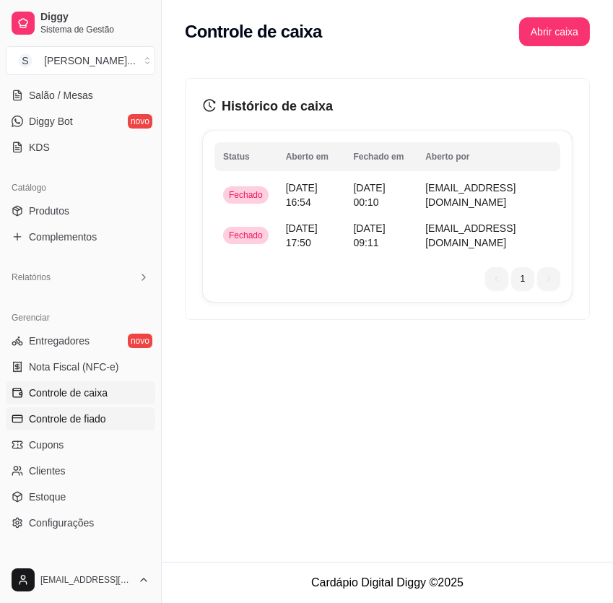
click at [64, 421] on span "Controle de fiado" at bounding box center [67, 418] width 77 height 14
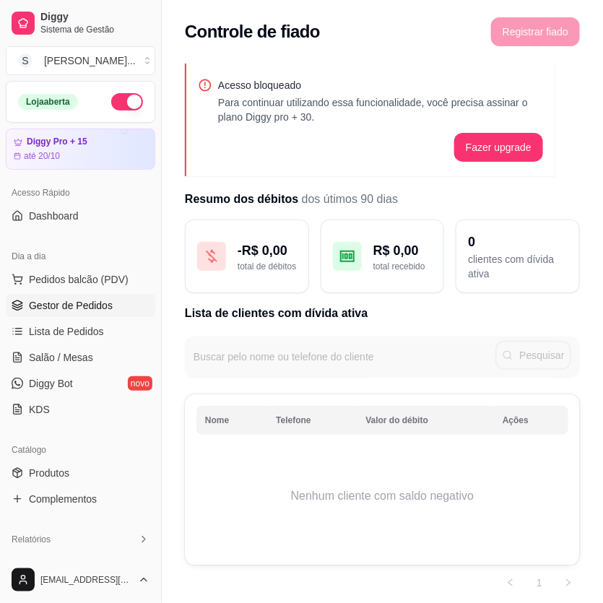
click at [58, 307] on span "Gestor de Pedidos" at bounding box center [71, 305] width 84 height 14
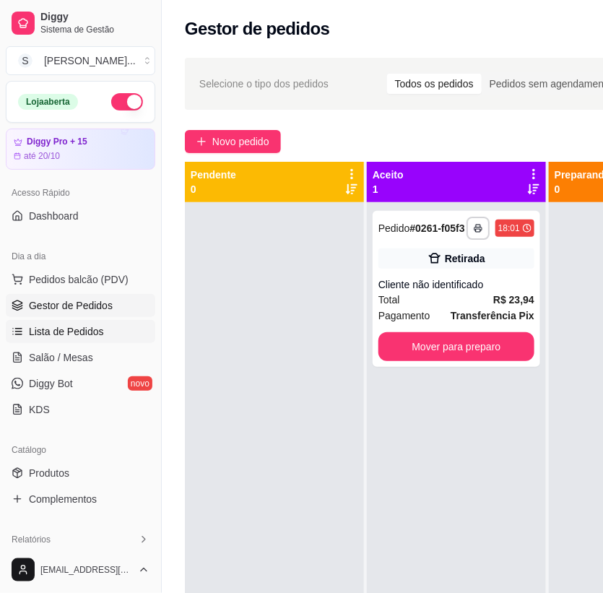
click at [48, 331] on span "Lista de Pedidos" at bounding box center [66, 331] width 75 height 14
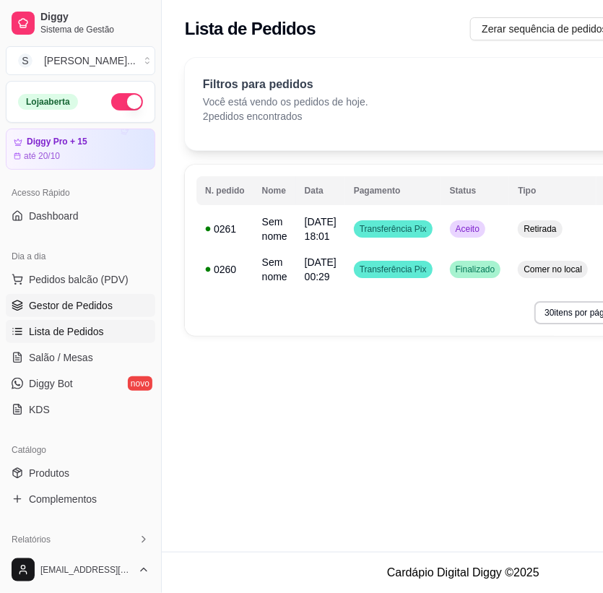
click at [56, 307] on span "Gestor de Pedidos" at bounding box center [71, 305] width 84 height 14
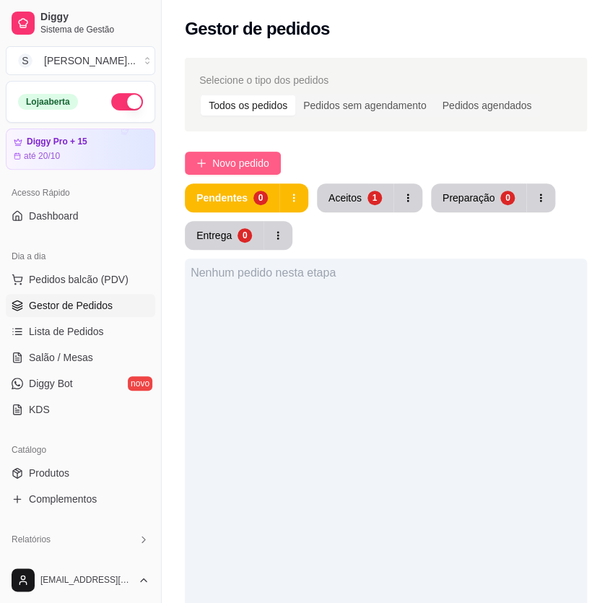
click at [226, 170] on span "Novo pedido" at bounding box center [240, 163] width 57 height 16
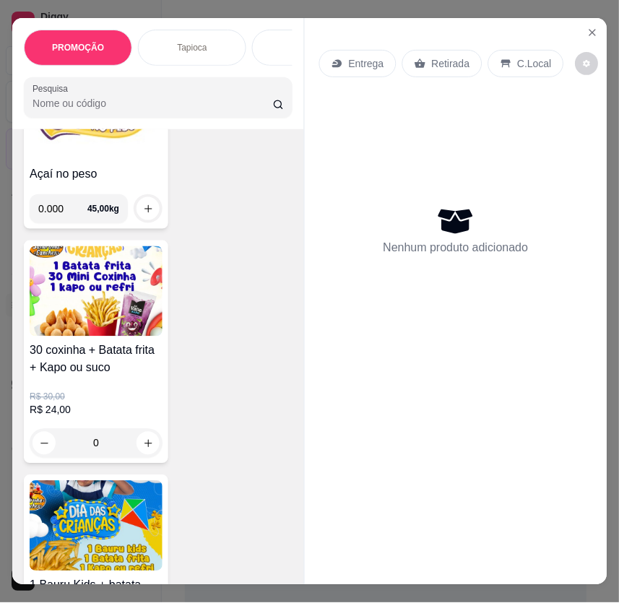
scroll to position [262, 0]
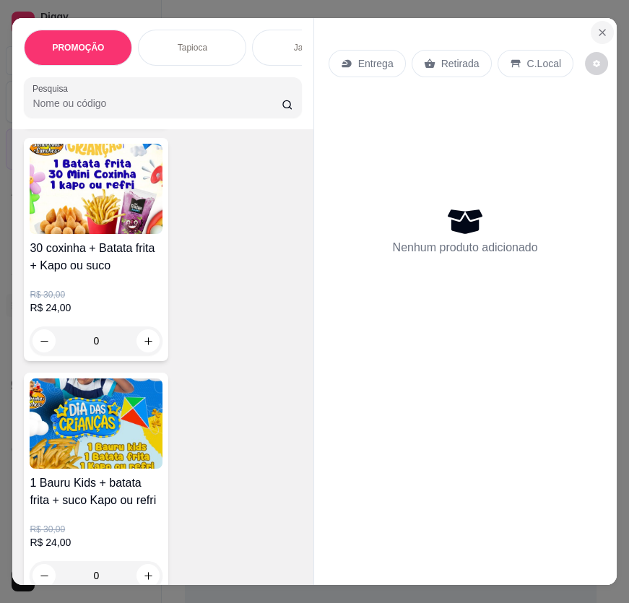
click at [599, 30] on icon "Close" at bounding box center [602, 33] width 12 height 12
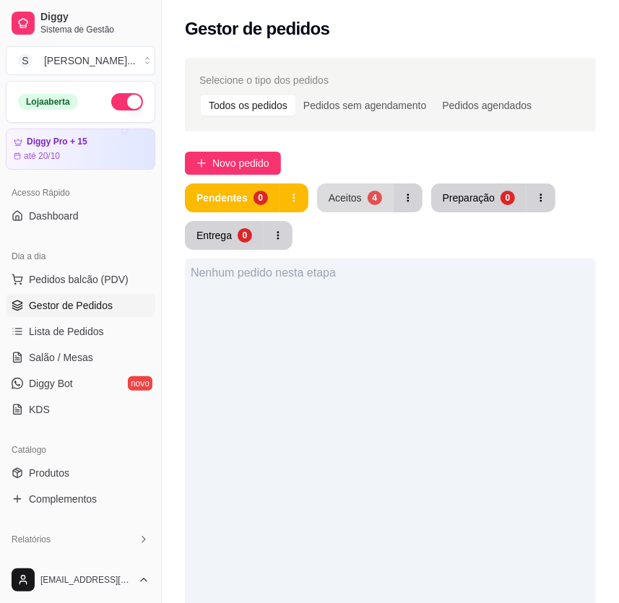
click at [352, 207] on button "Aceitos 4" at bounding box center [355, 197] width 77 height 29
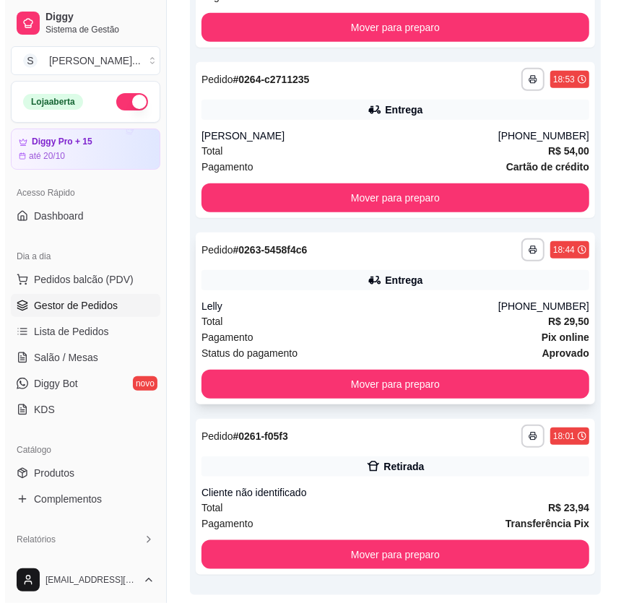
scroll to position [426, 0]
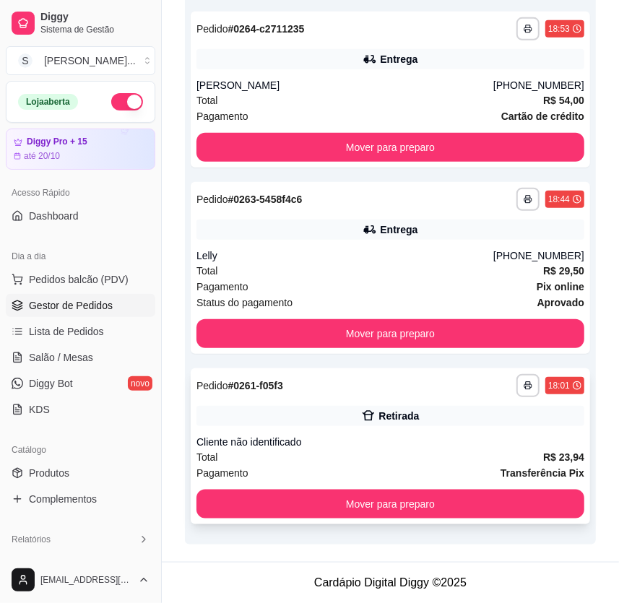
click at [354, 431] on div "**********" at bounding box center [390, 446] width 399 height 156
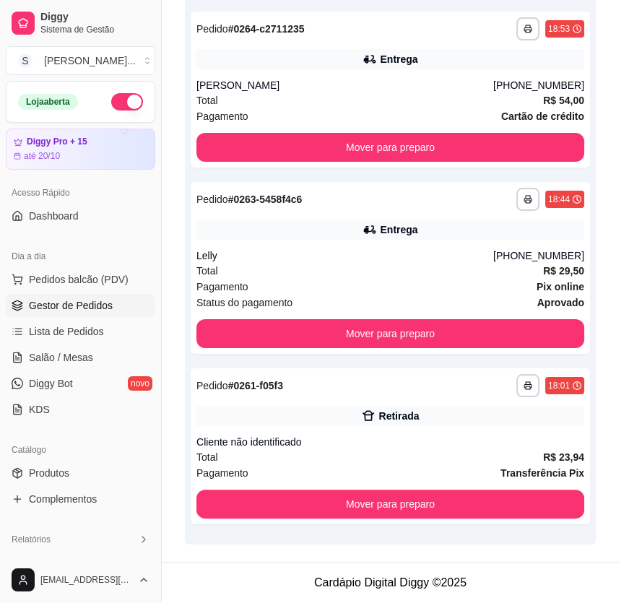
scroll to position [2, 0]
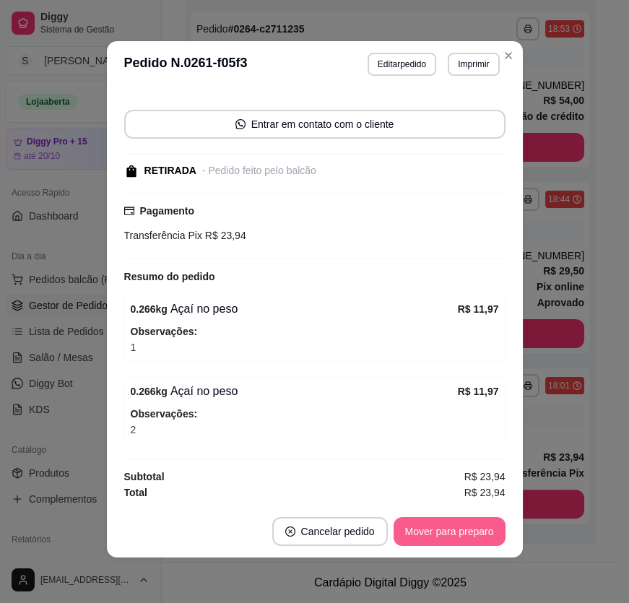
click at [442, 531] on button "Mover para preparo" at bounding box center [449, 531] width 112 height 29
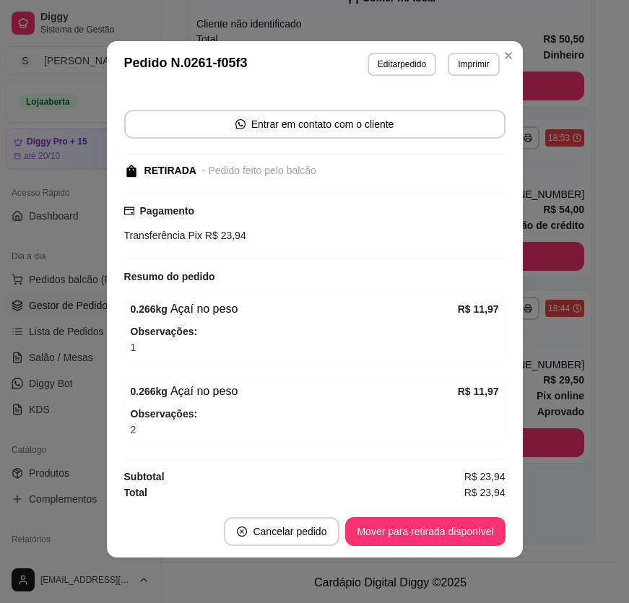
scroll to position [317, 0]
click at [440, 533] on button "Mover para retirada disponível" at bounding box center [425, 531] width 160 height 29
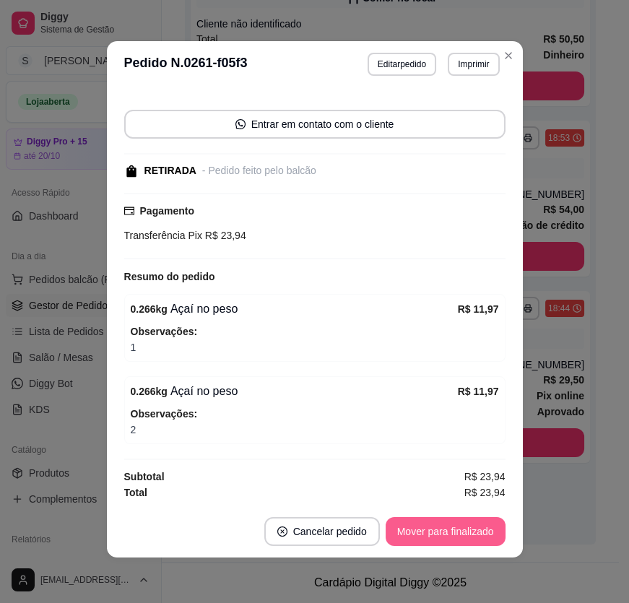
click at [441, 533] on button "Mover para finalizado" at bounding box center [445, 531] width 120 height 29
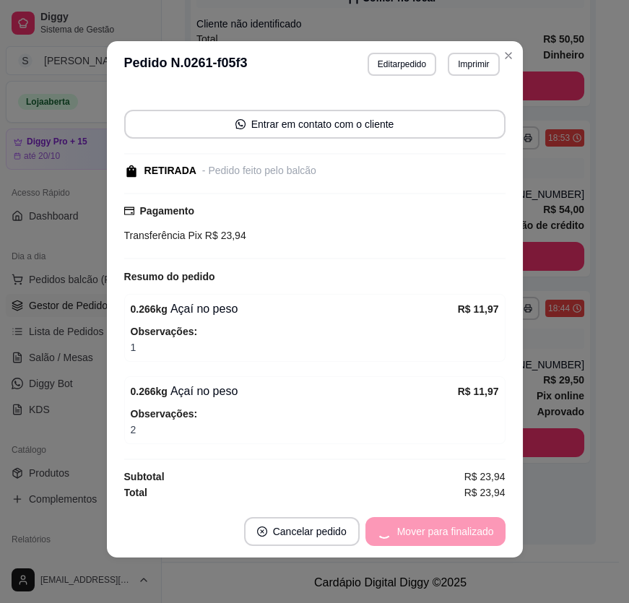
scroll to position [23, 0]
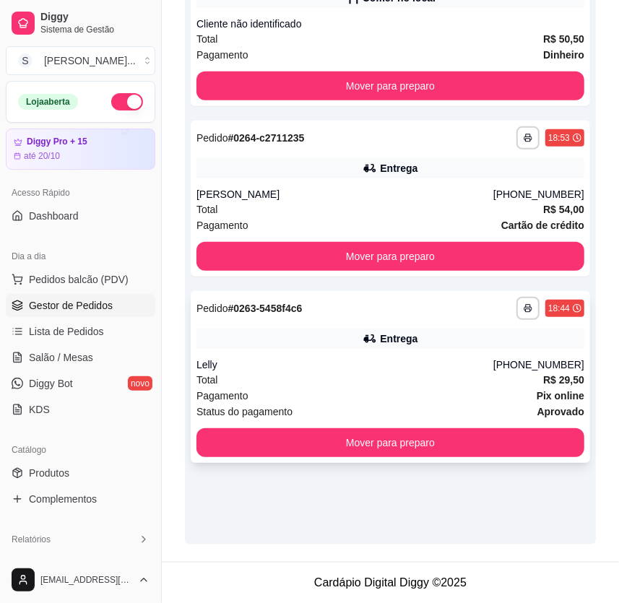
click at [504, 385] on div "Total R$ 29,50" at bounding box center [390, 380] width 388 height 16
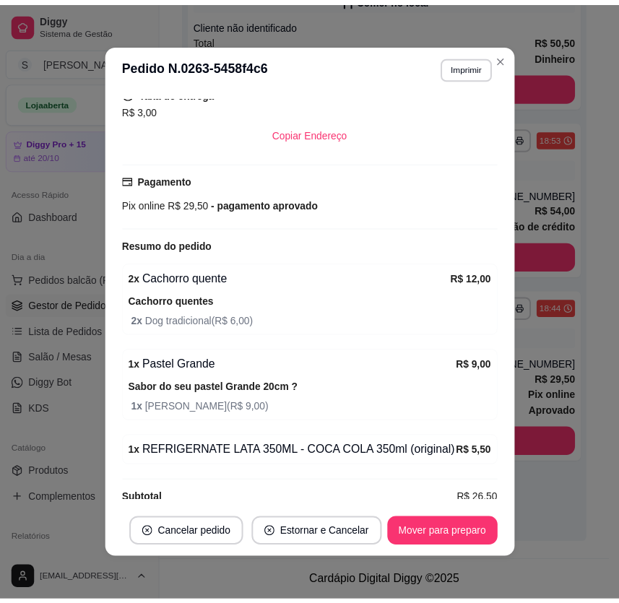
scroll to position [443, 0]
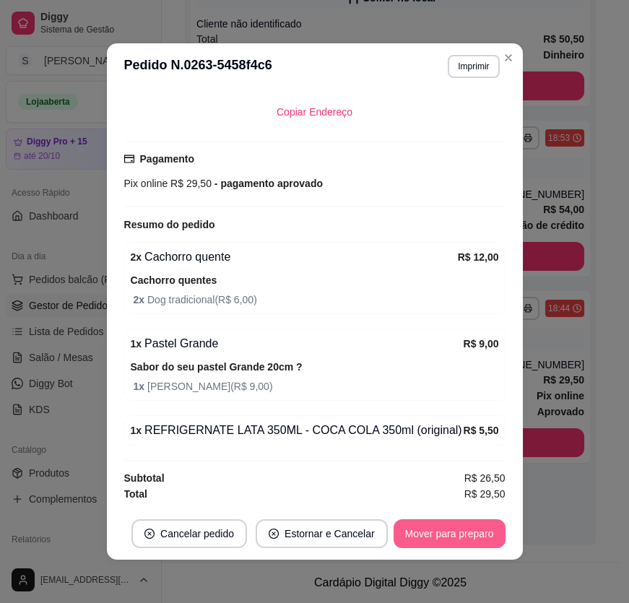
click at [426, 534] on button "Mover para preparo" at bounding box center [449, 533] width 112 height 29
click at [429, 536] on button "Mover para entrega" at bounding box center [448, 533] width 111 height 29
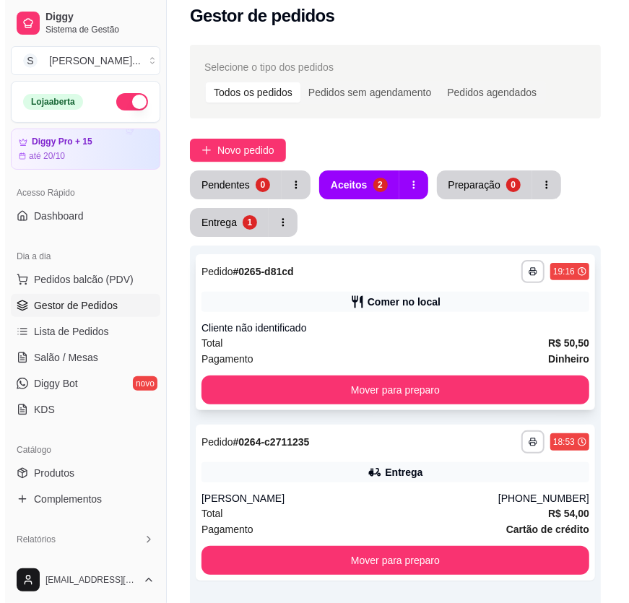
scroll to position [0, 0]
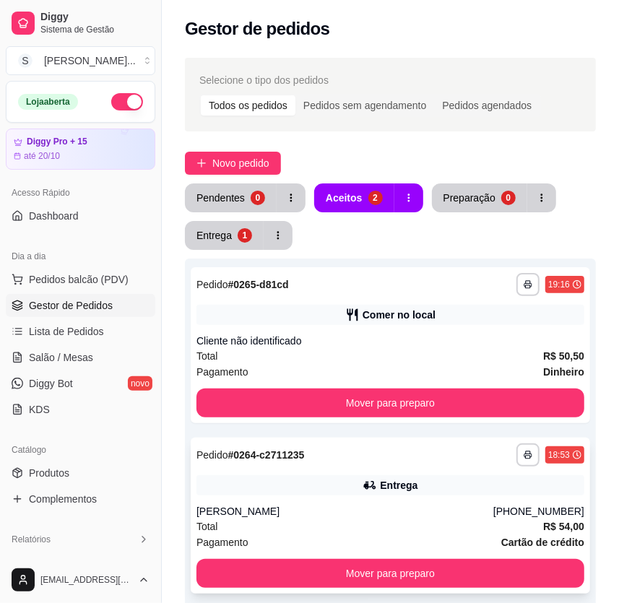
click at [447, 486] on div "Entrega" at bounding box center [390, 485] width 388 height 20
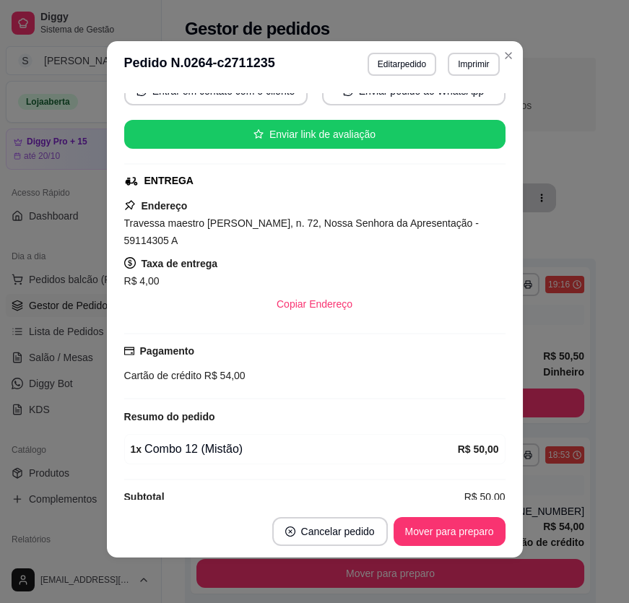
scroll to position [262, 0]
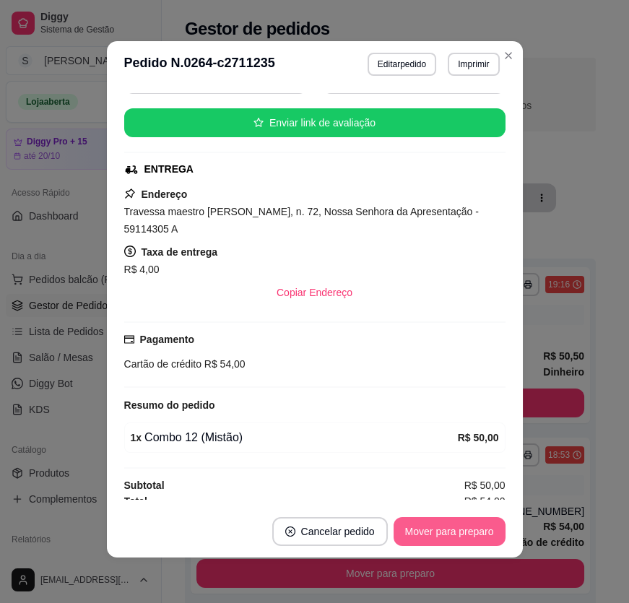
click at [426, 534] on button "Mover para preparo" at bounding box center [449, 531] width 112 height 29
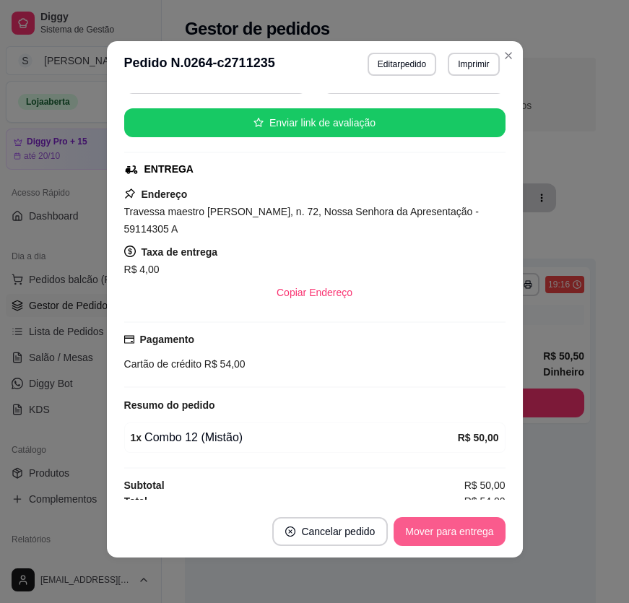
click at [427, 534] on button "Mover para entrega" at bounding box center [448, 531] width 111 height 29
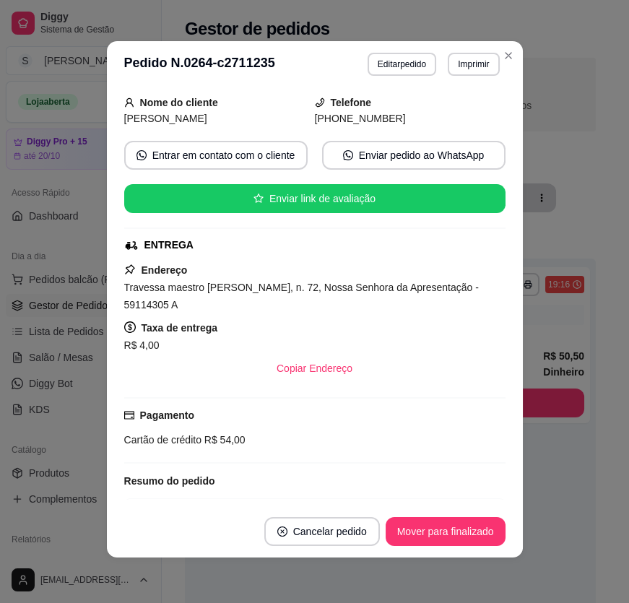
scroll to position [0, 0]
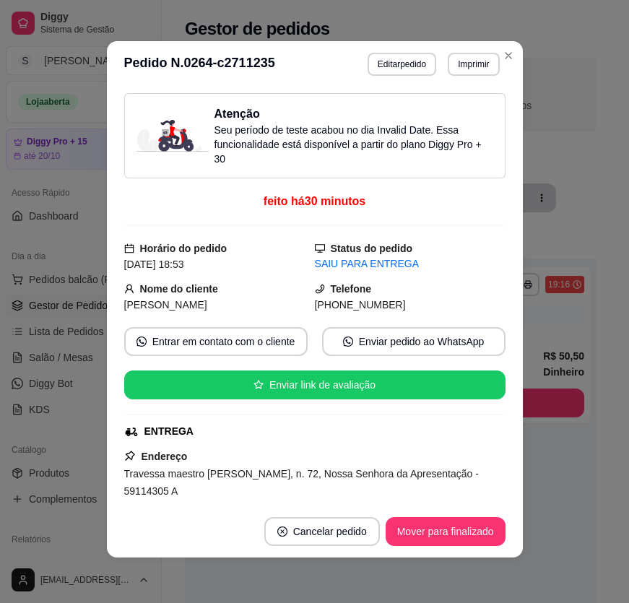
drag, startPoint x: 328, startPoint y: 308, endPoint x: 398, endPoint y: 302, distance: 69.5
click at [401, 307] on div "[PHONE_NUMBER]" at bounding box center [410, 305] width 191 height 16
copy span "8854-2462"
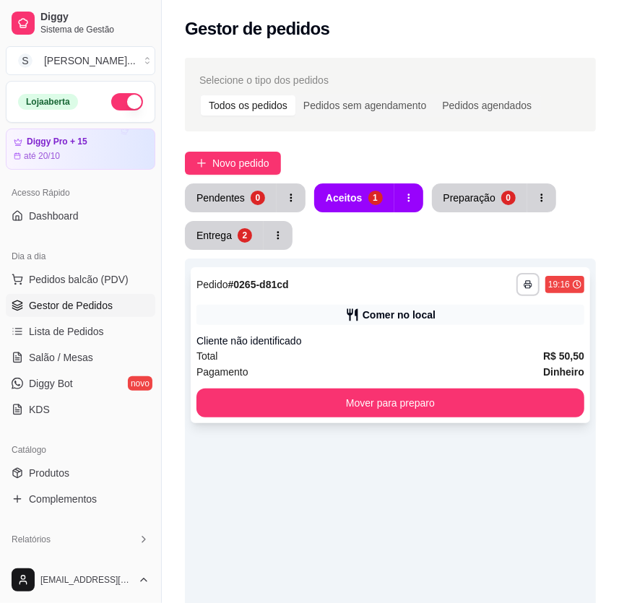
click at [397, 327] on div "**********" at bounding box center [390, 345] width 399 height 156
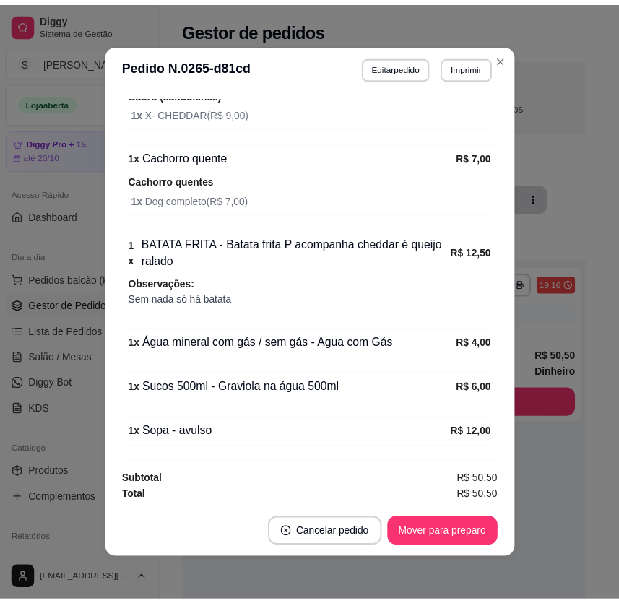
scroll to position [2, 0]
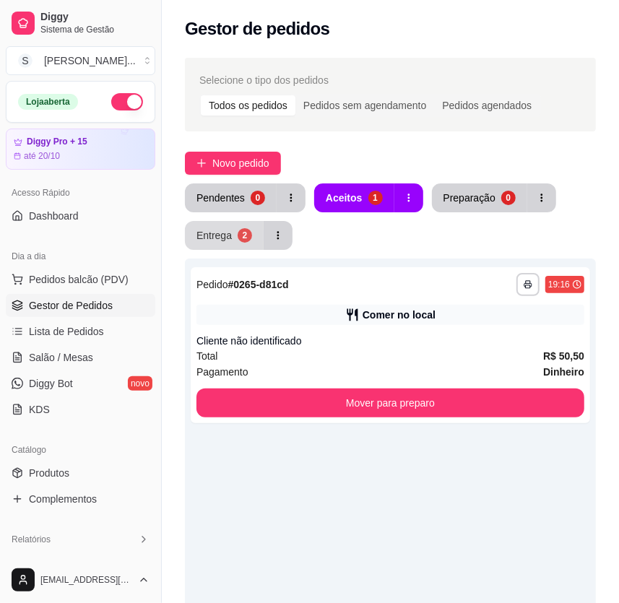
click at [225, 235] on div "Entrega" at bounding box center [213, 235] width 35 height 14
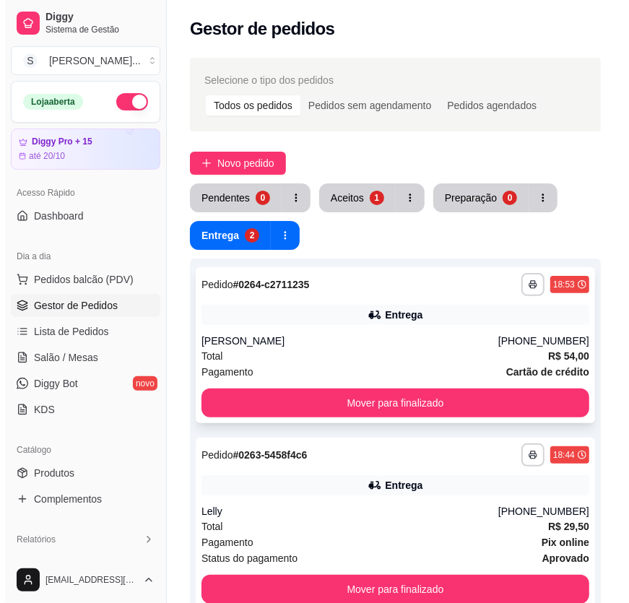
scroll to position [65, 0]
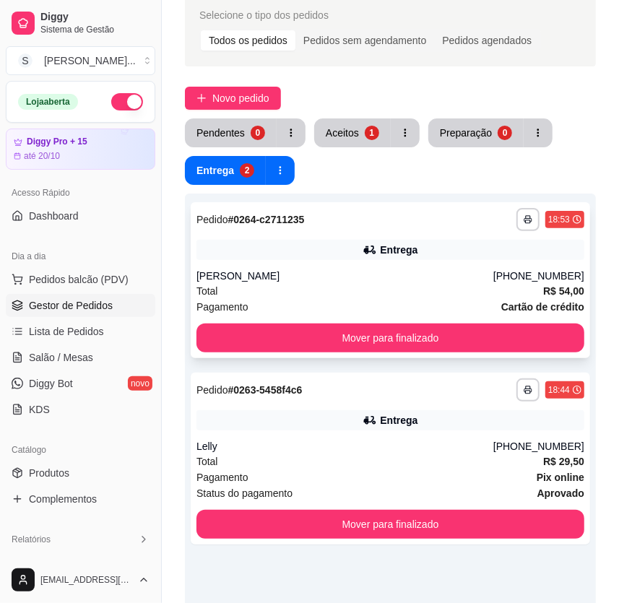
click at [354, 283] on div "Total R$ 54,00" at bounding box center [390, 291] width 388 height 16
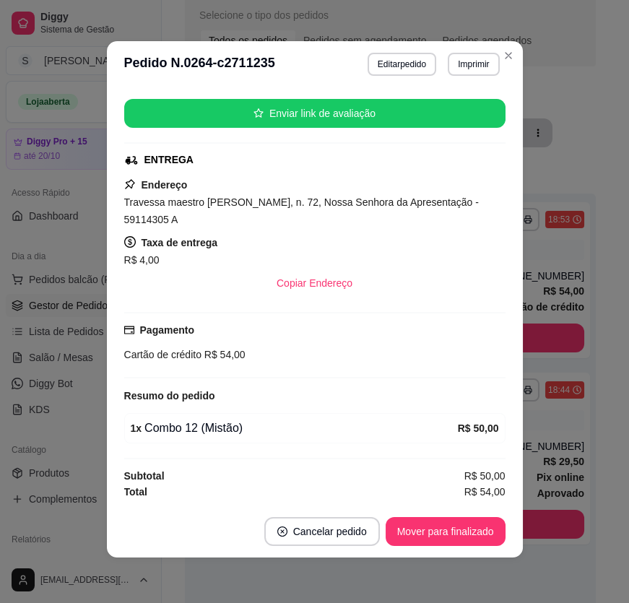
scroll to position [170, 0]
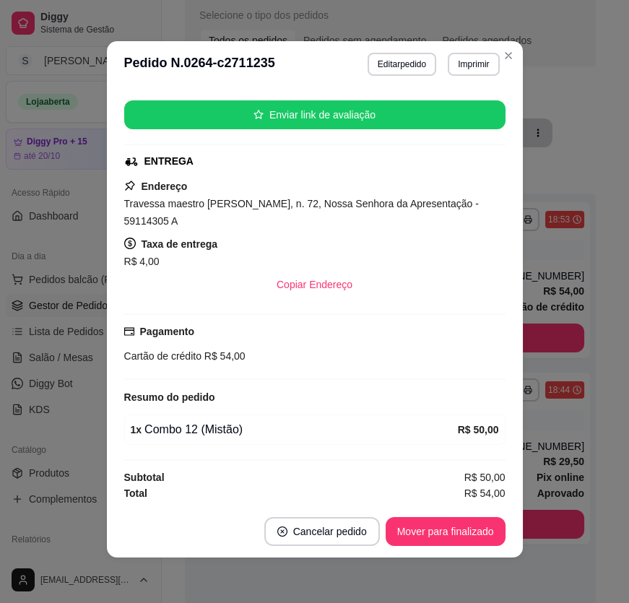
click at [352, 270] on div "Copiar Endereço" at bounding box center [314, 284] width 381 height 29
click at [447, 530] on button "Mover para finalizado" at bounding box center [445, 531] width 120 height 29
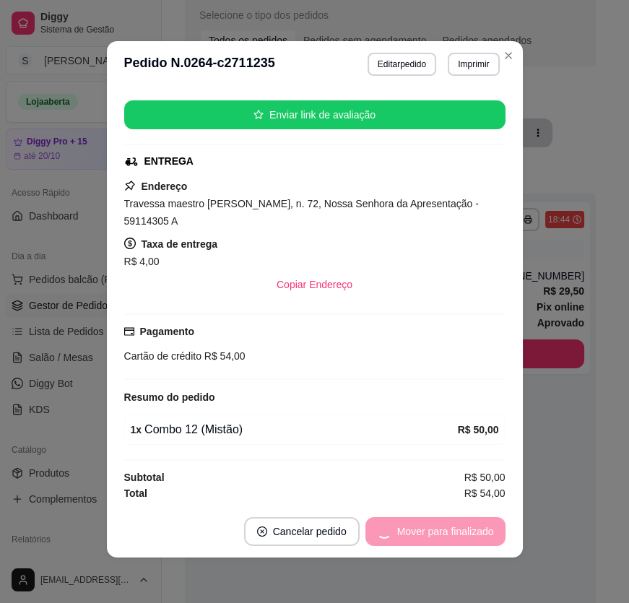
scroll to position [137, 0]
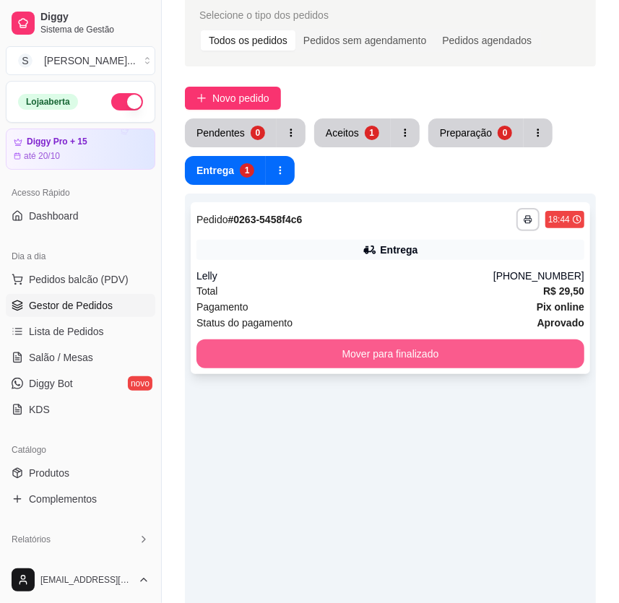
click at [433, 349] on button "Mover para finalizado" at bounding box center [390, 353] width 388 height 29
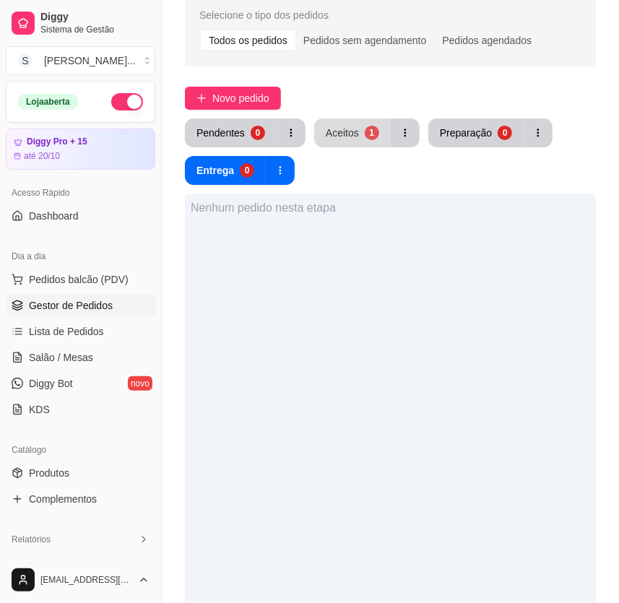
click at [320, 126] on button "Aceitos 1" at bounding box center [352, 132] width 77 height 29
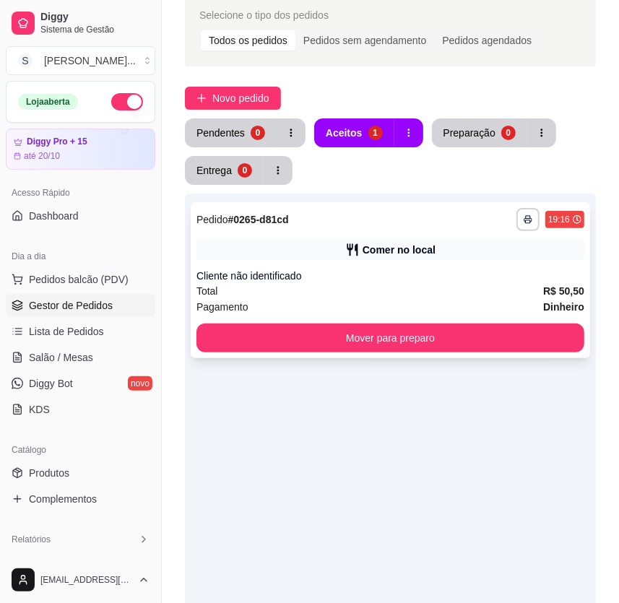
click at [350, 290] on div "Total R$ 50,50" at bounding box center [390, 291] width 388 height 16
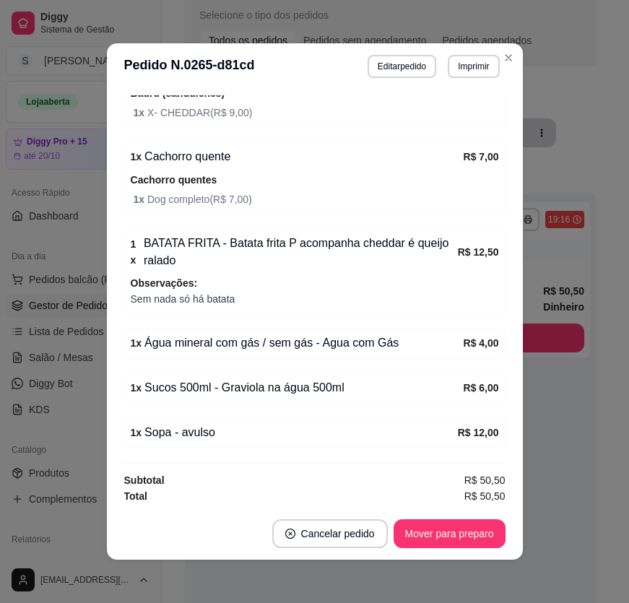
scroll to position [2, 0]
